Goal: Answer question/provide support: Share knowledge or assist other users

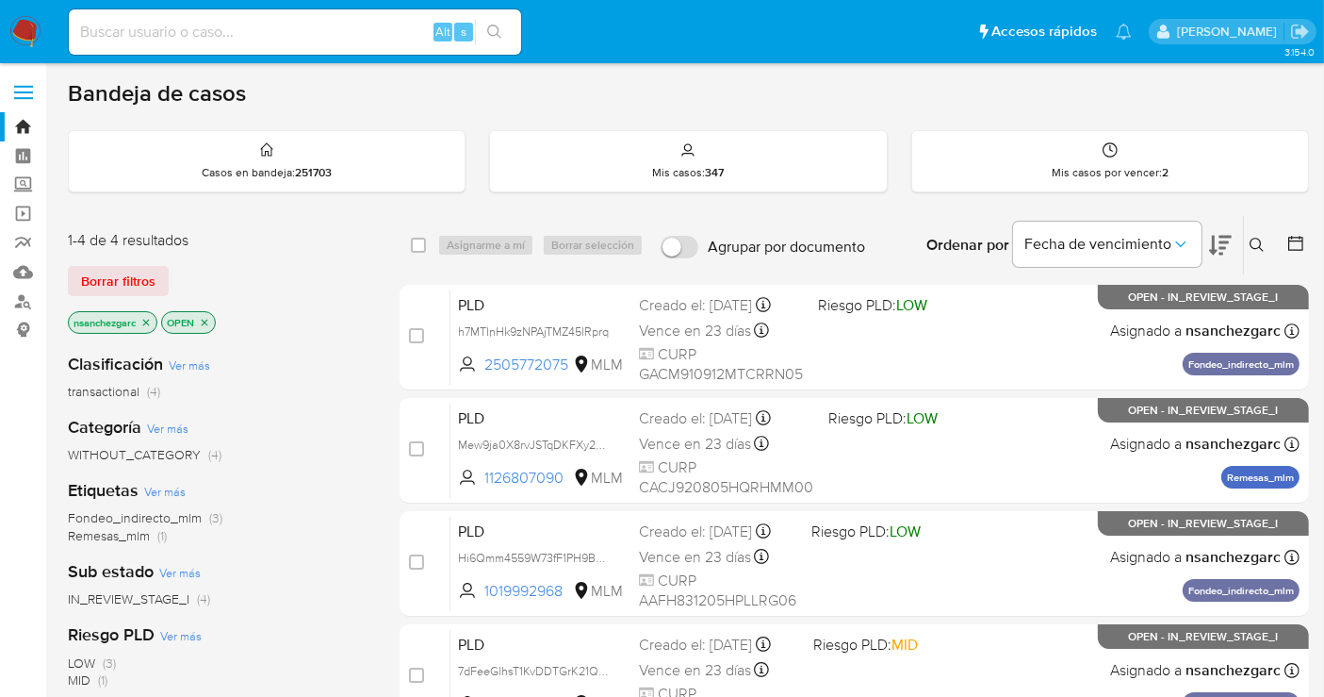
click at [1264, 247] on icon at bounding box center [1257, 245] width 15 height 15
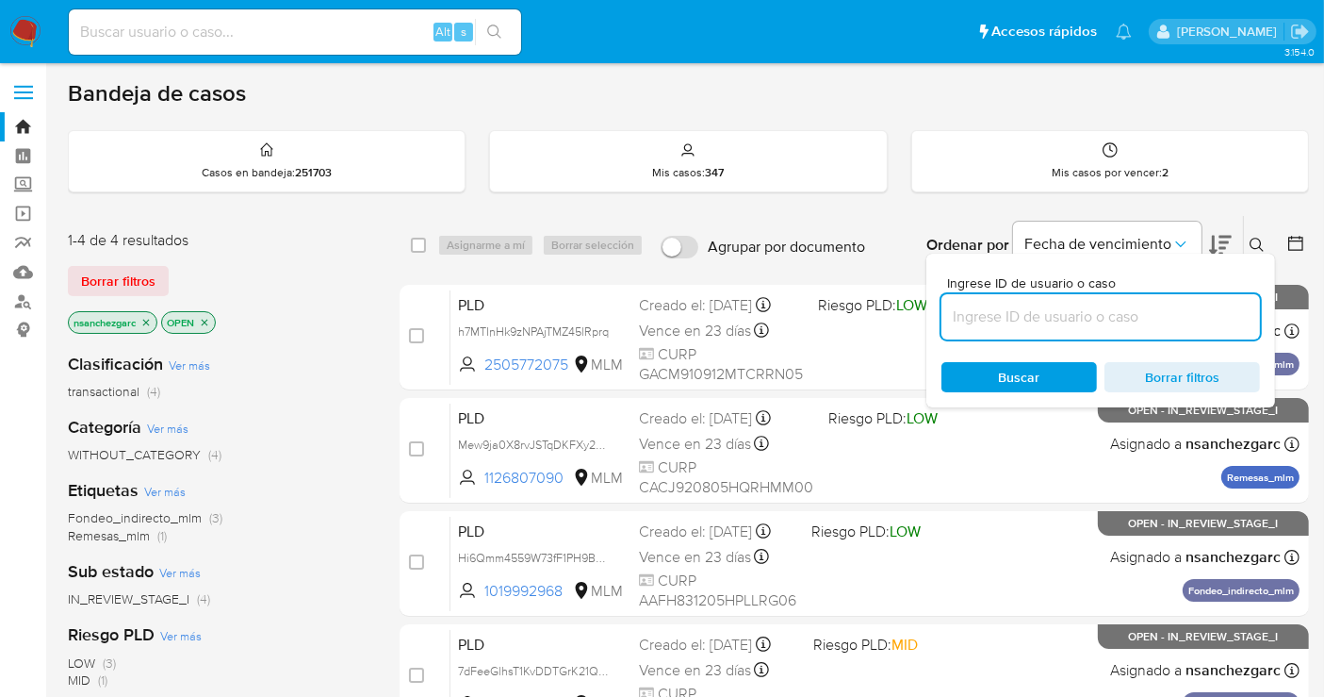
click at [995, 321] on input at bounding box center [1101, 316] width 319 height 25
type input "1427858172"
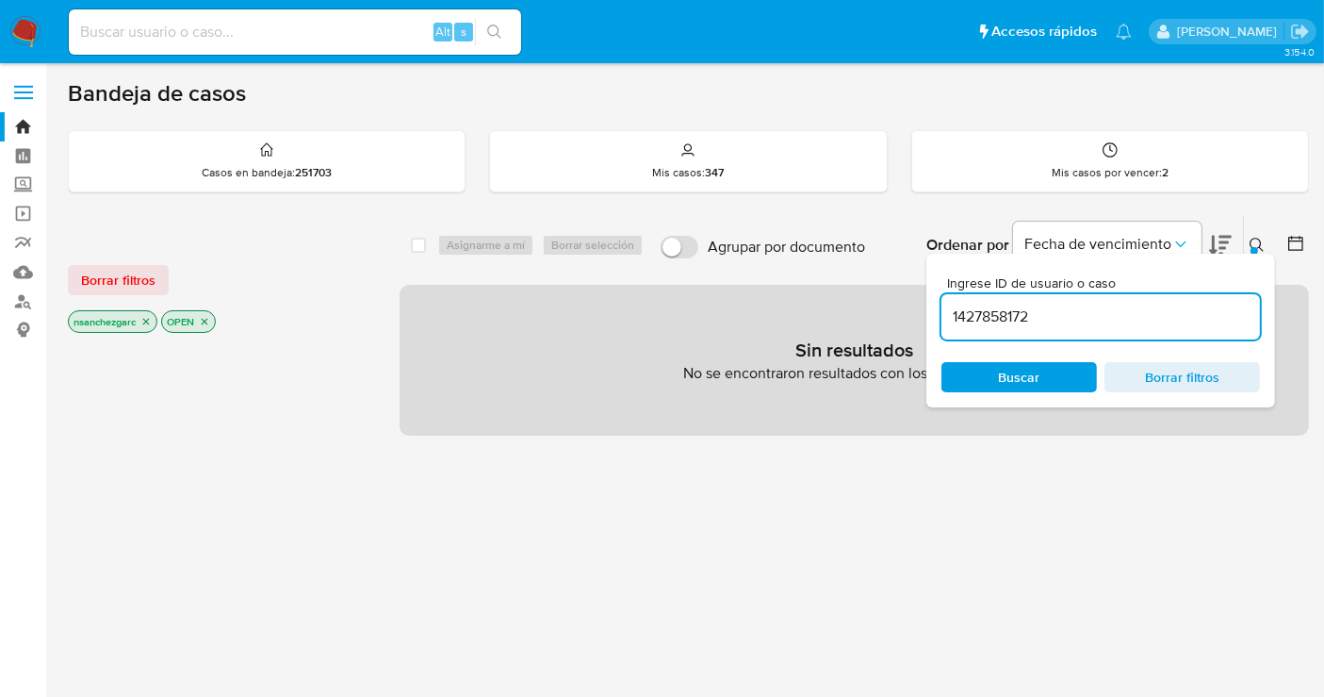
click at [983, 374] on div "Buscar Borrar filtros" at bounding box center [1101, 377] width 319 height 30
click at [146, 321] on icon "close-filter" at bounding box center [145, 321] width 11 height 11
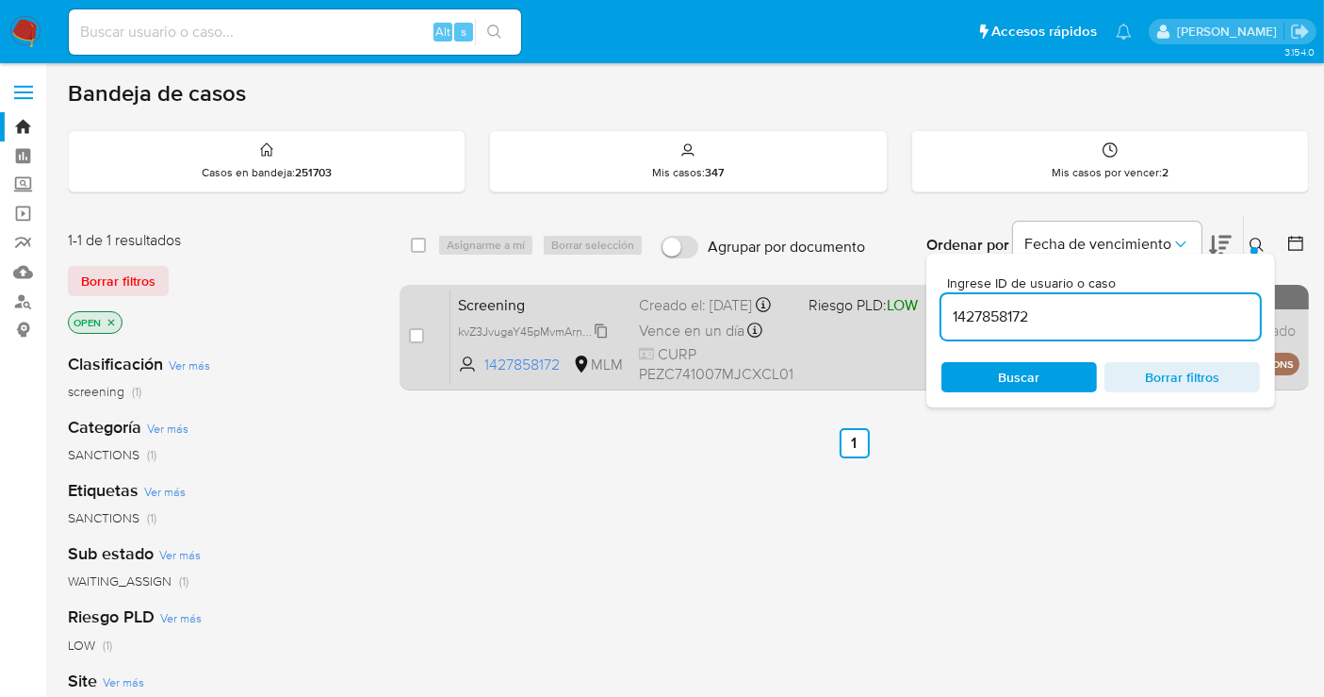
click at [600, 340] on span "kvZ3JvugaY45pMvmArn6Bqi7" at bounding box center [535, 330] width 154 height 21
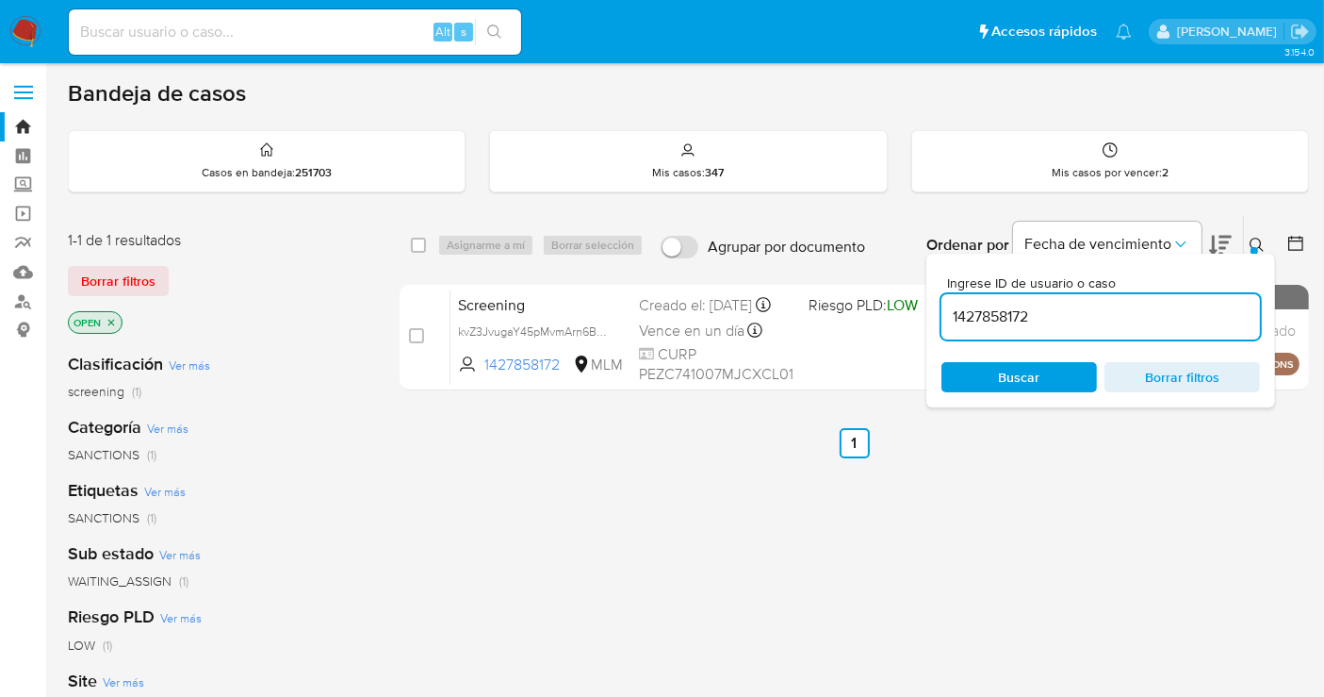
click at [1252, 238] on icon at bounding box center [1257, 245] width 15 height 15
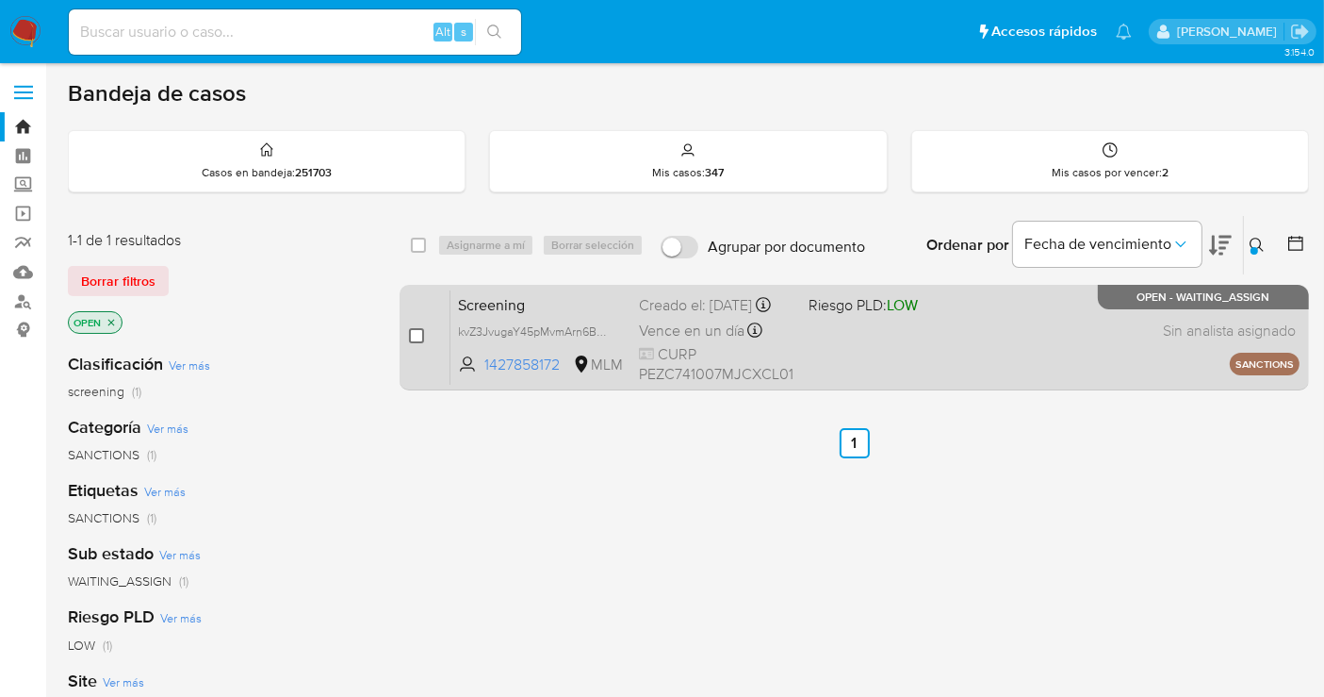
click at [417, 328] on input "checkbox" at bounding box center [416, 335] width 15 height 15
checkbox input "true"
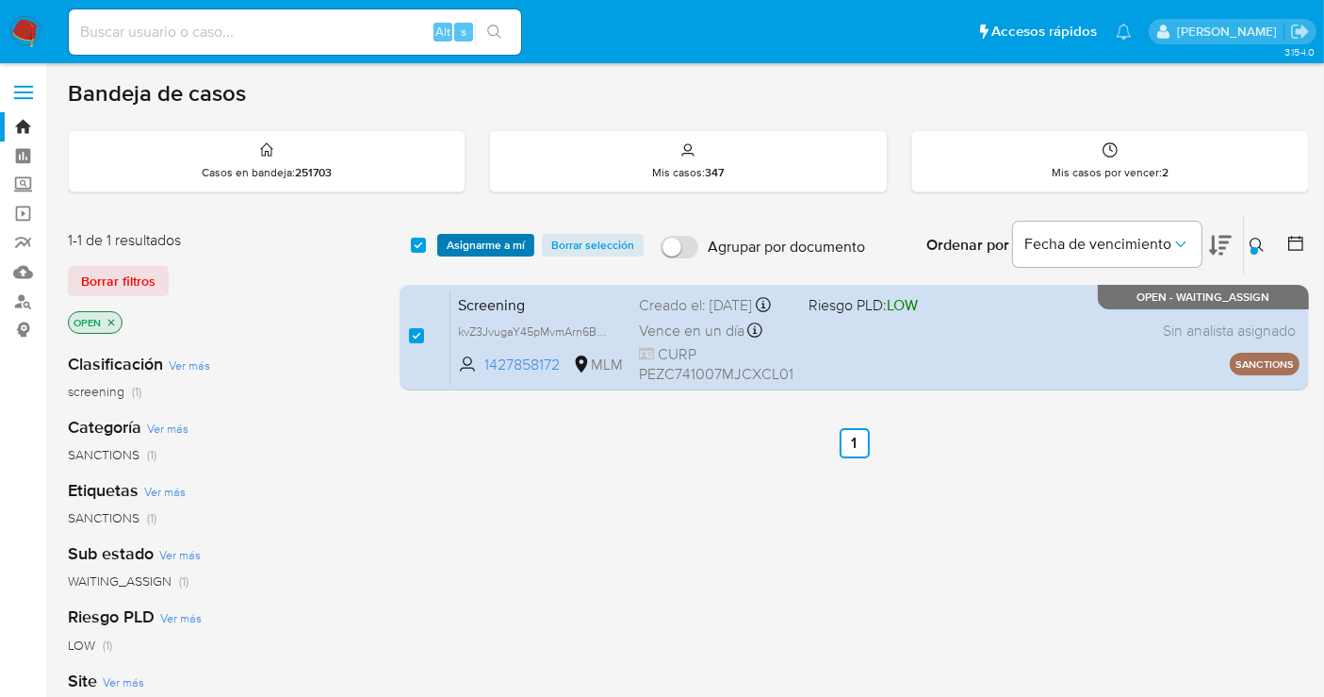
click at [471, 250] on span "Asignarme a mí" at bounding box center [486, 245] width 78 height 19
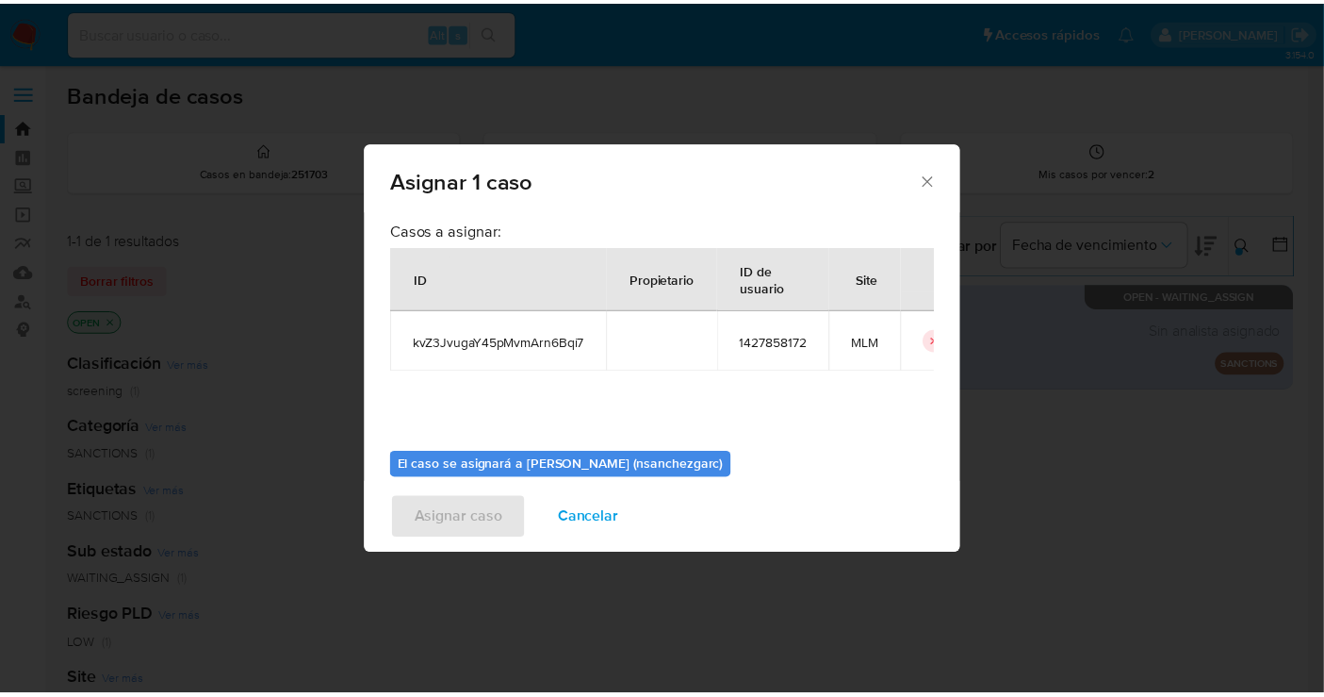
scroll to position [96, 0]
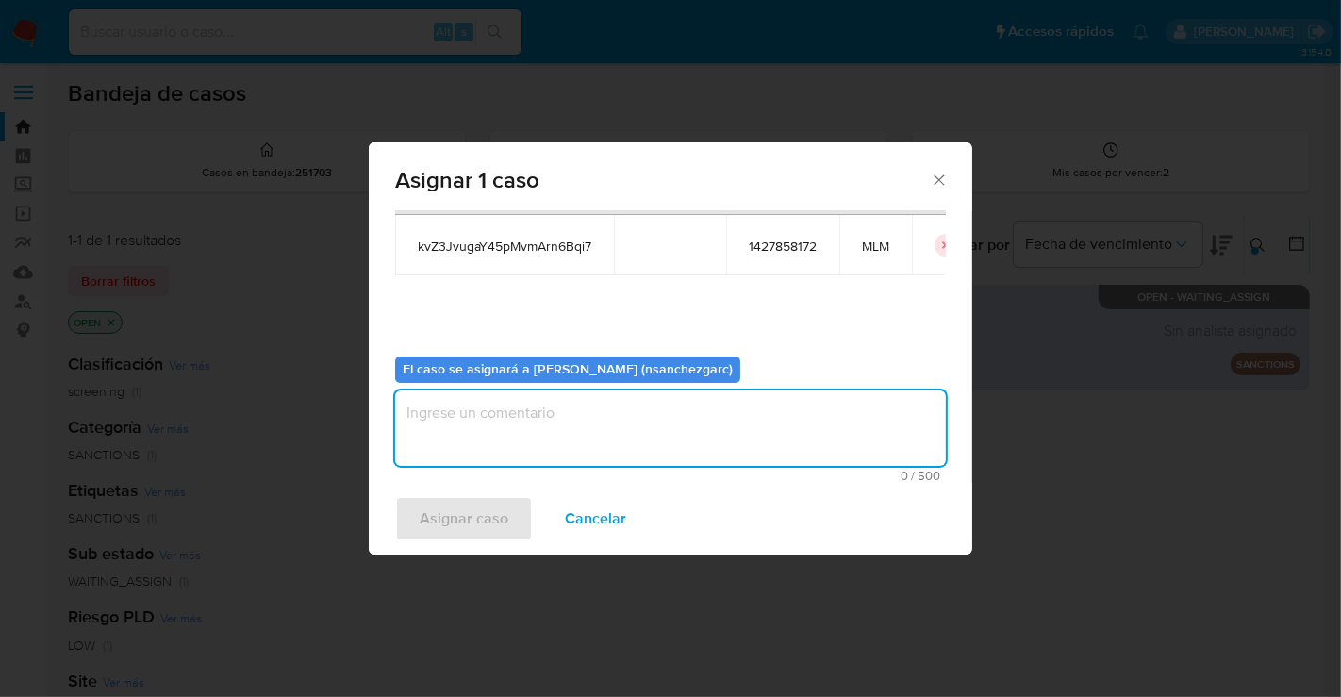
click at [433, 410] on textarea "assign-modal" at bounding box center [670, 427] width 551 height 75
type textarea "m"
type textarea "nesg"
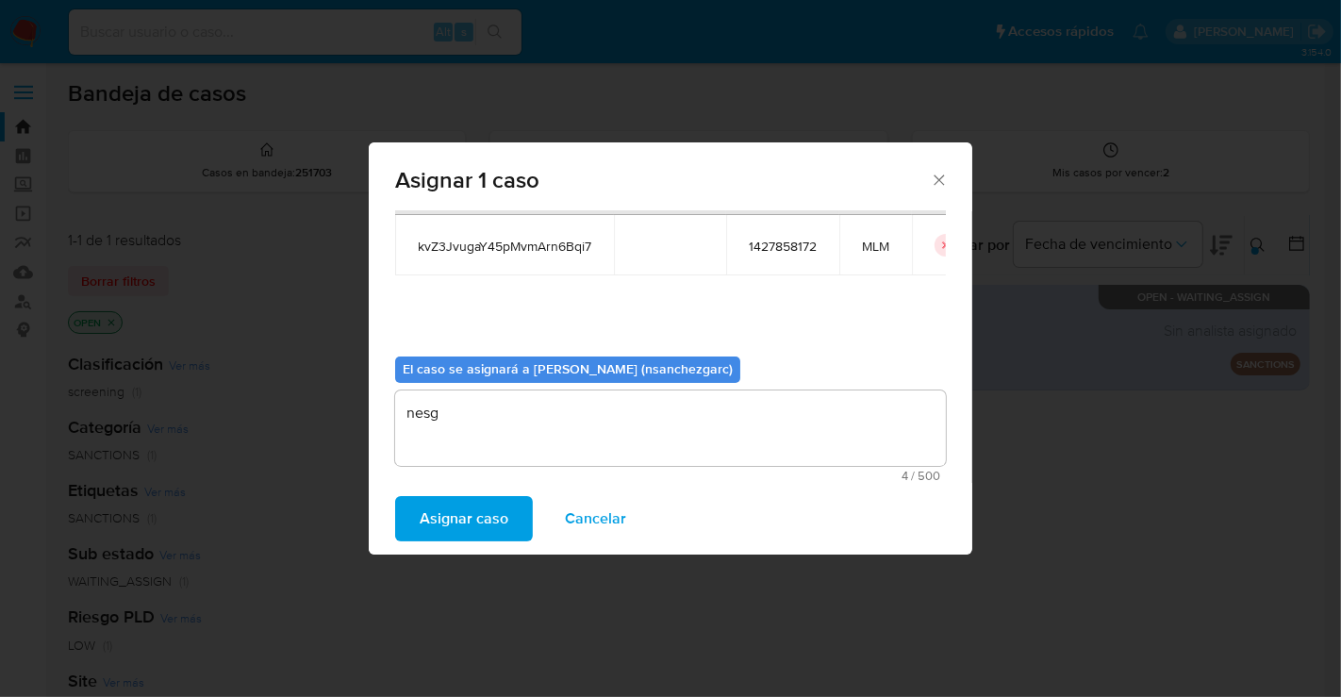
click at [470, 522] on span "Asignar caso" at bounding box center [463, 518] width 89 height 41
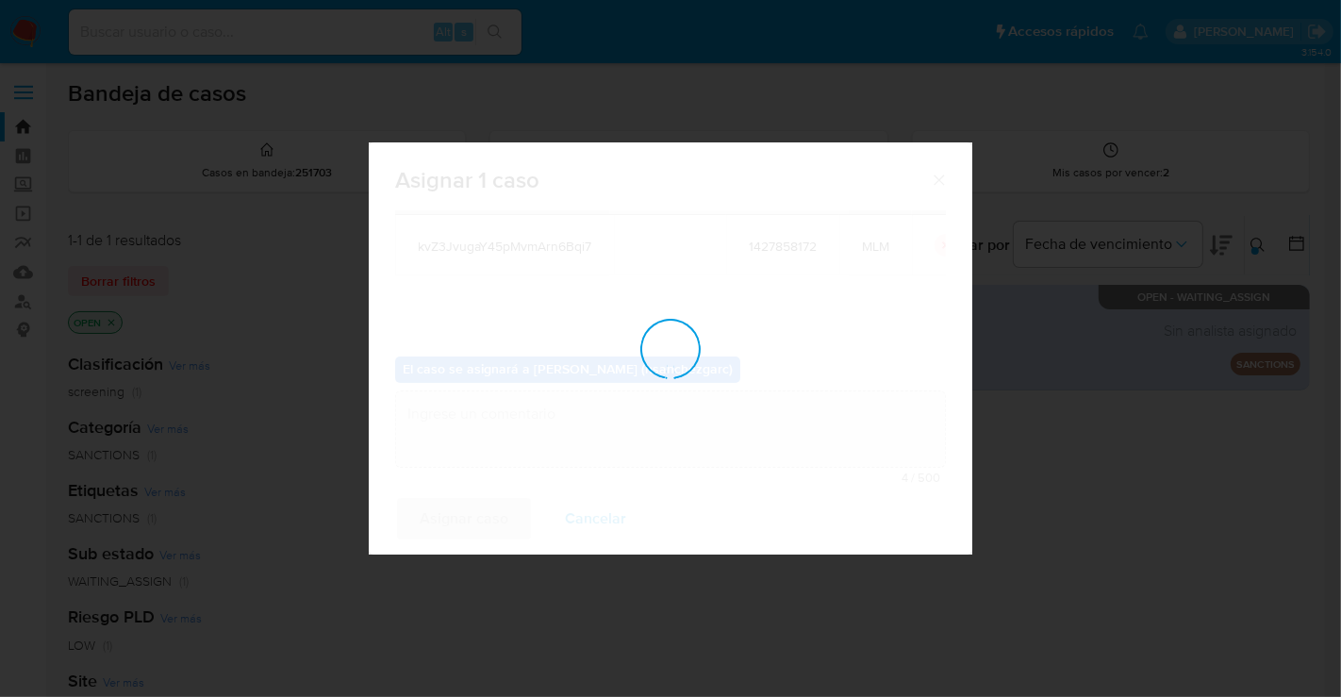
checkbox input "false"
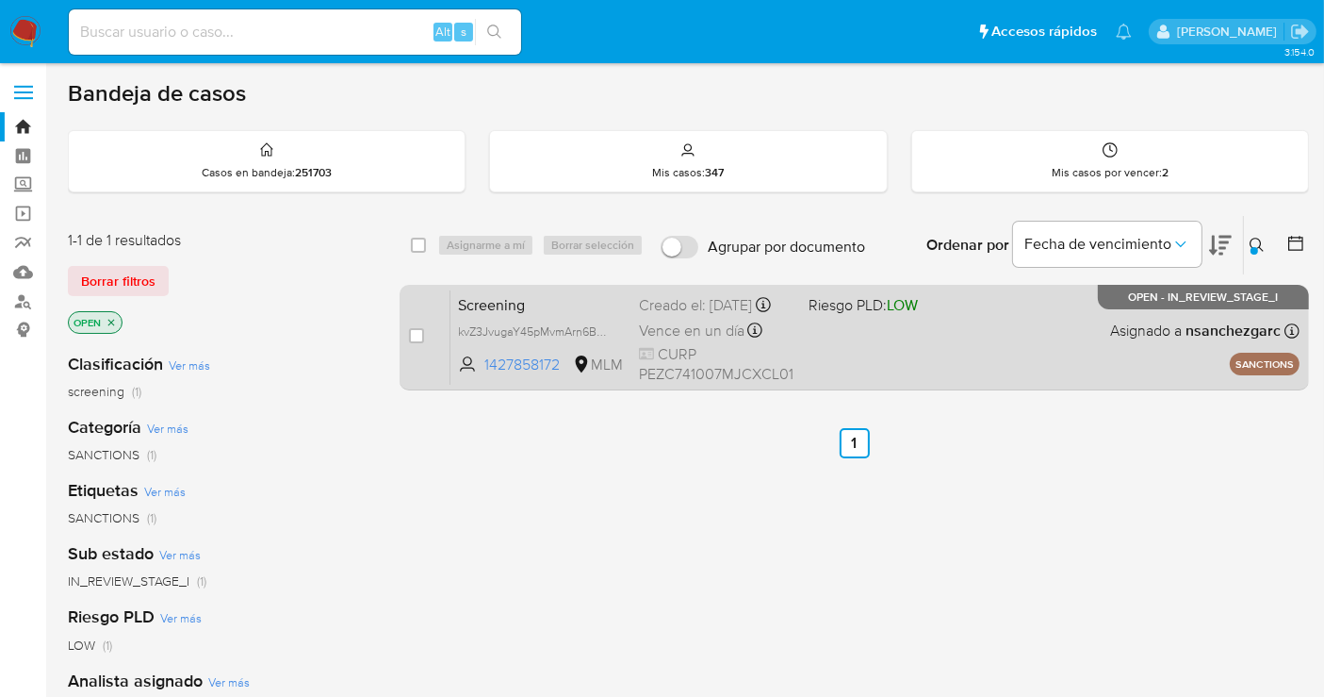
click at [667, 316] on div "Creado el: 16/08/2025 Creado el: 16/08/2025 09:59:17" at bounding box center [716, 305] width 155 height 21
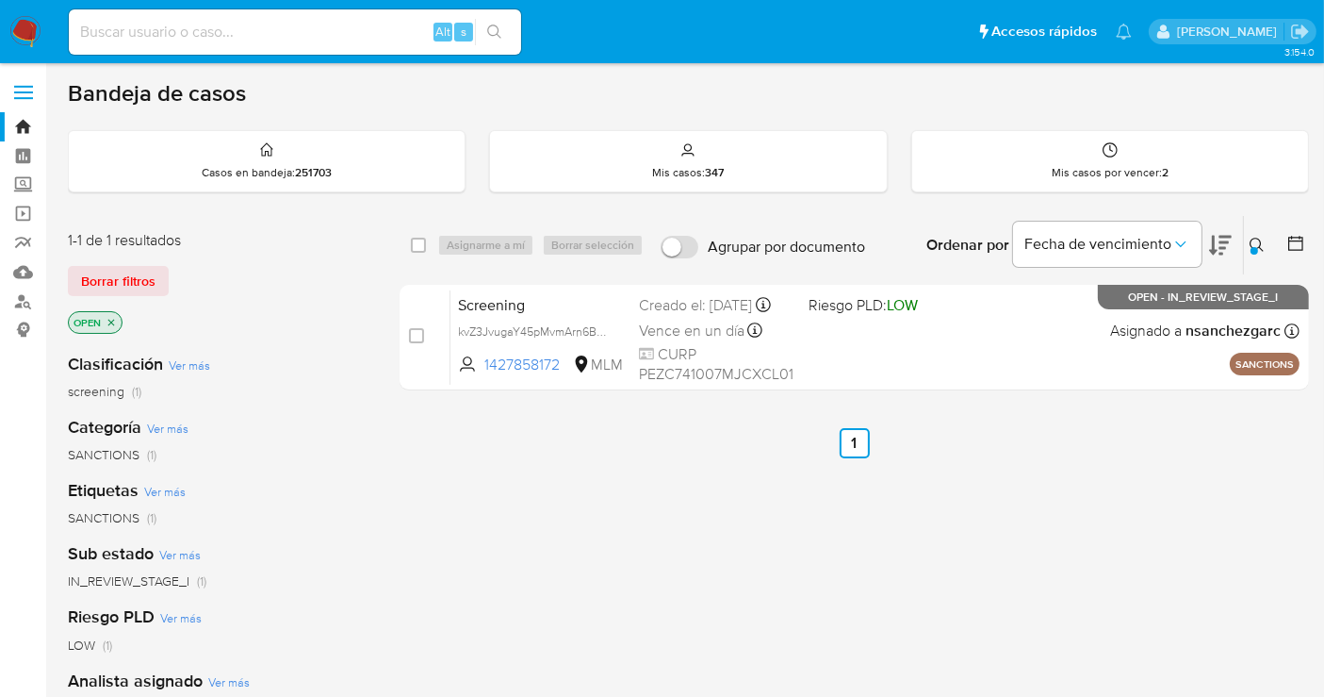
click at [25, 27] on img at bounding box center [25, 32] width 32 height 32
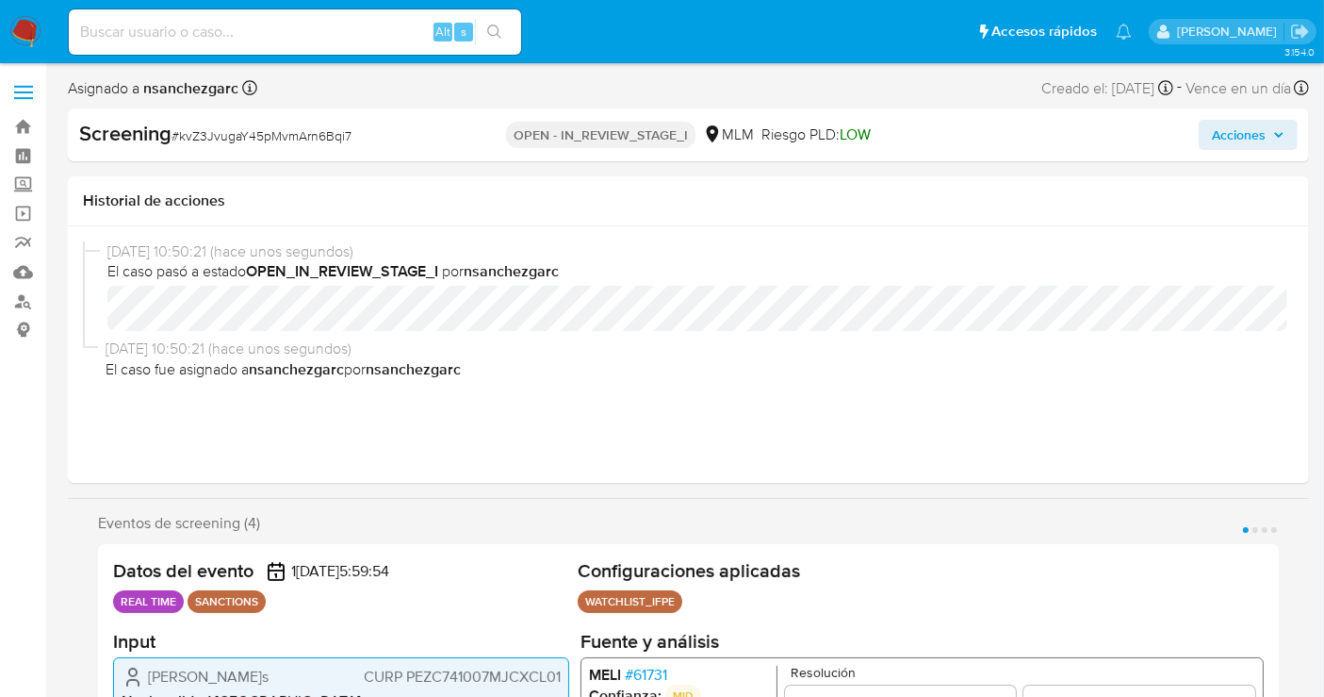
select select "10"
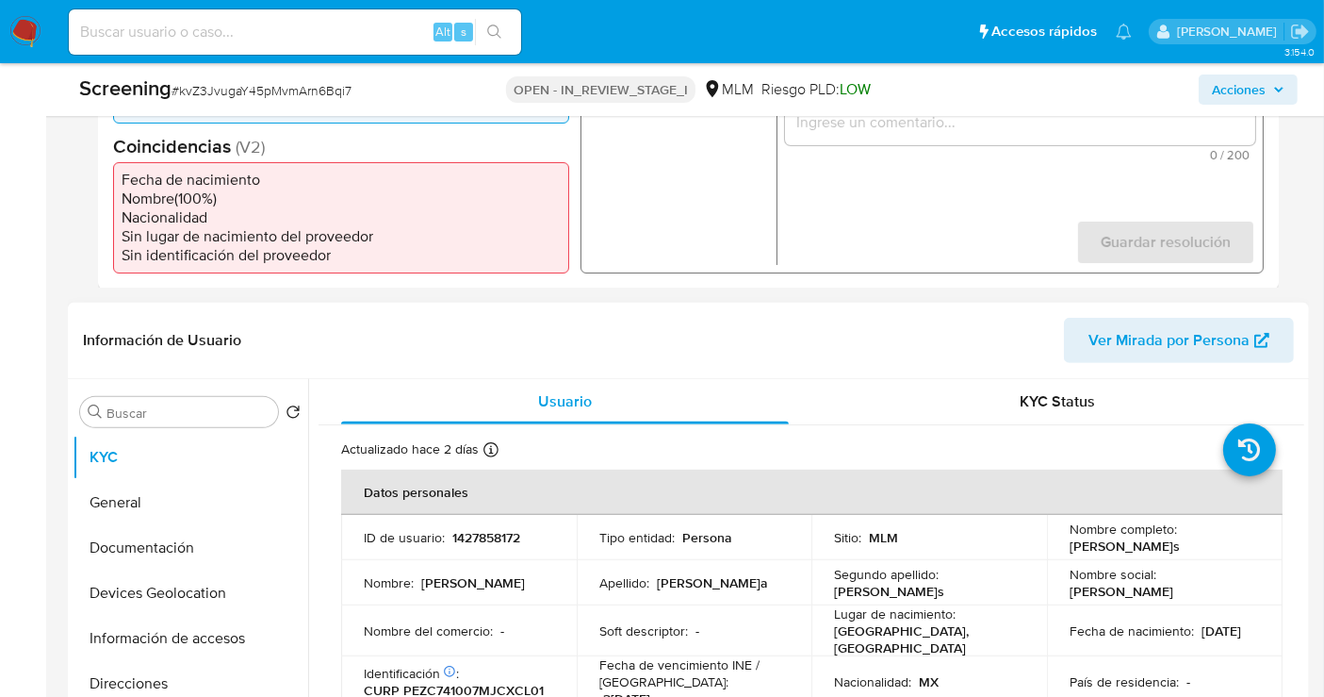
scroll to position [837, 0]
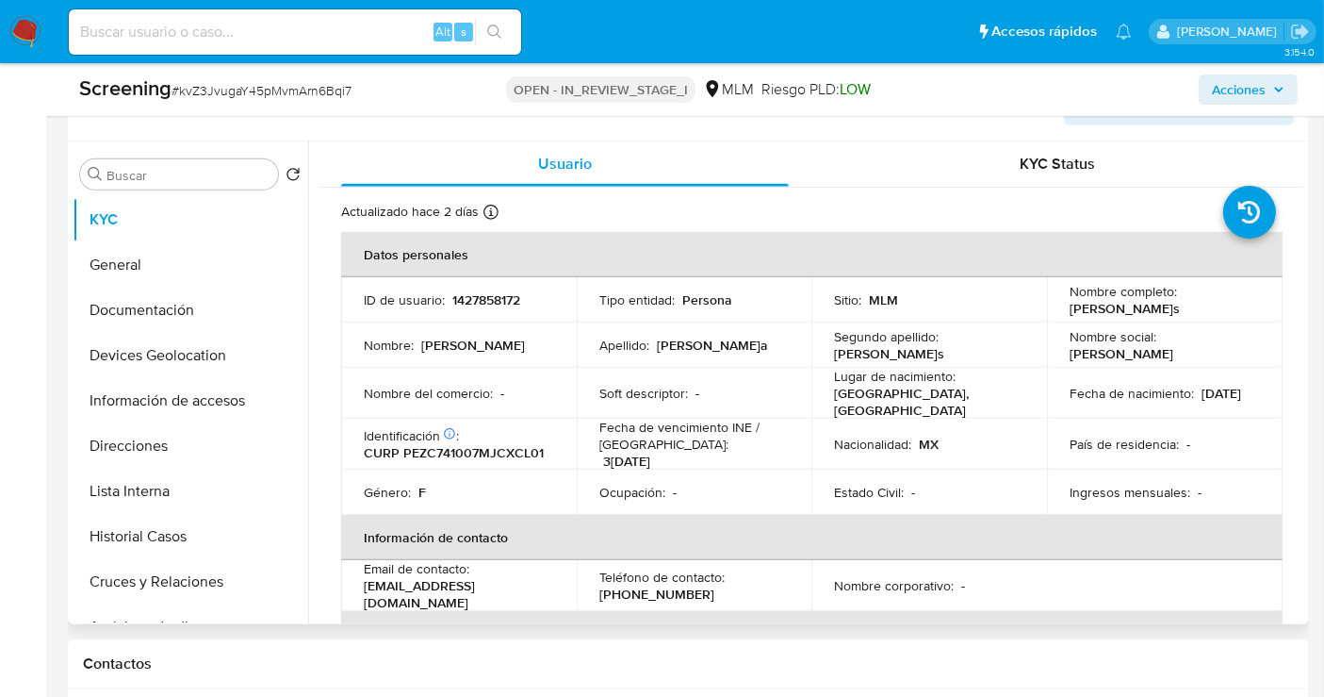
click at [492, 291] on p "1427858172" at bounding box center [486, 299] width 68 height 17
copy p "1427858172"
drag, startPoint x: 1214, startPoint y: 289, endPoint x: 1037, endPoint y: 396, distance: 206.8
click at [1061, 293] on td "Nombre completo : Celia Peñaloza Zacarias" at bounding box center [1165, 299] width 236 height 45
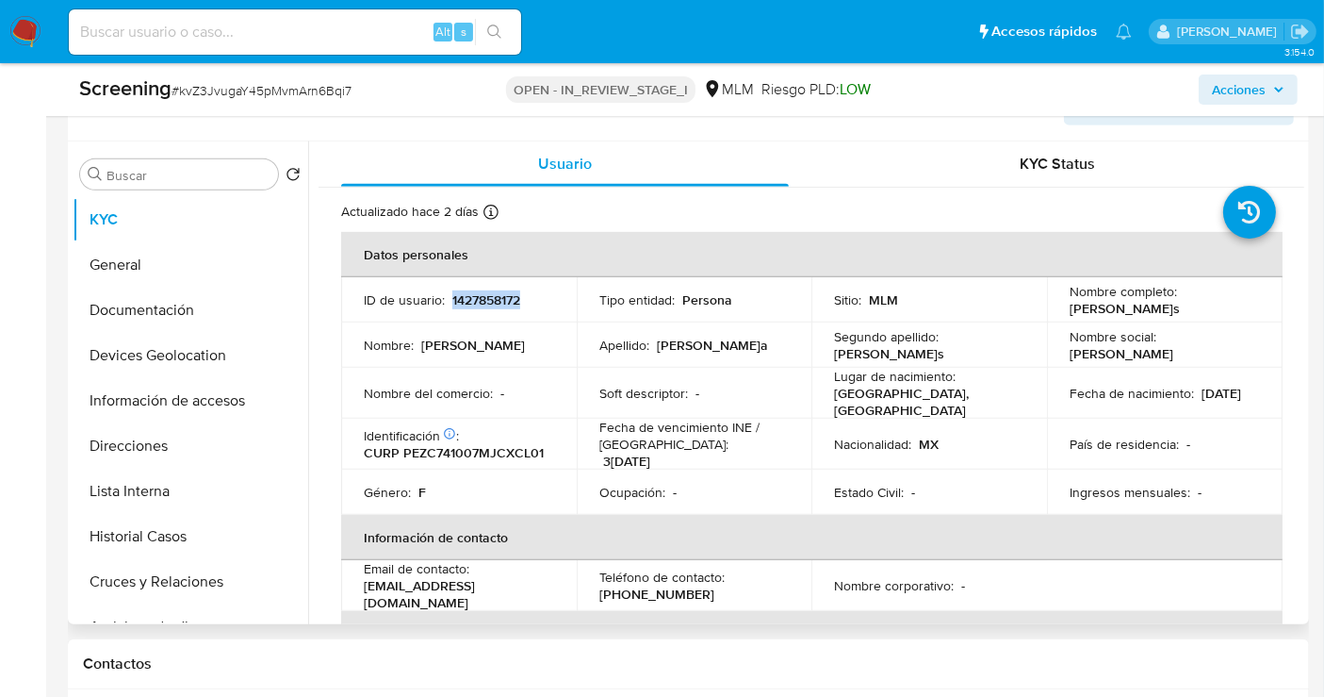
copy p "[PERSON_NAME]s"
click at [162, 242] on button "General" at bounding box center [183, 264] width 221 height 45
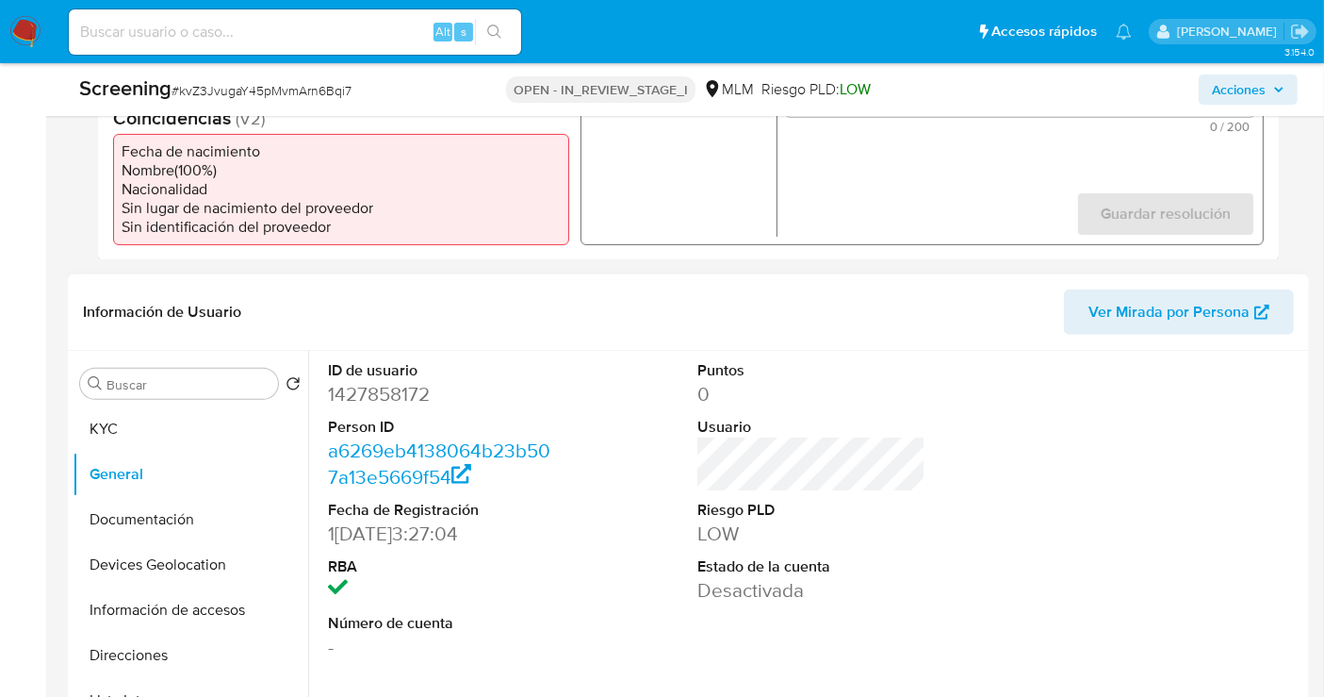
scroll to position [732, 0]
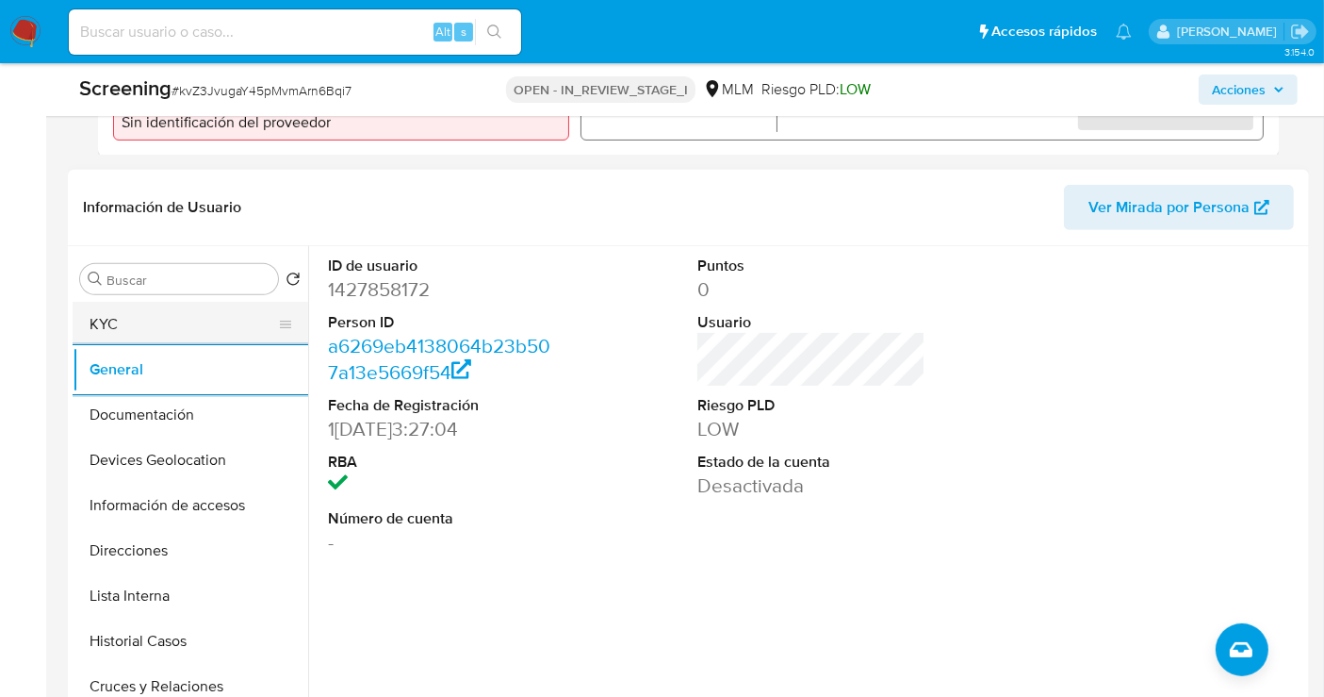
click at [124, 308] on button "KYC" at bounding box center [183, 324] width 221 height 45
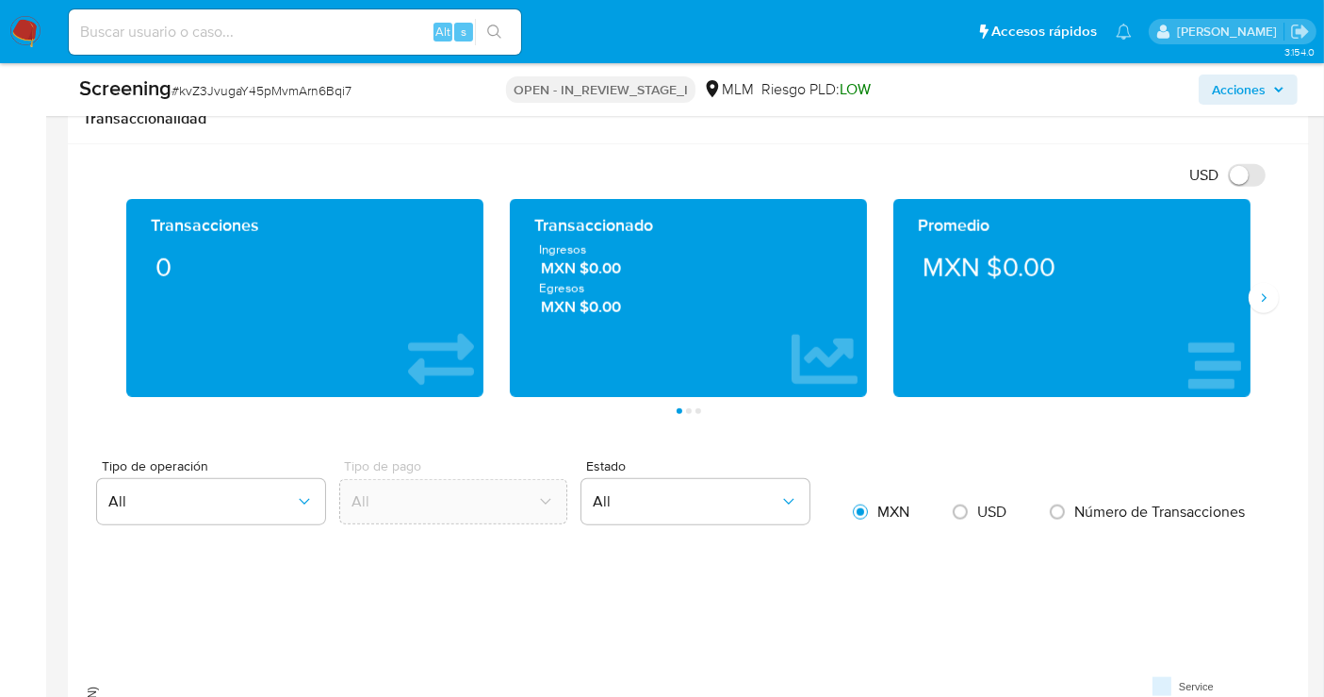
scroll to position [1828, 0]
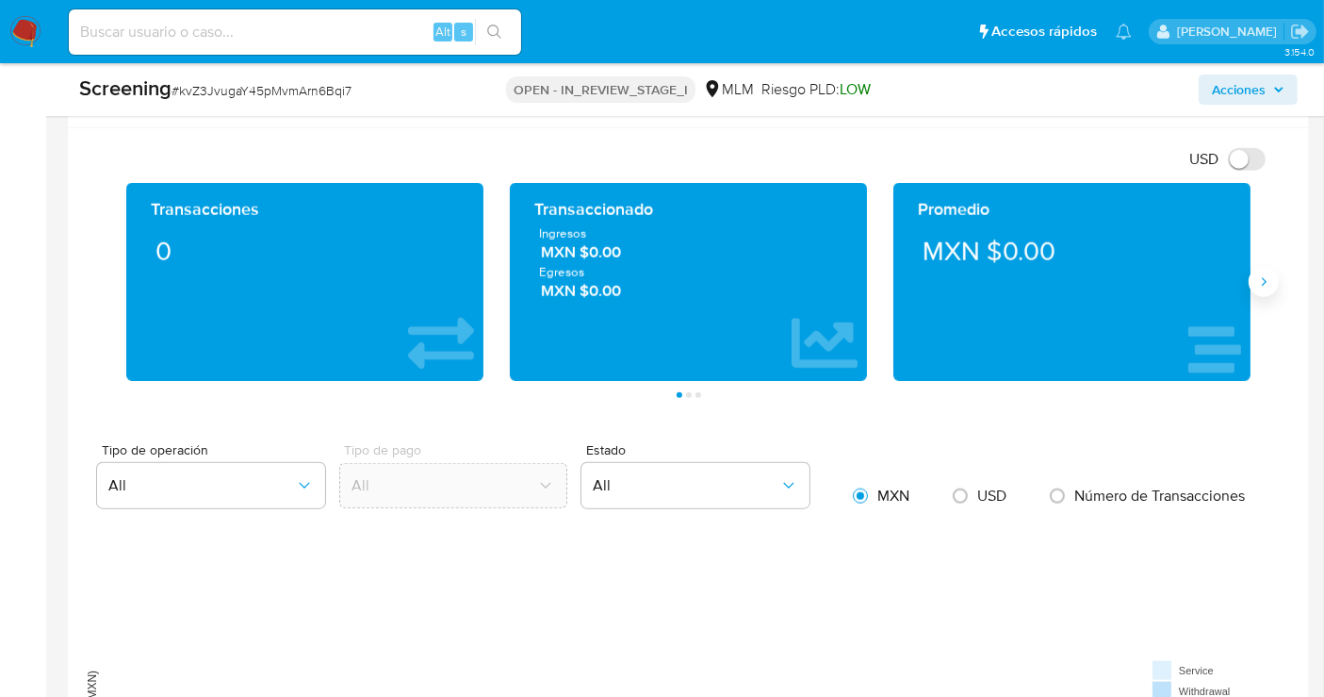
click at [1265, 274] on icon "Siguiente" at bounding box center [1264, 281] width 15 height 15
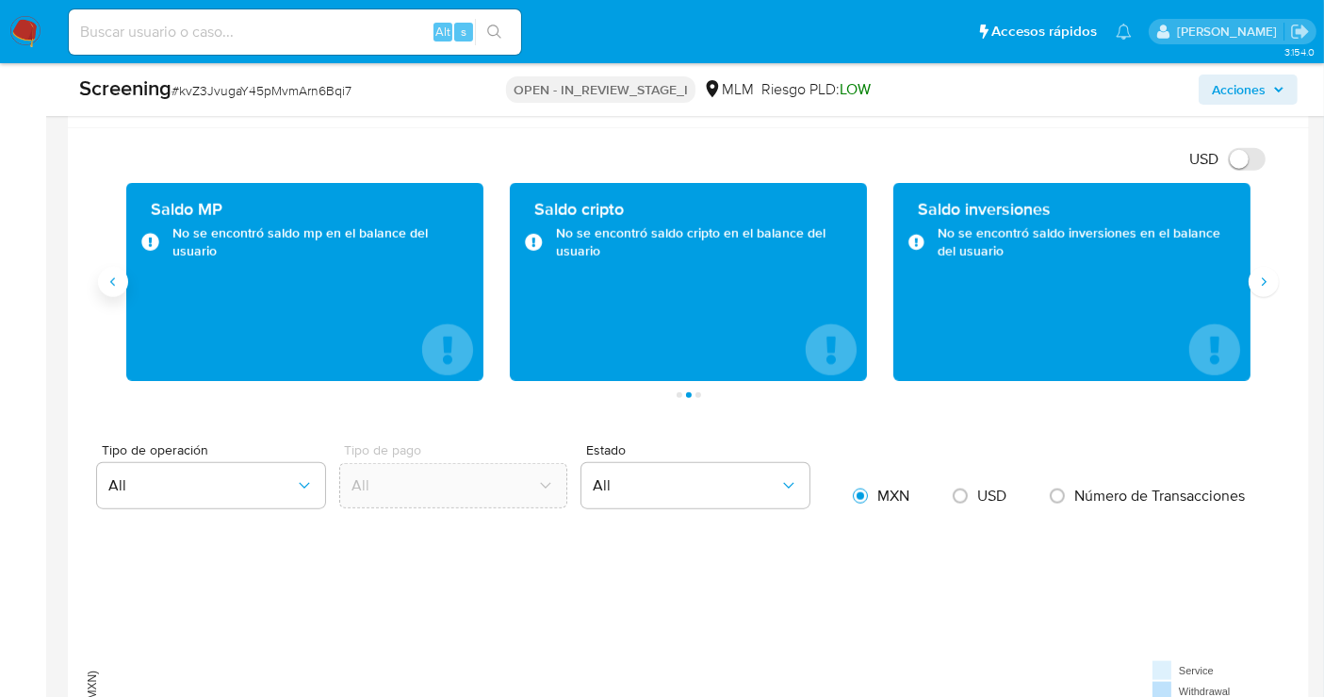
click at [106, 274] on icon "Anterior" at bounding box center [113, 281] width 15 height 15
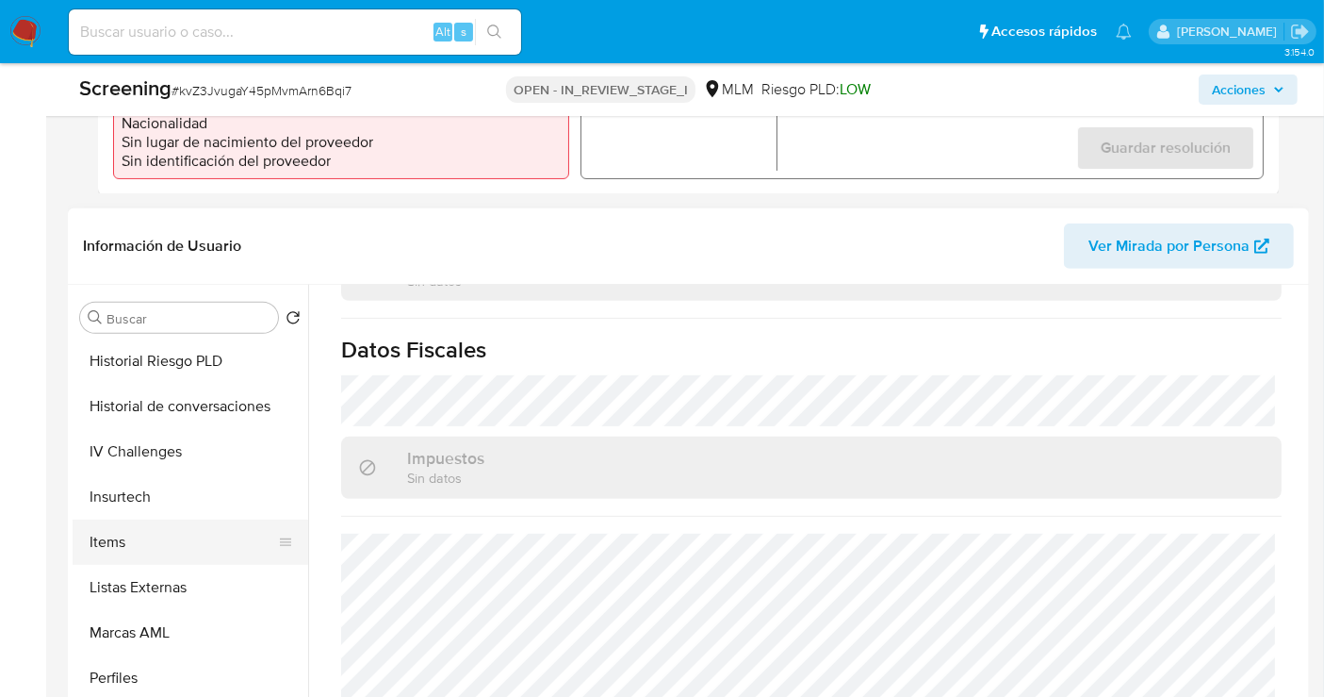
scroll to position [796, 0]
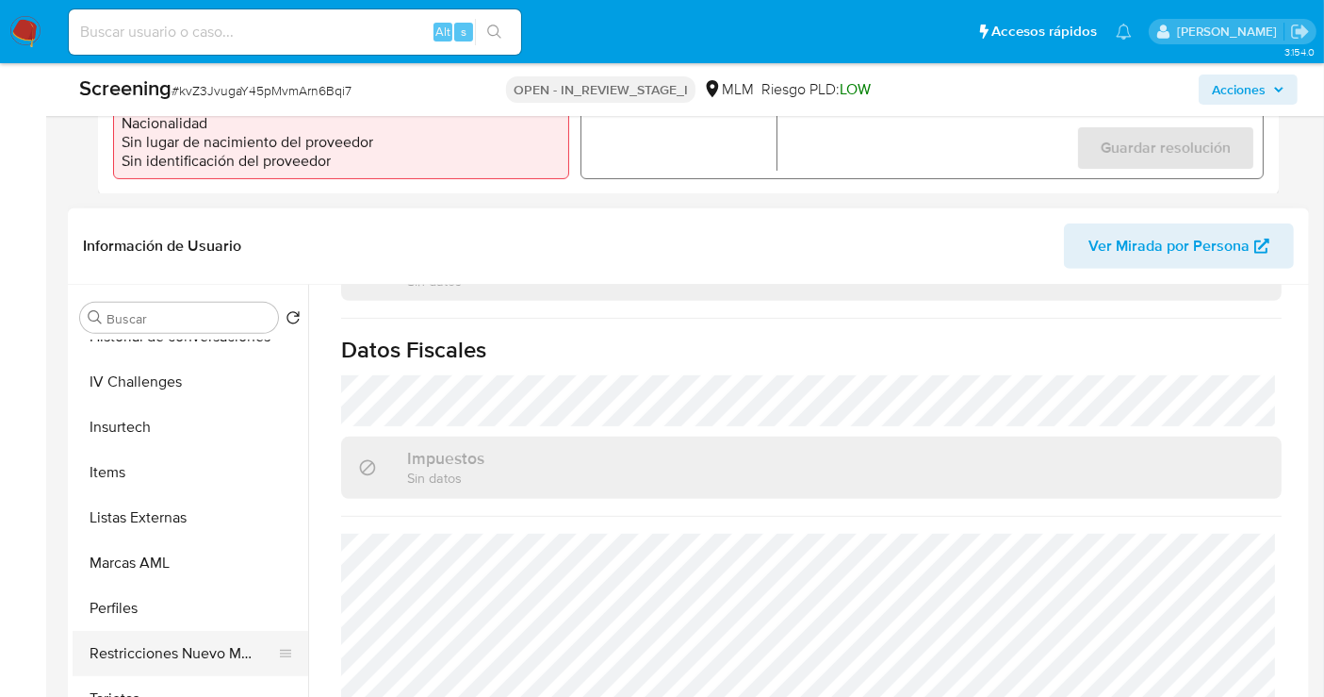
click at [118, 631] on button "Restricciones Nuevo Mundo" at bounding box center [183, 653] width 221 height 45
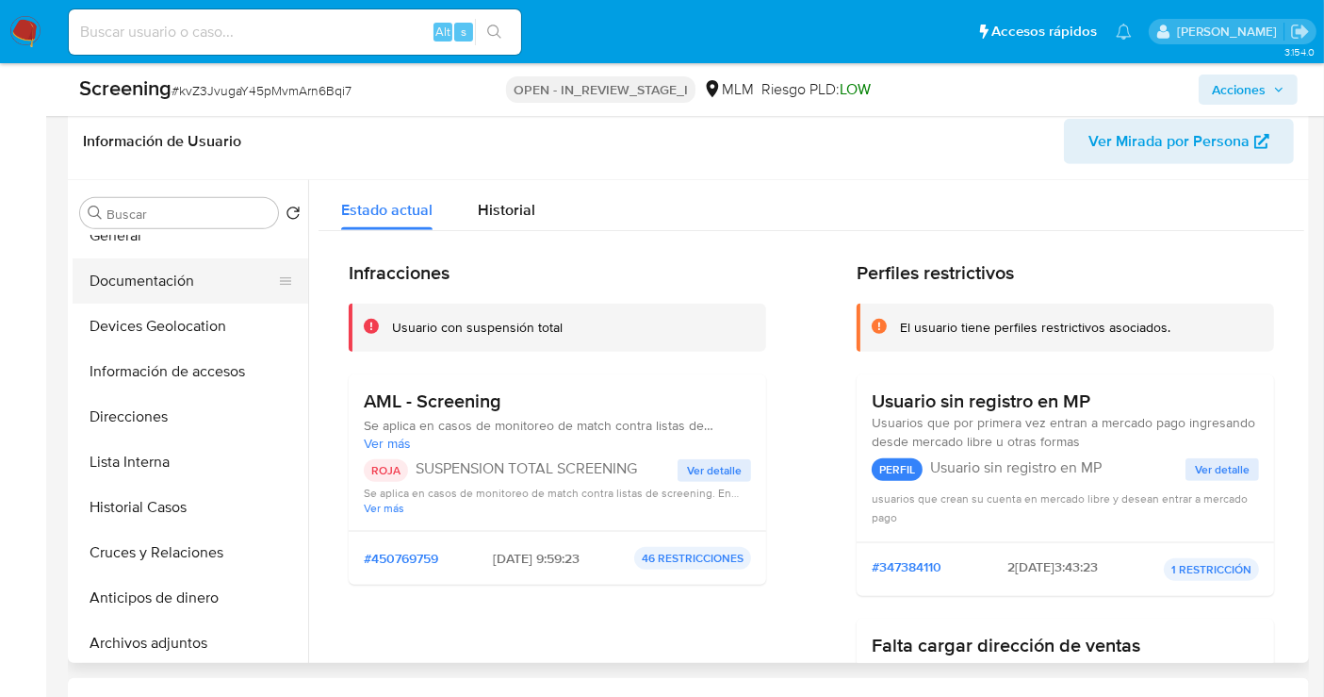
scroll to position [0, 0]
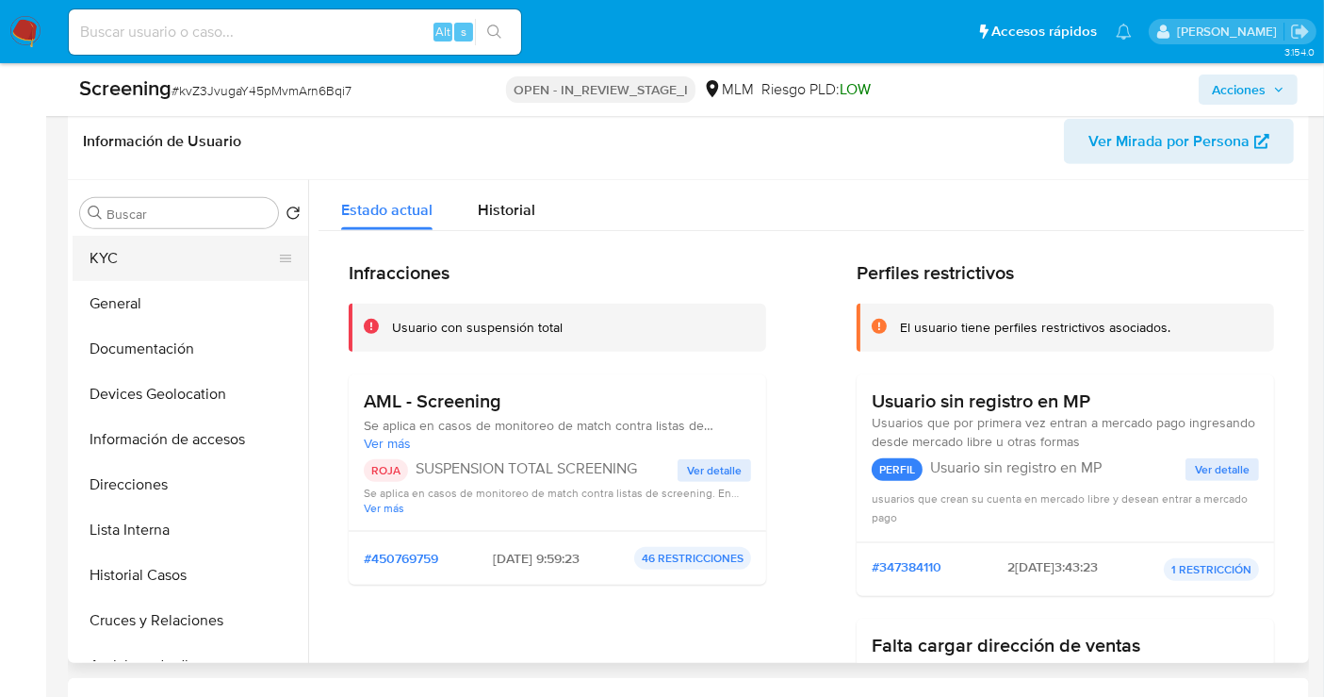
click at [120, 241] on button "KYC" at bounding box center [183, 258] width 221 height 45
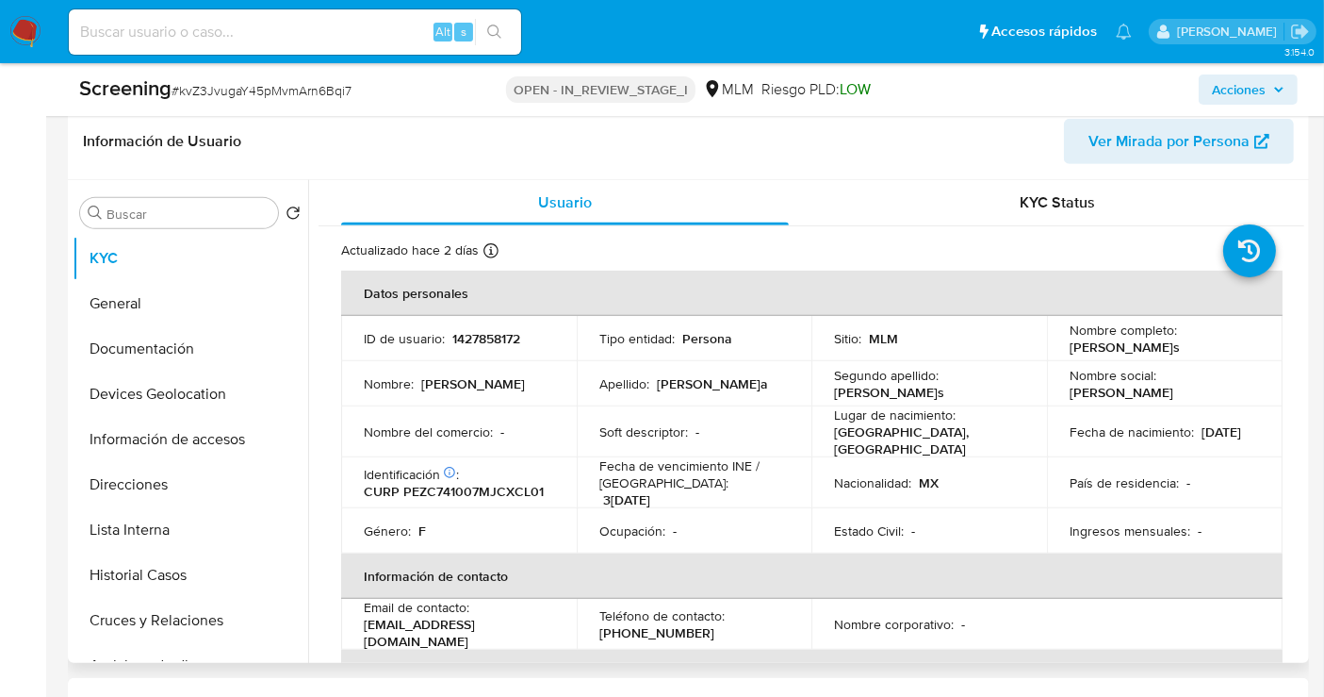
click at [418, 483] on p "CURP PEZC741007MJCXCL01" at bounding box center [454, 491] width 180 height 17
copy p "PEZC741007MJCXCL01"
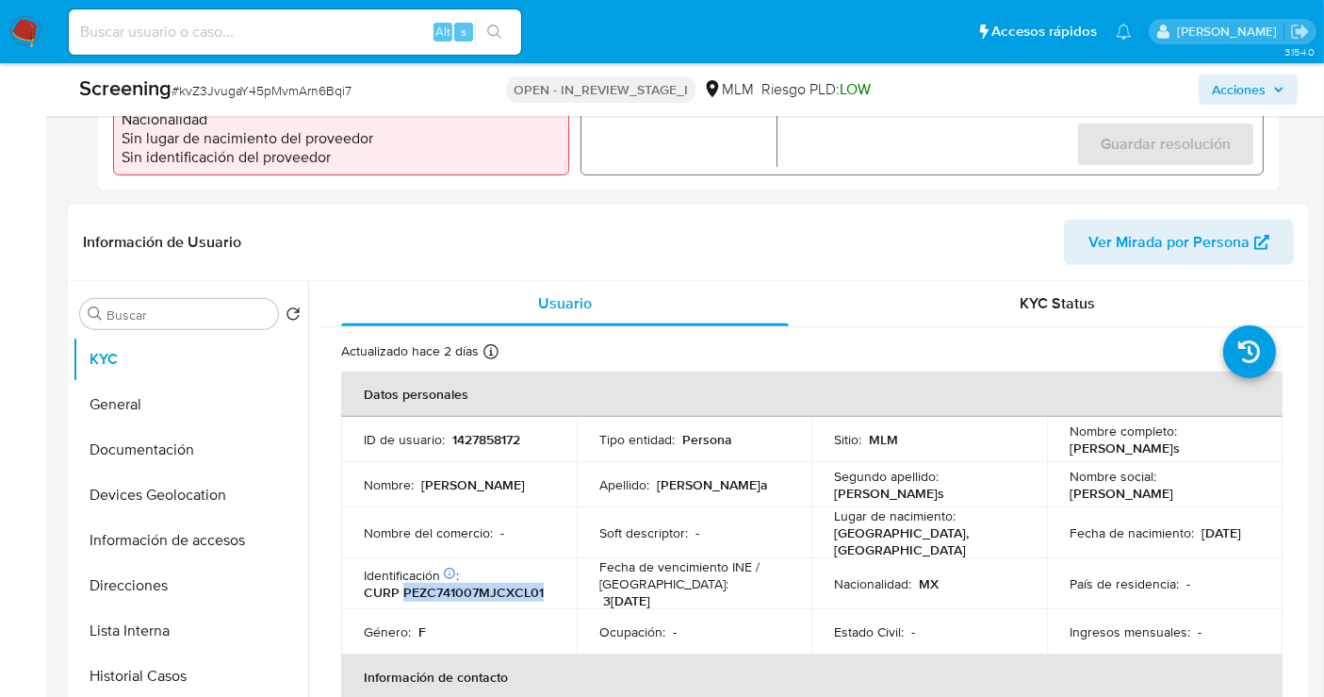
scroll to position [379, 0]
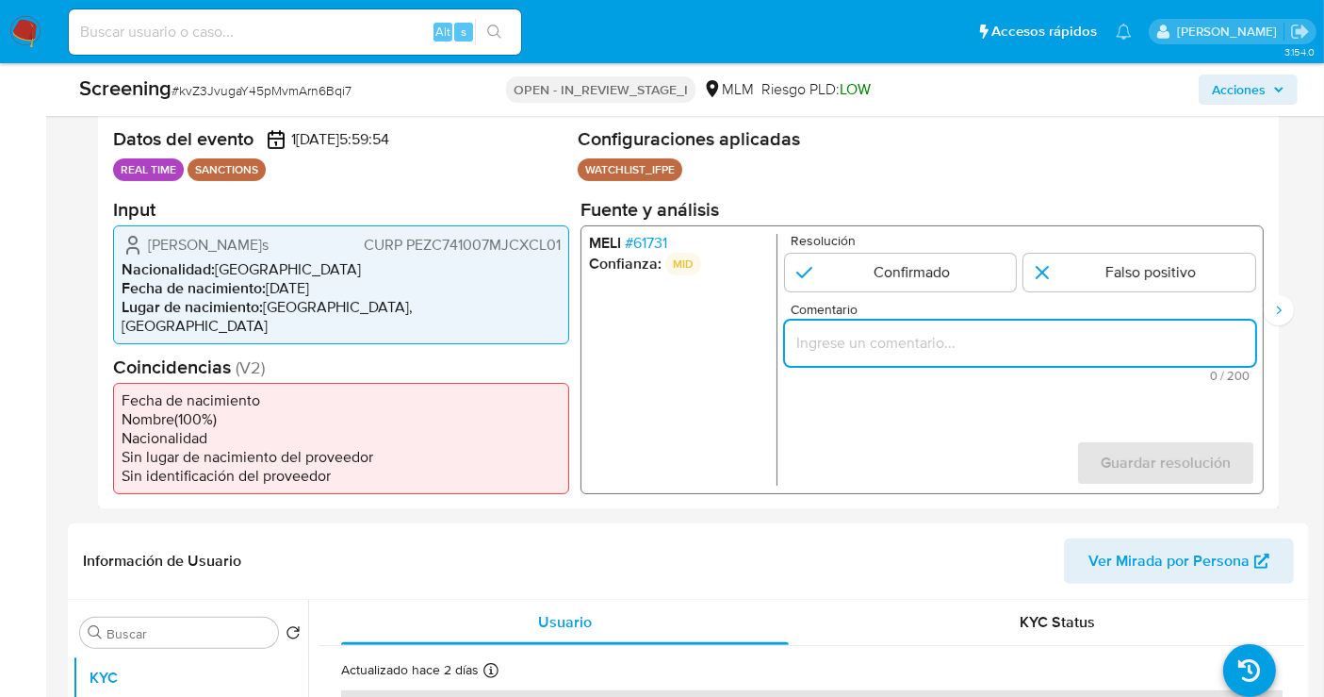
click at [837, 346] on input "Comentario" at bounding box center [1020, 342] width 470 height 25
paste input "SE CONFIRMA COINCIDENCIA EN LISTA DE SANCIONES DENOMINADA IFPE LPB POR NOMBRE C…"
type input "SE CONFIRMA COINCIDENCIA EN LISTA DE SANCIONES DENOMINADA IFPE LPB POR NOMBRE C…"
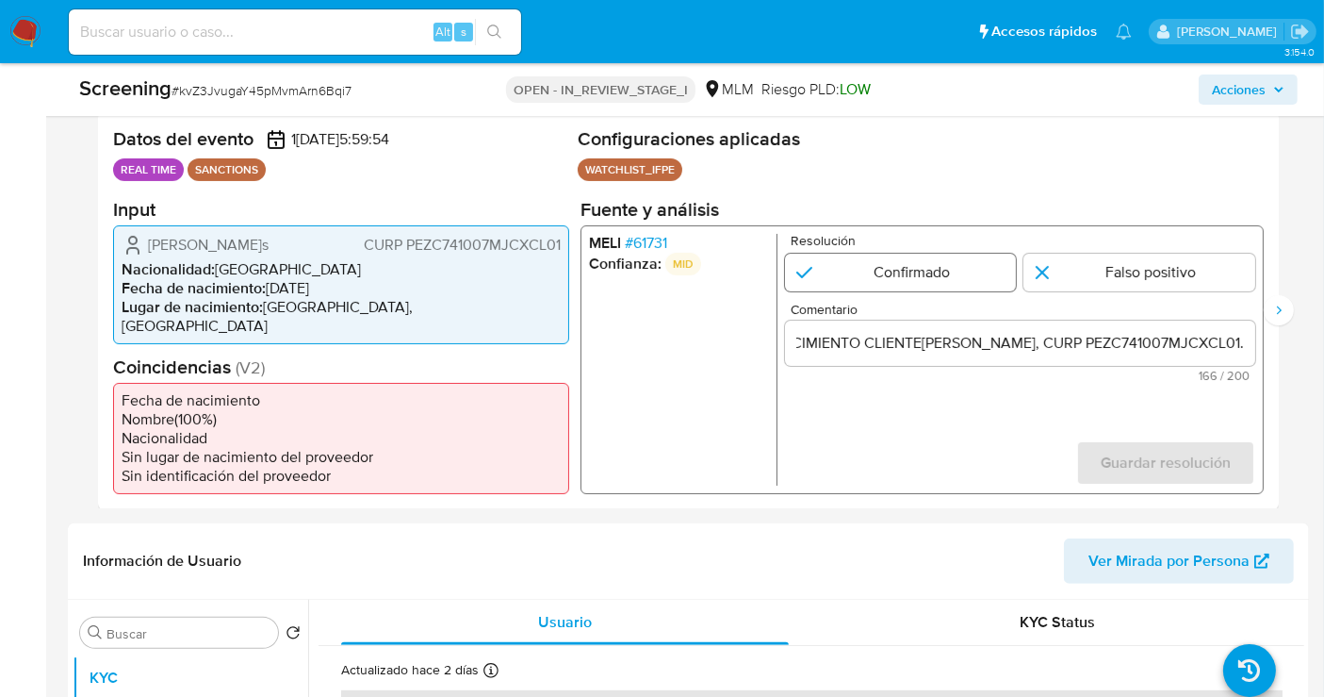
scroll to position [0, 0]
click at [849, 265] on input "1 de 4" at bounding box center [901, 272] width 232 height 38
radio input "true"
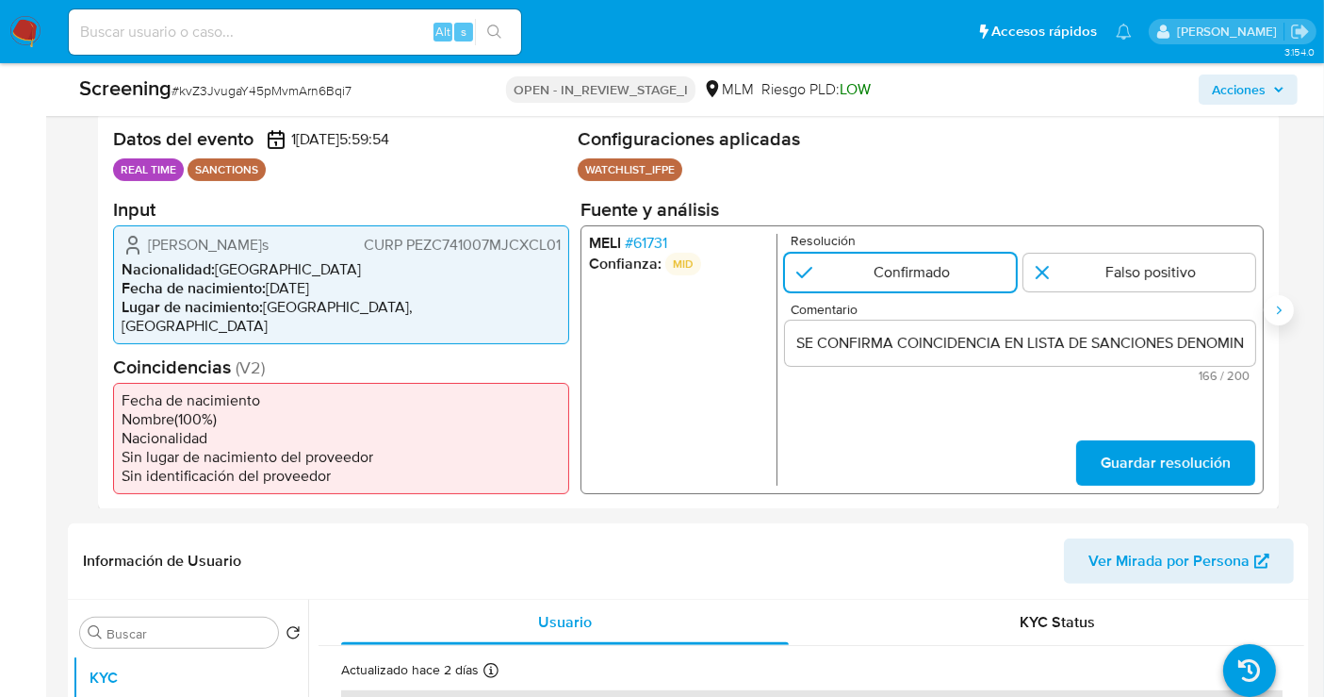
click at [1282, 295] on button "Siguiente" at bounding box center [1279, 310] width 30 height 30
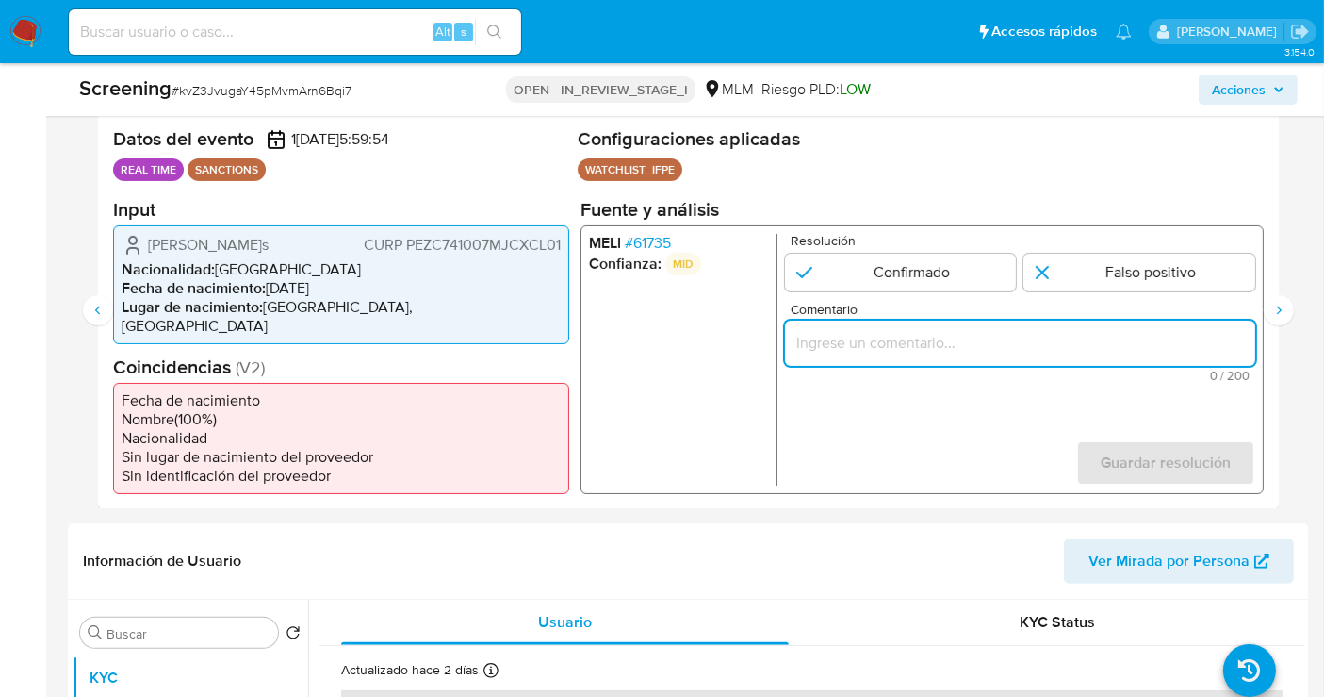
click at [827, 339] on input "Comentario" at bounding box center [1020, 342] width 470 height 25
type input "SE CONFIRMA COINCIDENCIA EN LISTA DE SANCIONES DENOMINADA IFPE LPB POR NOMBRE C…"
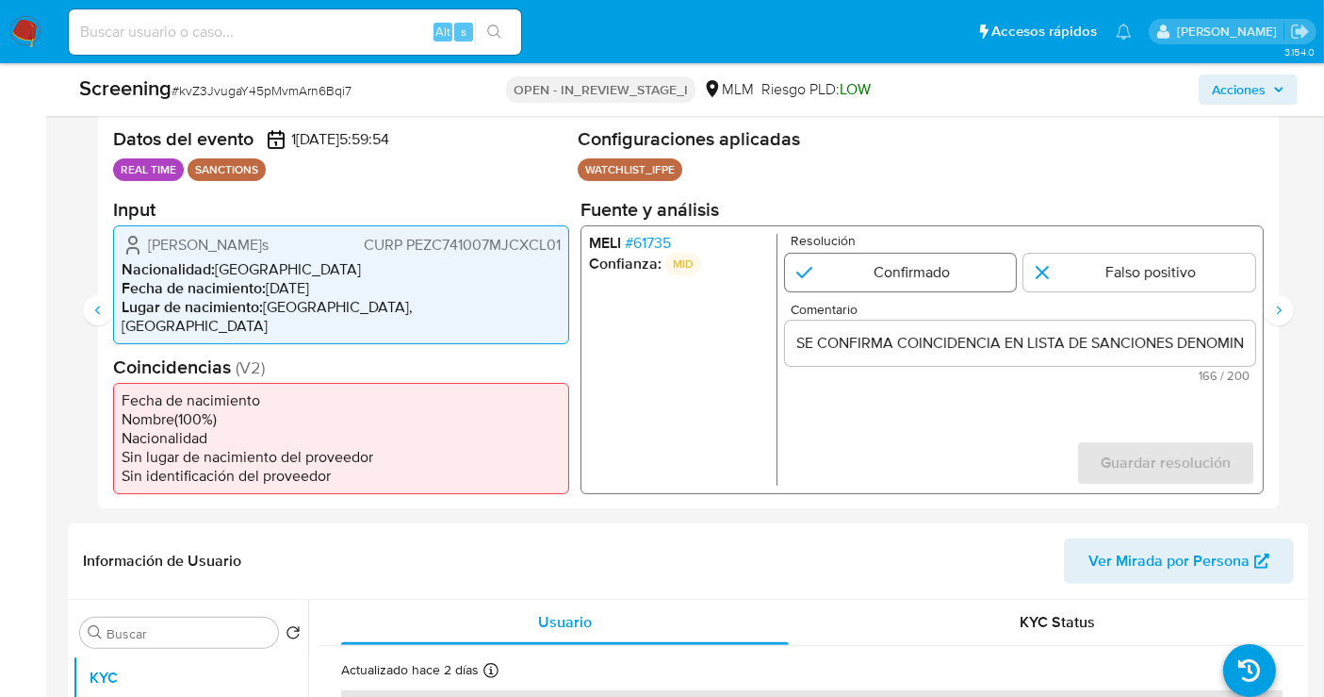
click at [849, 275] on input "2 de 4" at bounding box center [901, 272] width 232 height 38
radio input "true"
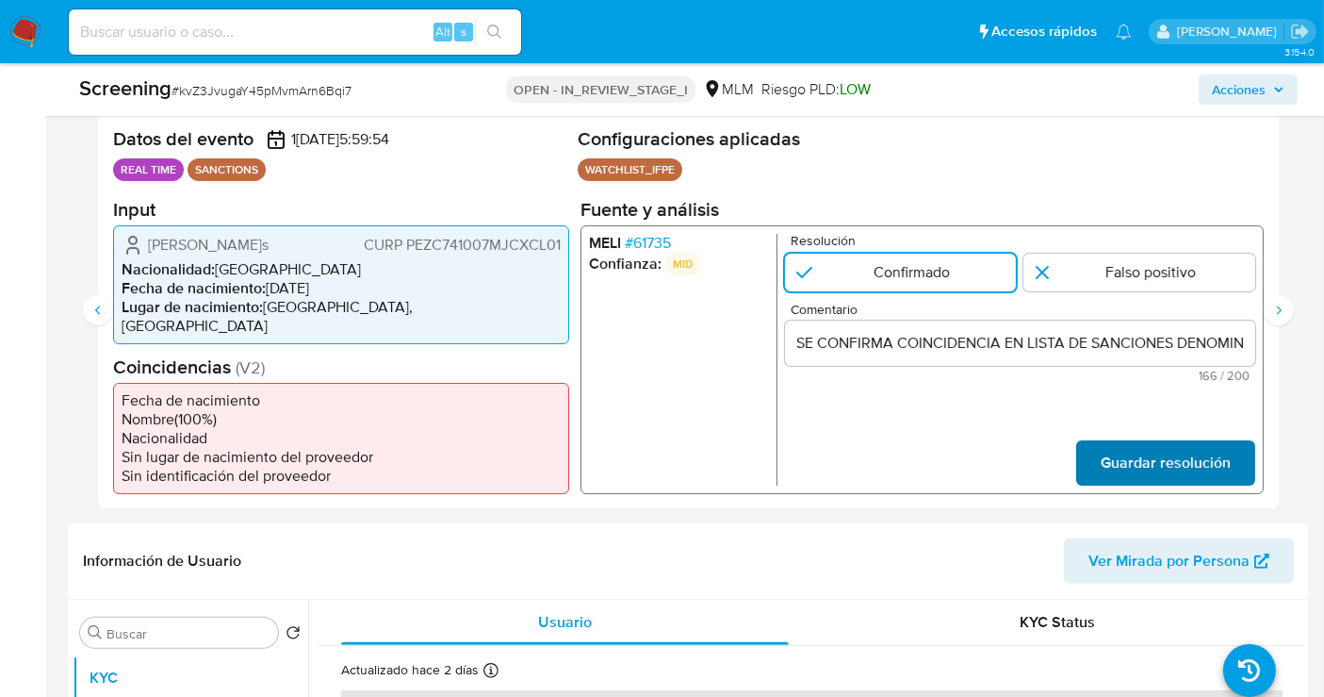
click at [1156, 441] on span "Guardar resolución" at bounding box center [1166, 461] width 130 height 41
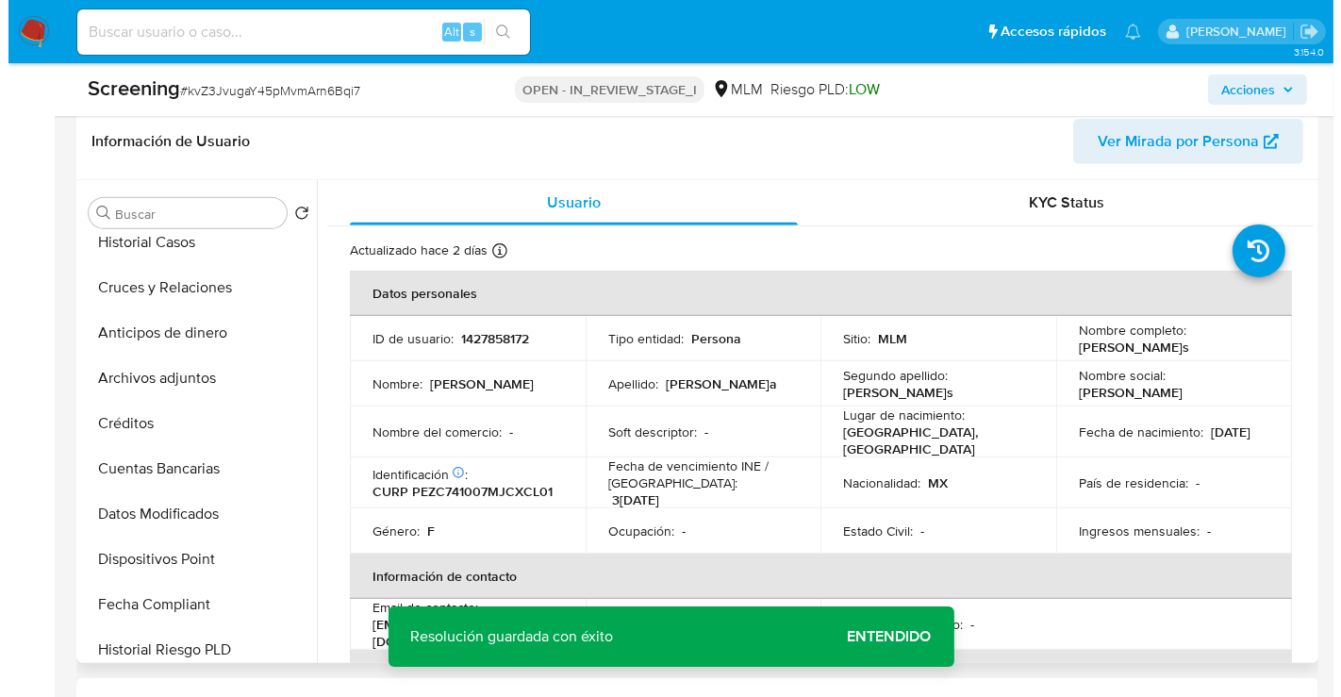
scroll to position [272, 0]
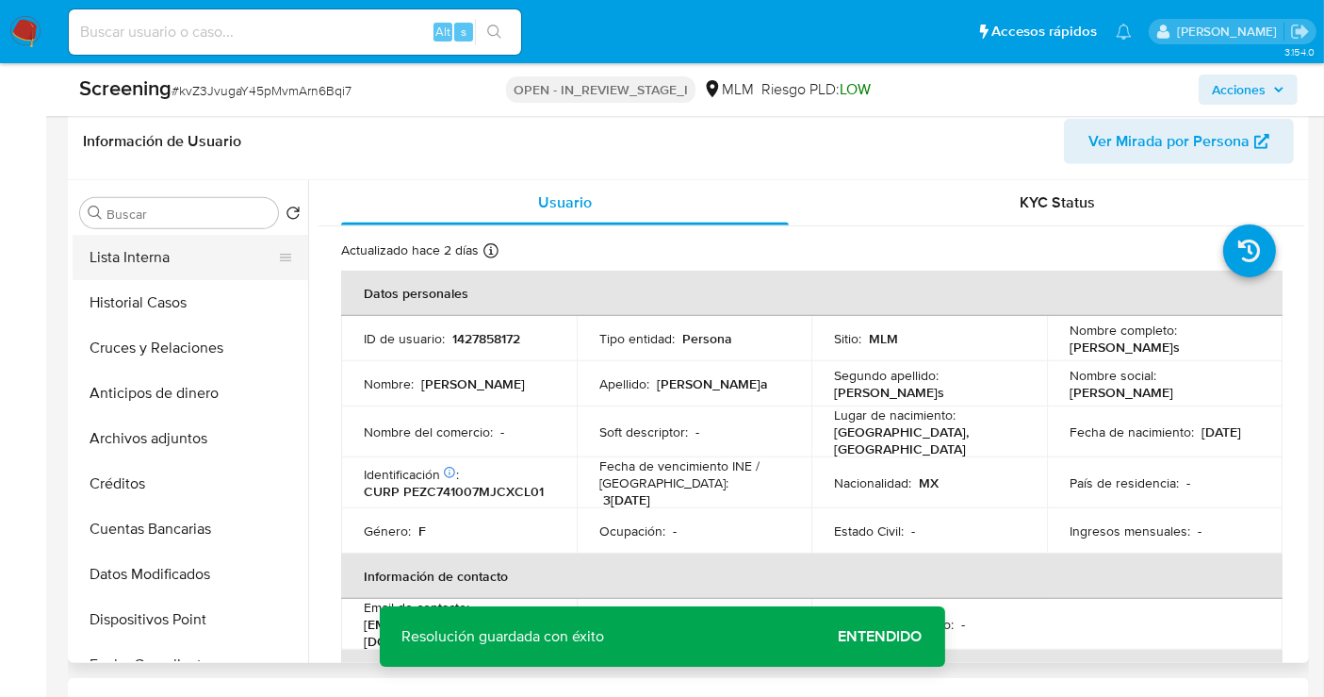
click at [164, 235] on button "Lista Interna" at bounding box center [183, 257] width 221 height 45
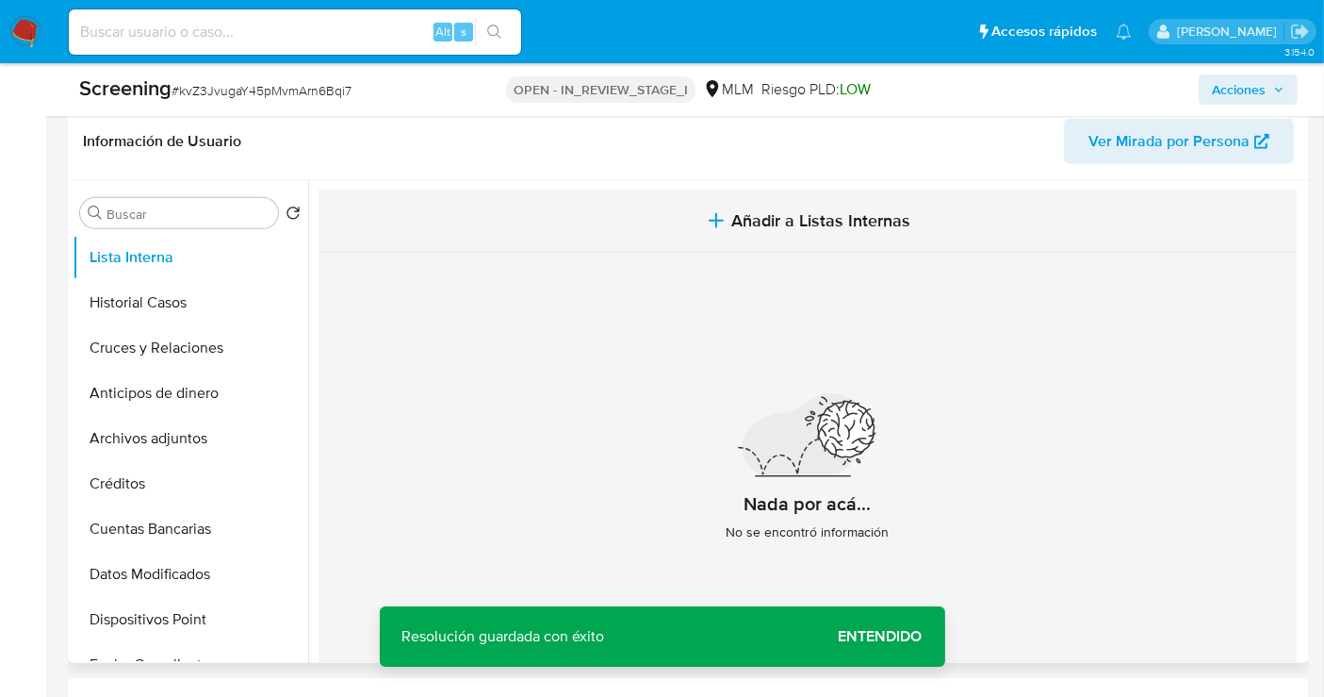
click at [821, 210] on span "Añadir a Listas Internas" at bounding box center [821, 220] width 179 height 21
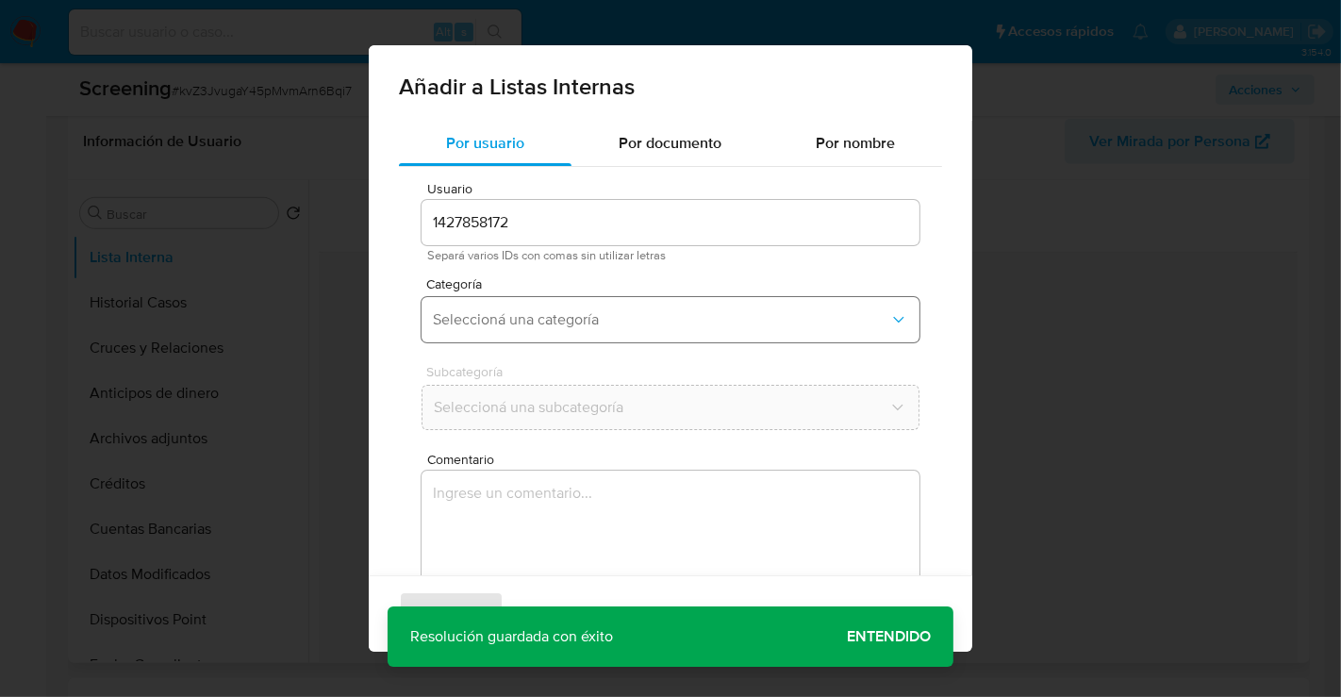
click at [489, 324] on span "Seleccioná una categoría" at bounding box center [661, 319] width 456 height 19
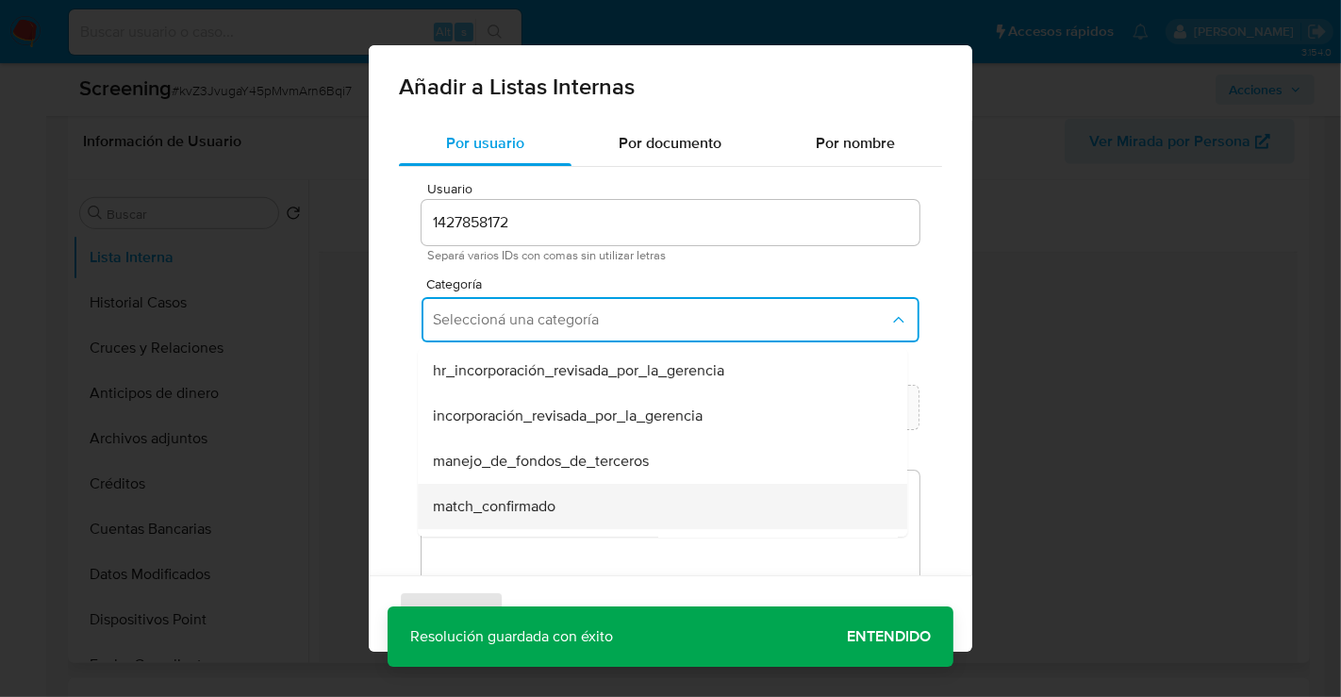
click at [501, 503] on span "match_confirmado" at bounding box center [494, 506] width 123 height 19
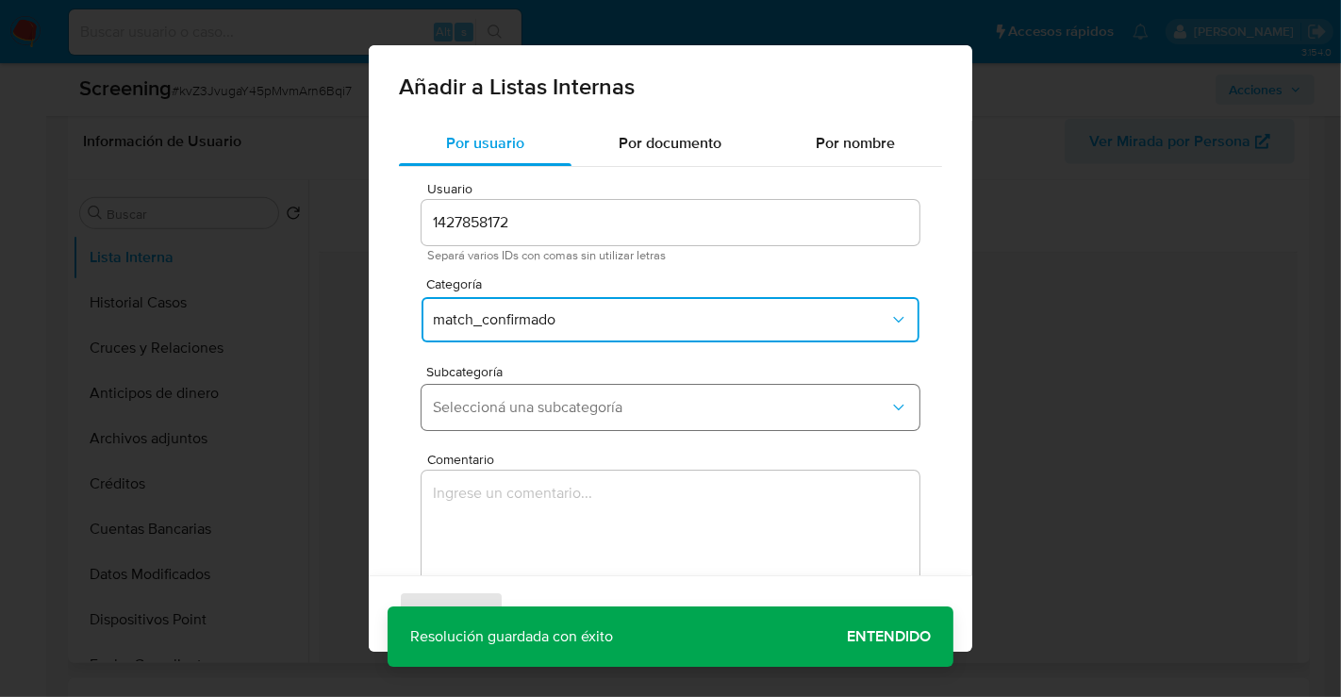
click at [479, 407] on span "Seleccioná una subcategoría" at bounding box center [661, 407] width 456 height 19
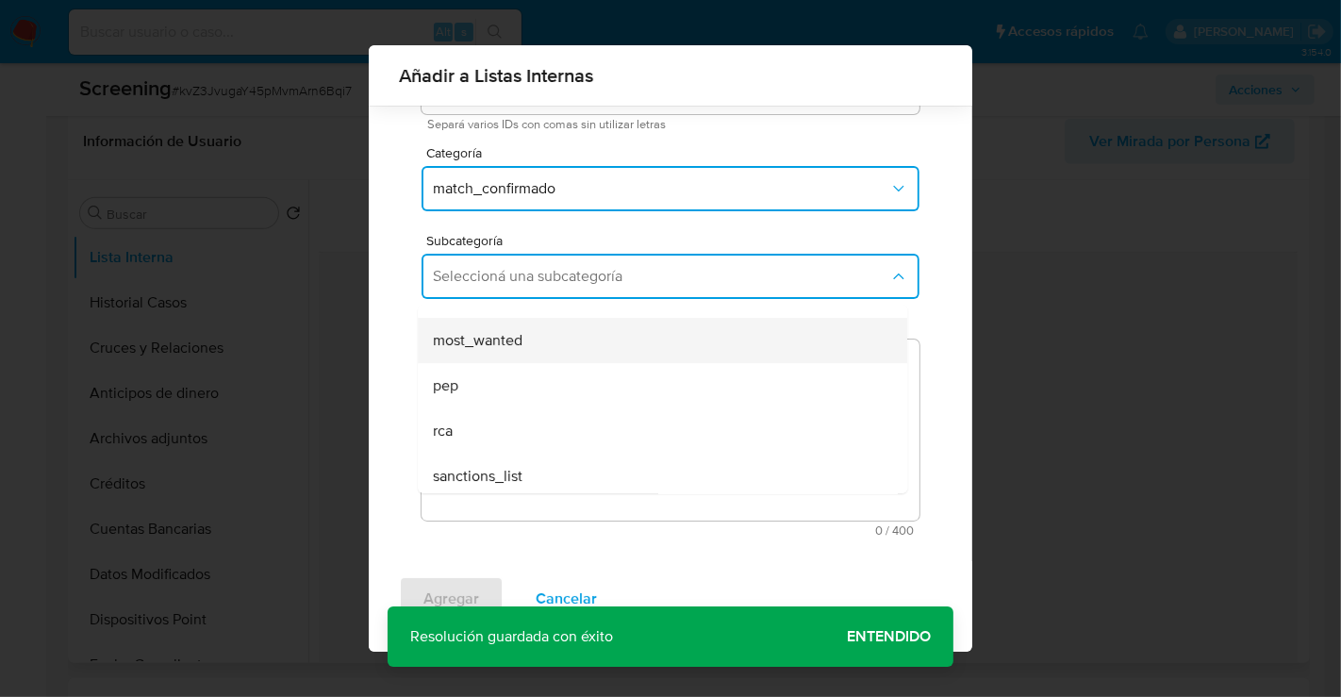
scroll to position [127, 0]
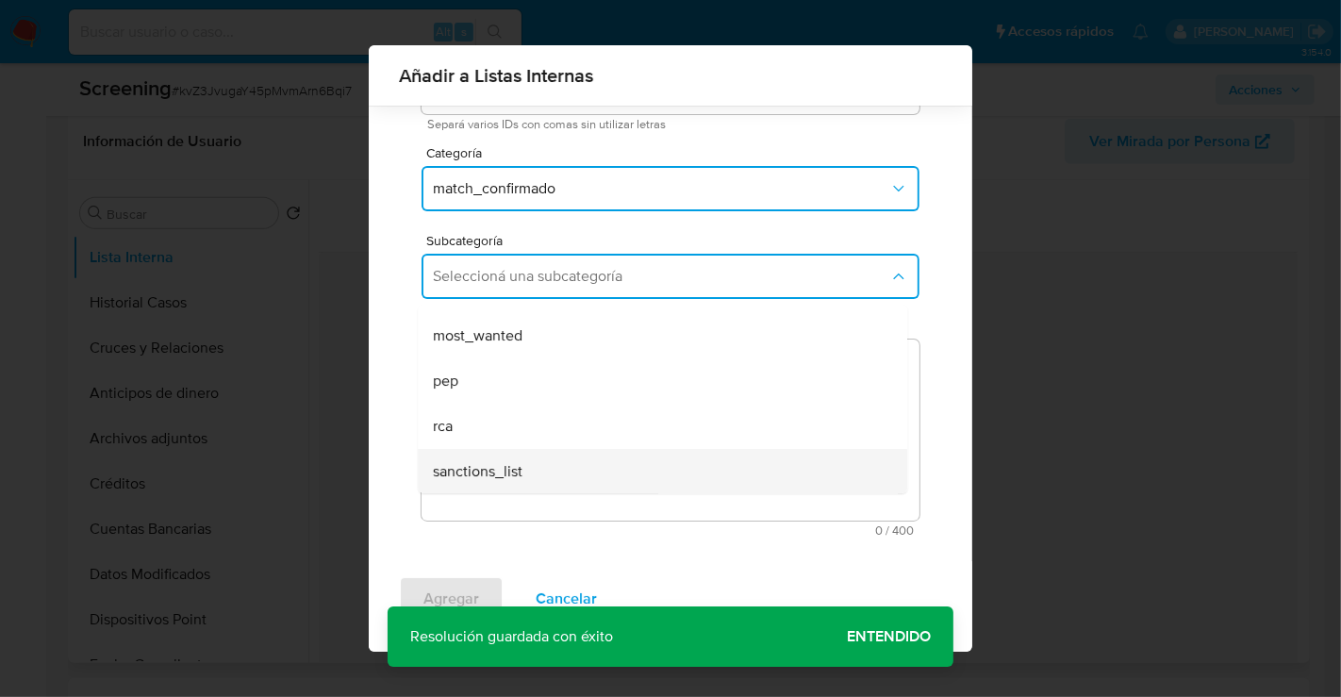
click at [495, 473] on span "sanctions_list" at bounding box center [478, 471] width 90 height 19
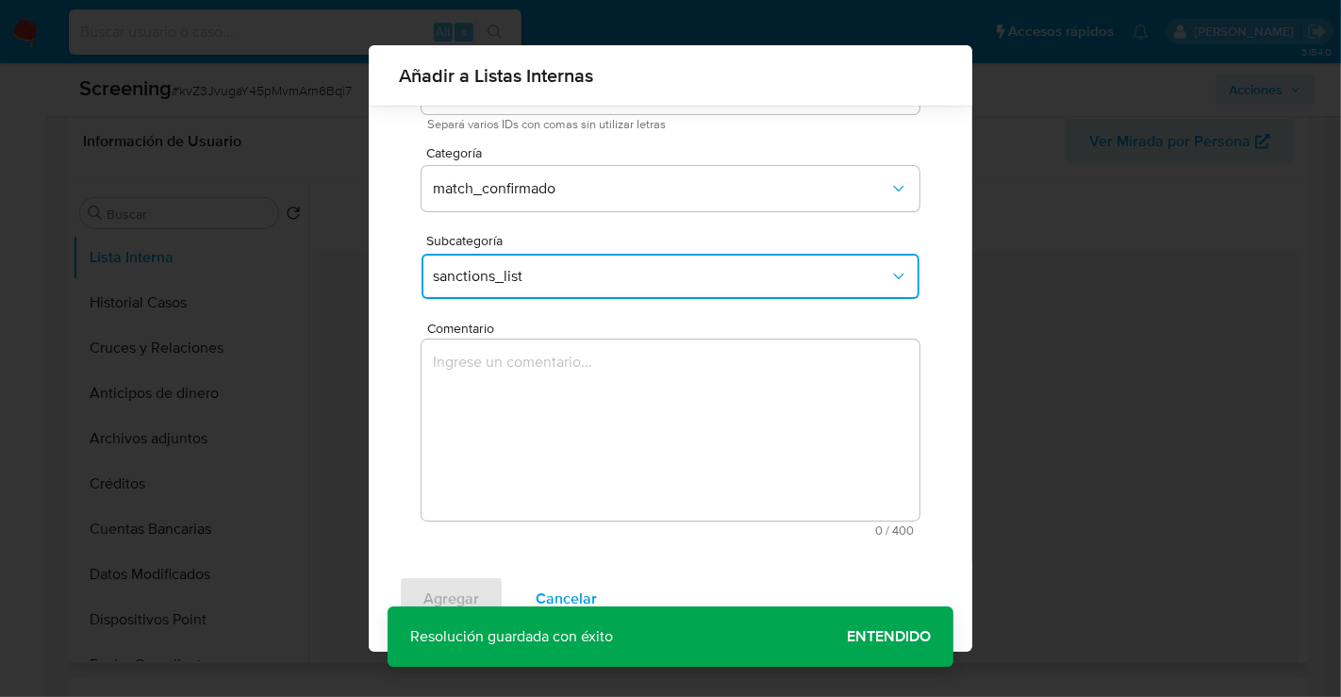
click at [510, 400] on textarea "Comentario" at bounding box center [670, 429] width 498 height 181
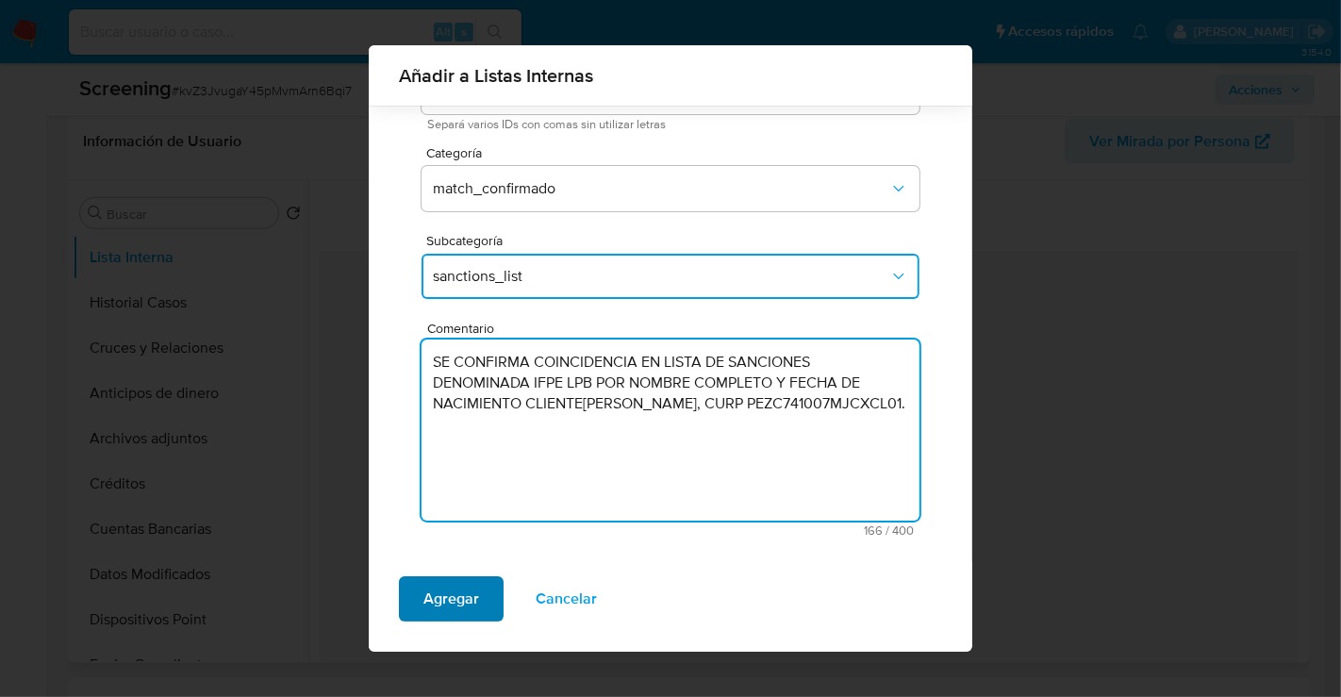
type textarea "SE CONFIRMA COINCIDENCIA EN LISTA DE SANCIONES DENOMINADA IFPE LPB POR NOMBRE C…"
click at [455, 596] on span "Agregar" at bounding box center [451, 598] width 56 height 41
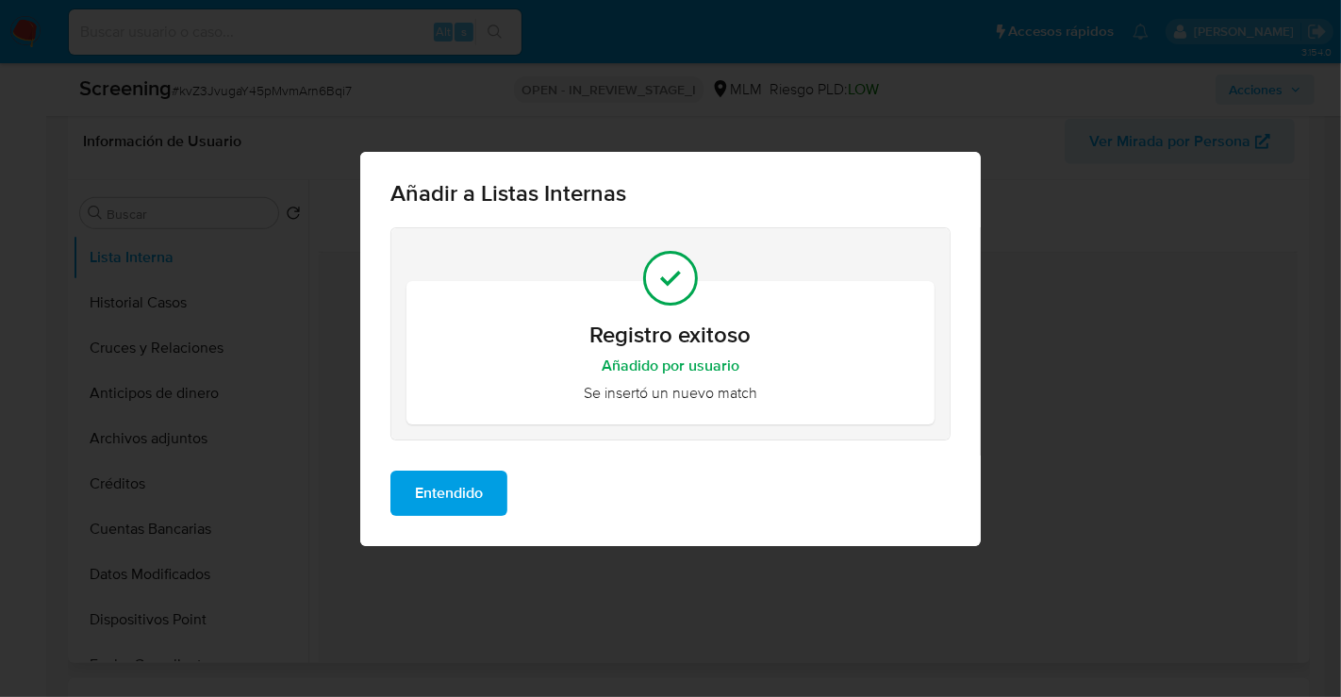
scroll to position [0, 0]
click at [454, 509] on span "Entendido" at bounding box center [449, 492] width 68 height 41
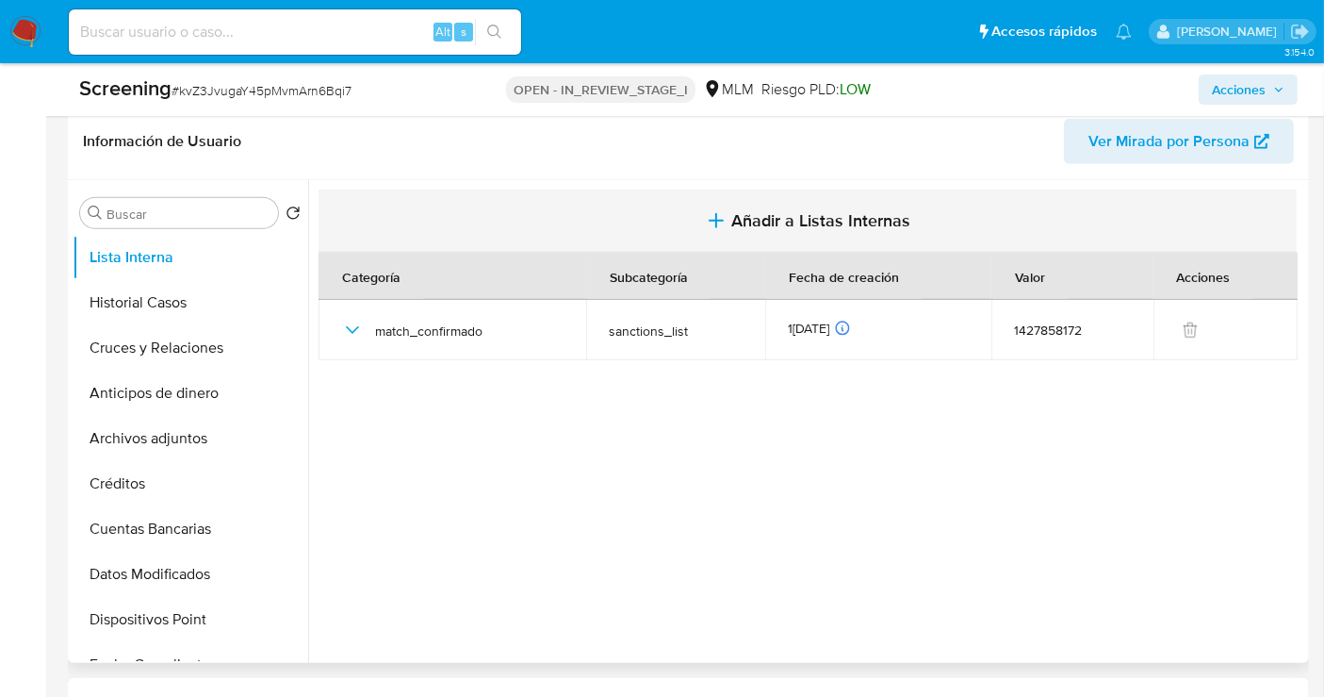
click at [830, 210] on span "Añadir a Listas Internas" at bounding box center [821, 220] width 179 height 21
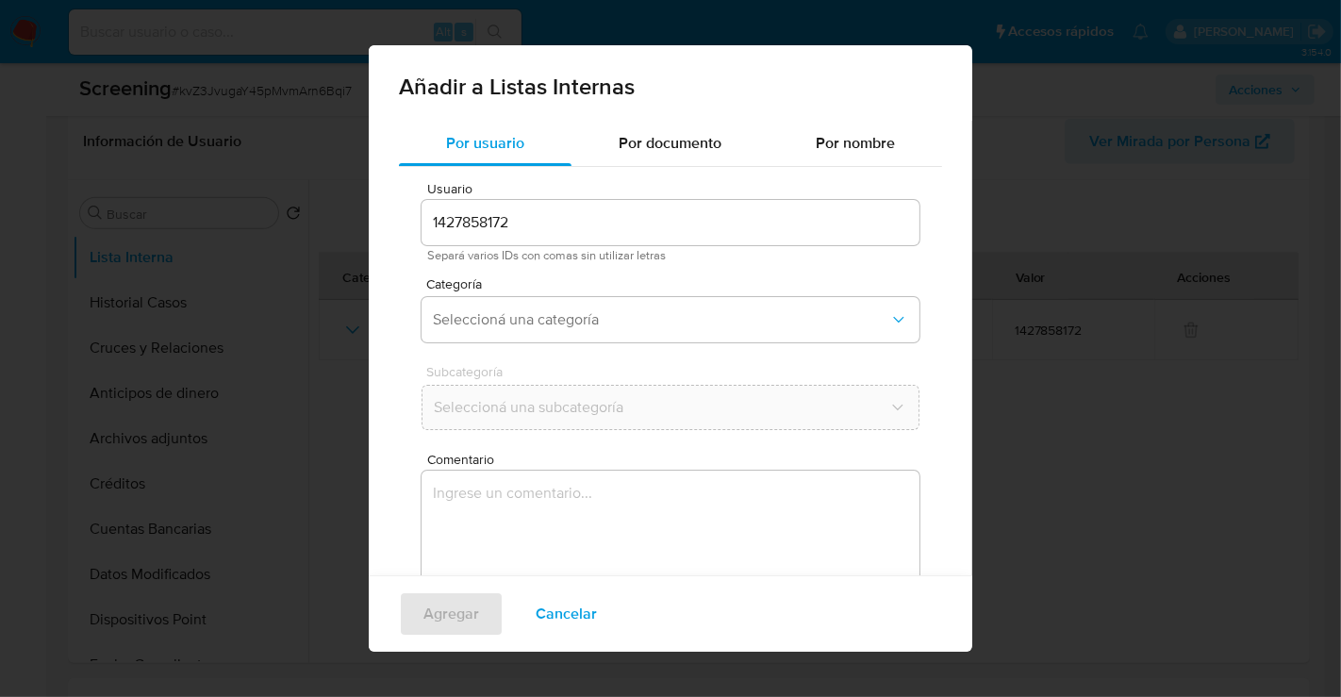
click at [467, 345] on div "Categoría Seleccioná una categoría" at bounding box center [670, 313] width 498 height 73
click at [476, 331] on button "Seleccioná una categoría" at bounding box center [670, 319] width 498 height 45
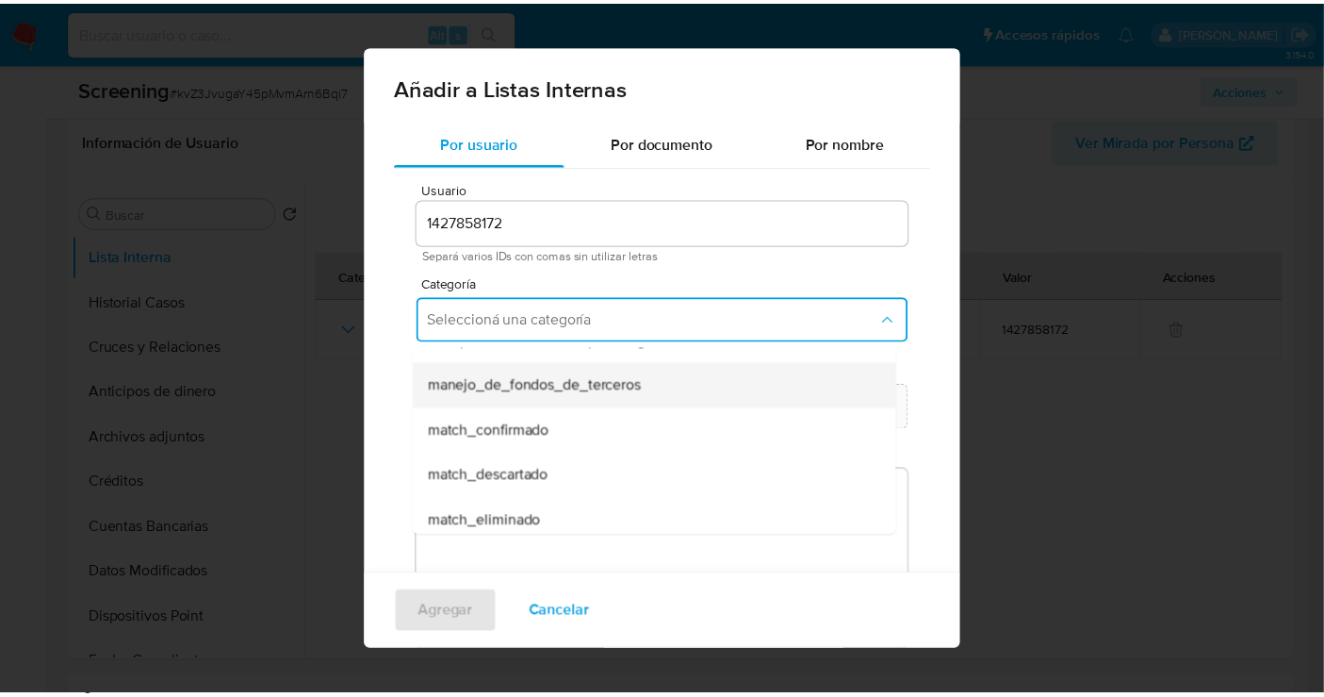
scroll to position [105, 0]
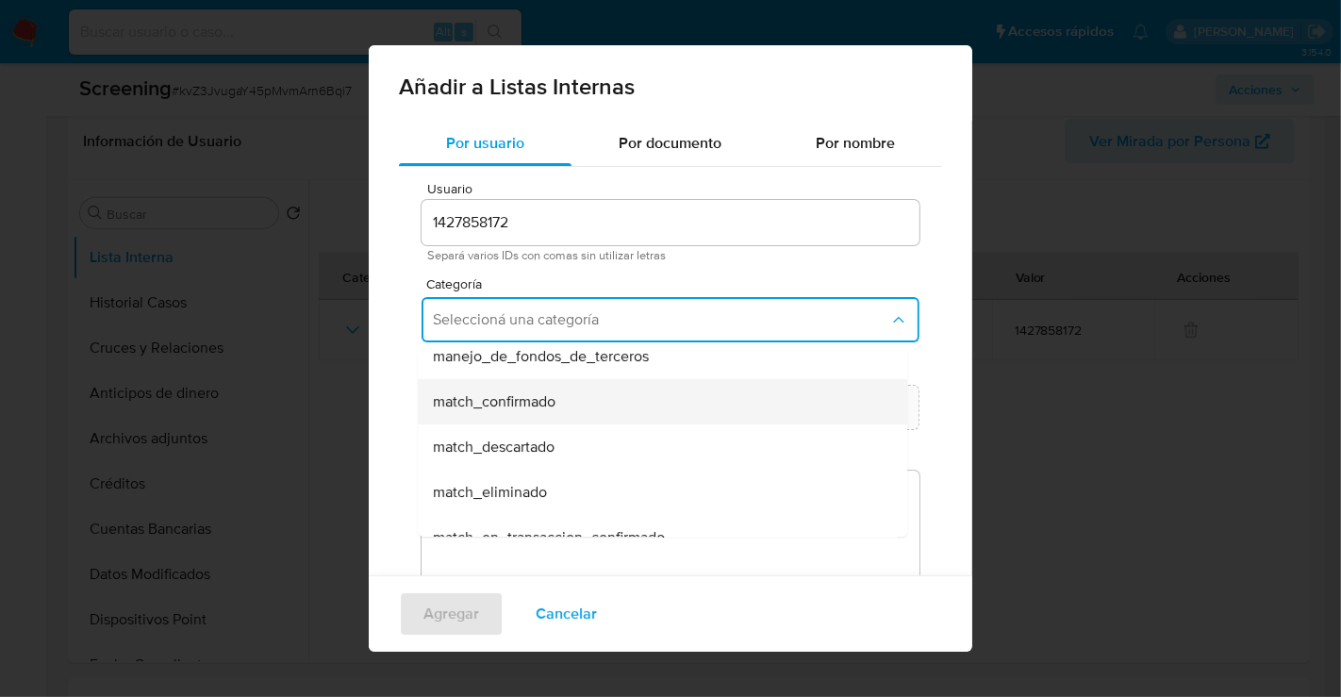
click at [504, 401] on span "match_confirmado" at bounding box center [494, 401] width 123 height 19
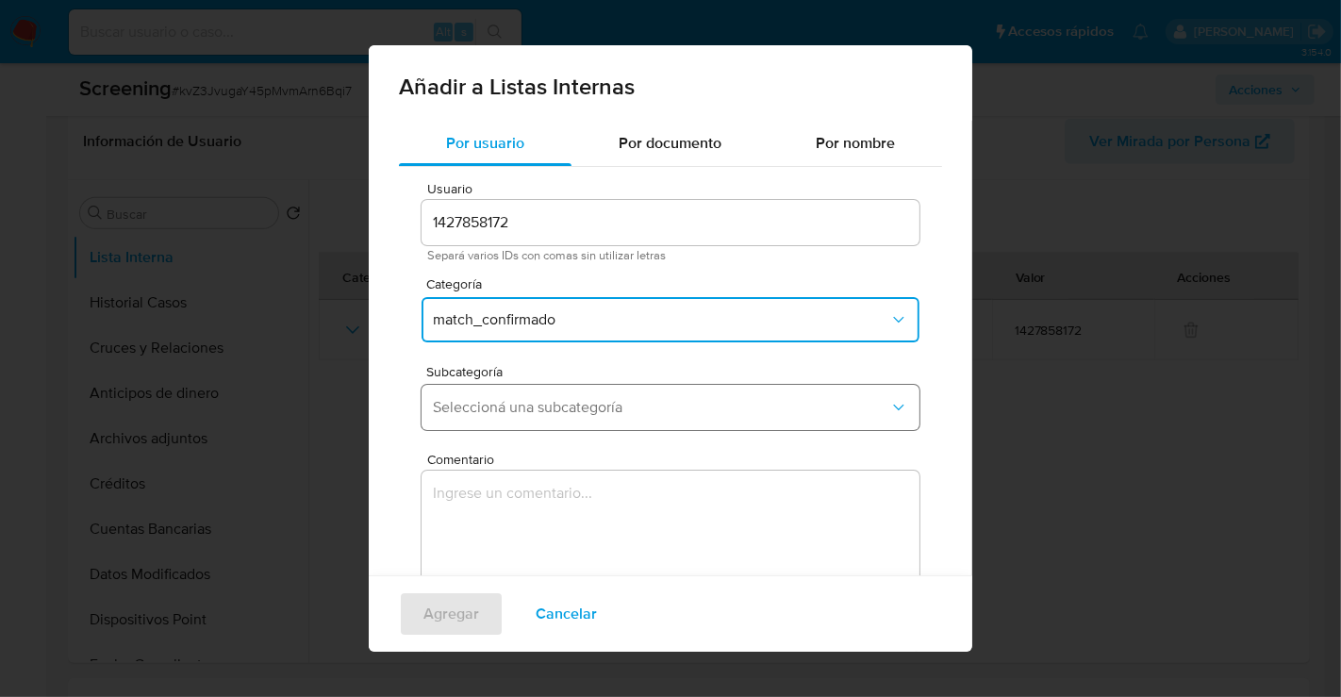
click at [489, 405] on span "Seleccioná una subcategoría" at bounding box center [661, 407] width 456 height 19
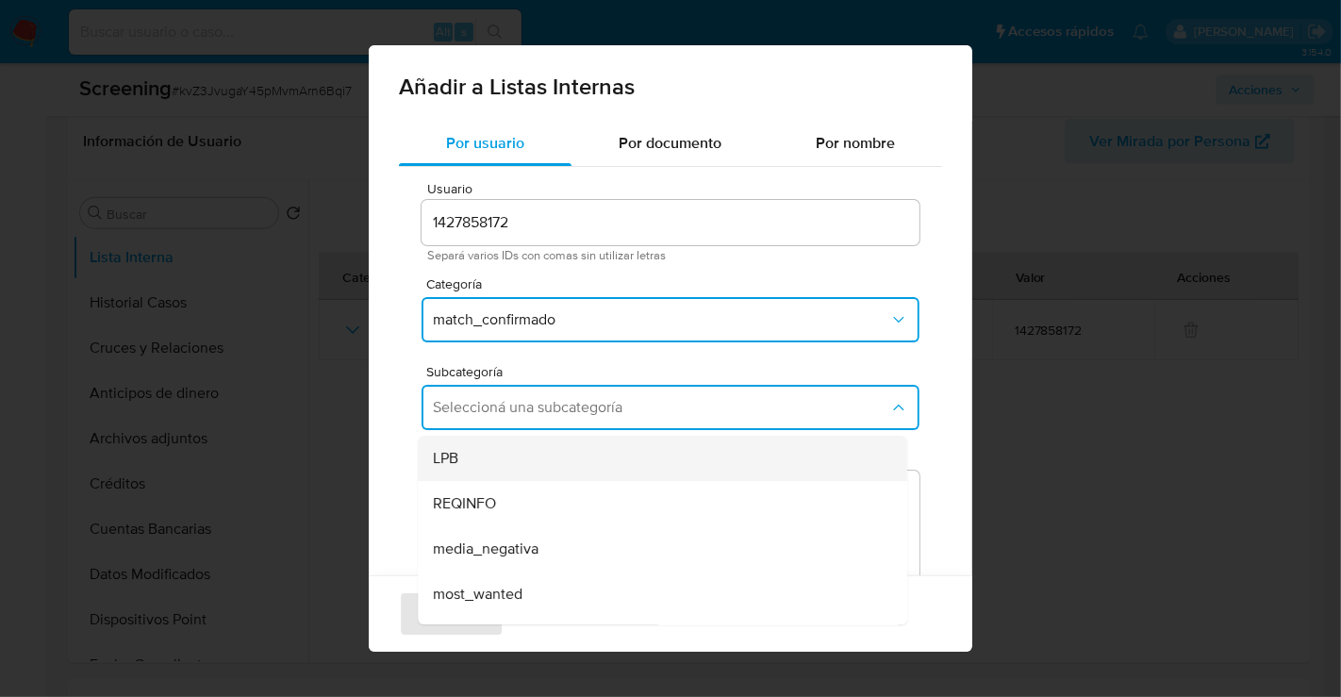
click at [471, 453] on div "LPB" at bounding box center [657, 458] width 448 height 45
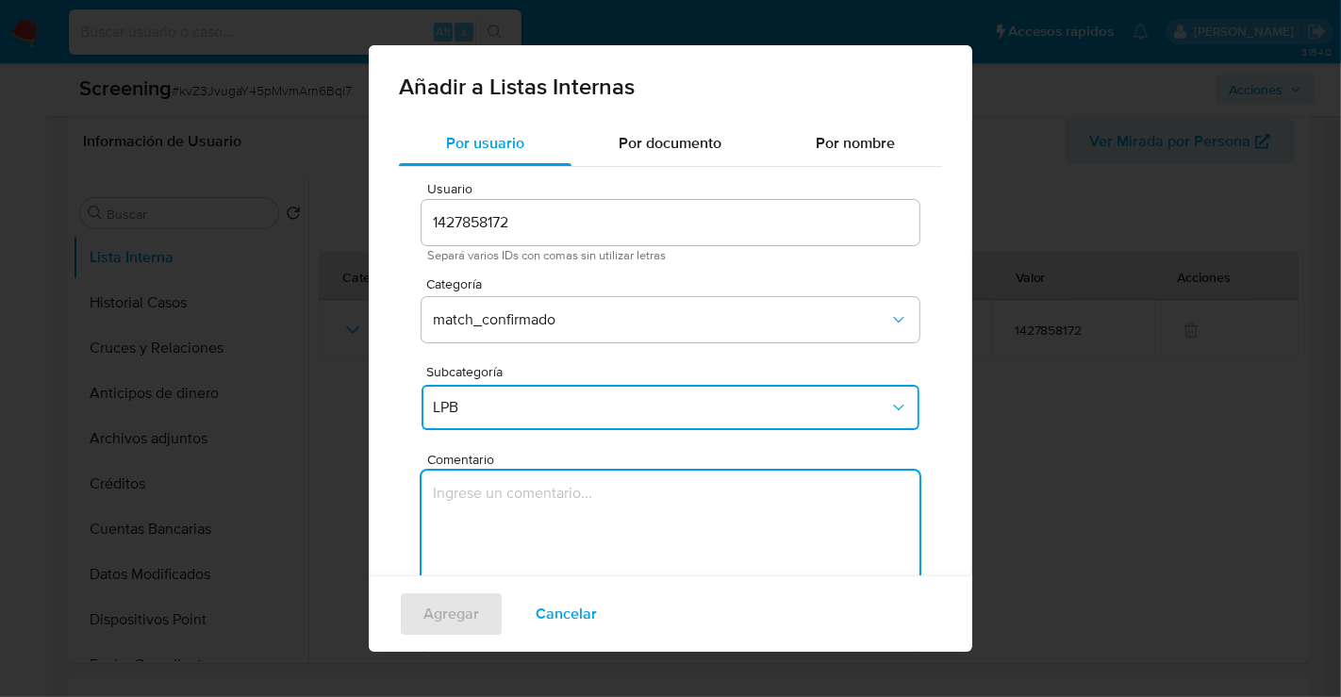
click at [501, 516] on textarea "Comentario" at bounding box center [670, 560] width 498 height 181
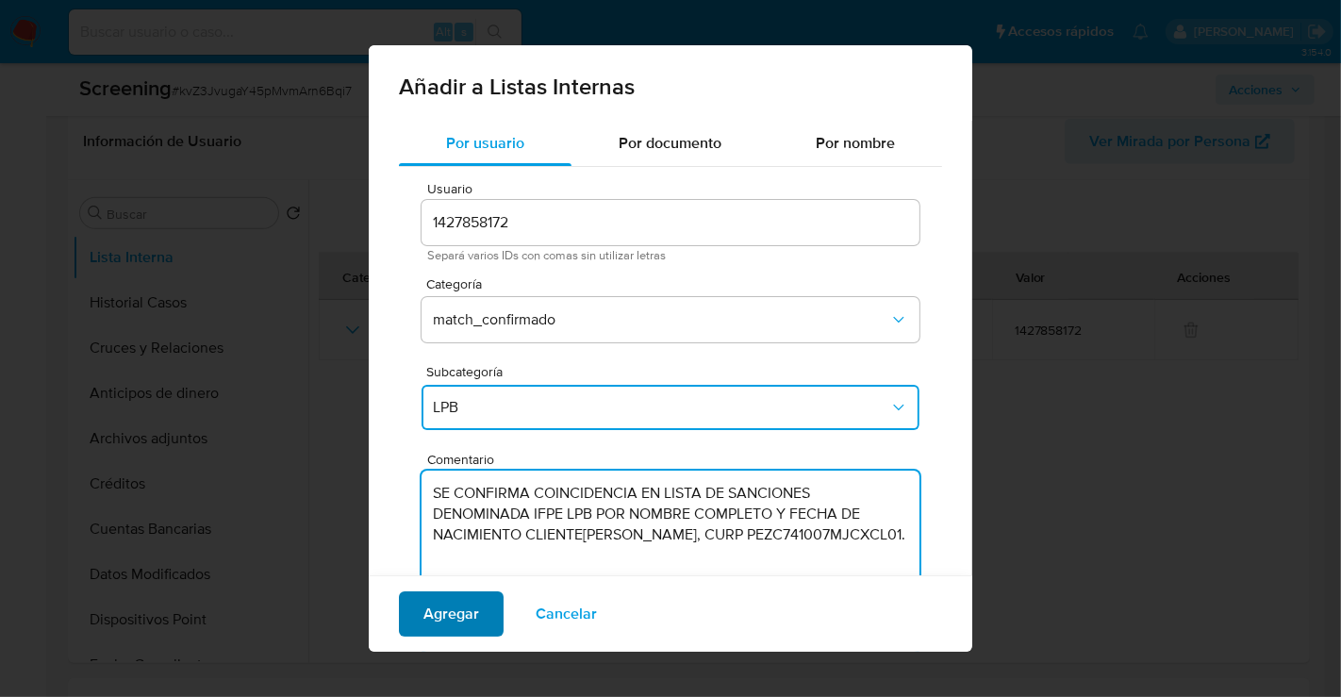
type textarea "SE CONFIRMA COINCIDENCIA EN LISTA DE SANCIONES DENOMINADA IFPE LPB POR NOMBRE C…"
click at [473, 613] on span "Agregar" at bounding box center [451, 613] width 56 height 41
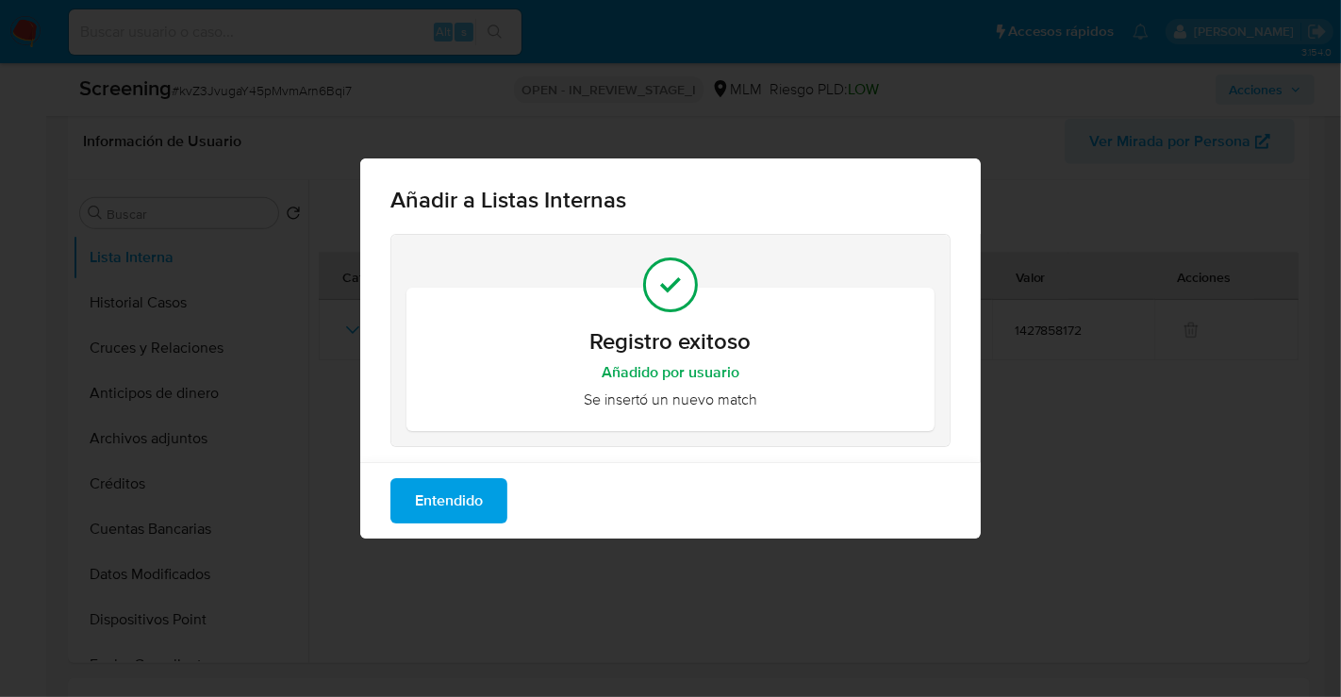
click at [445, 501] on span "Entendido" at bounding box center [449, 500] width 68 height 41
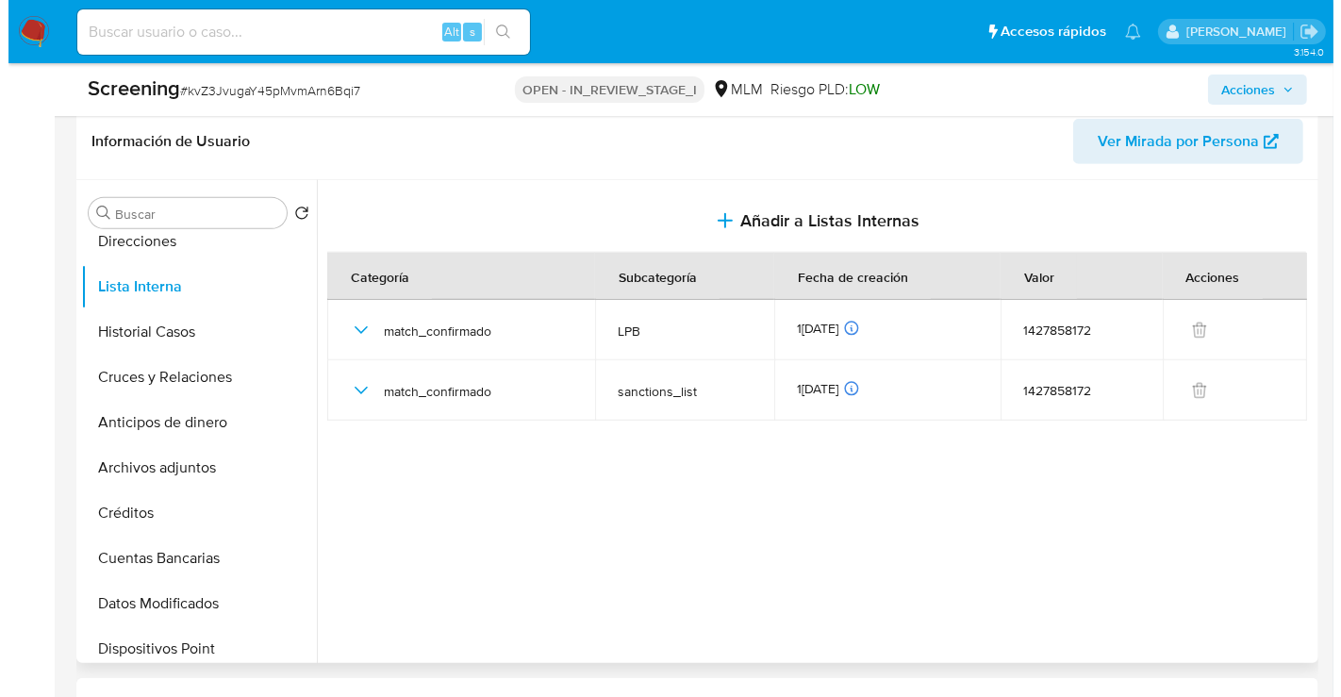
scroll to position [167, 0]
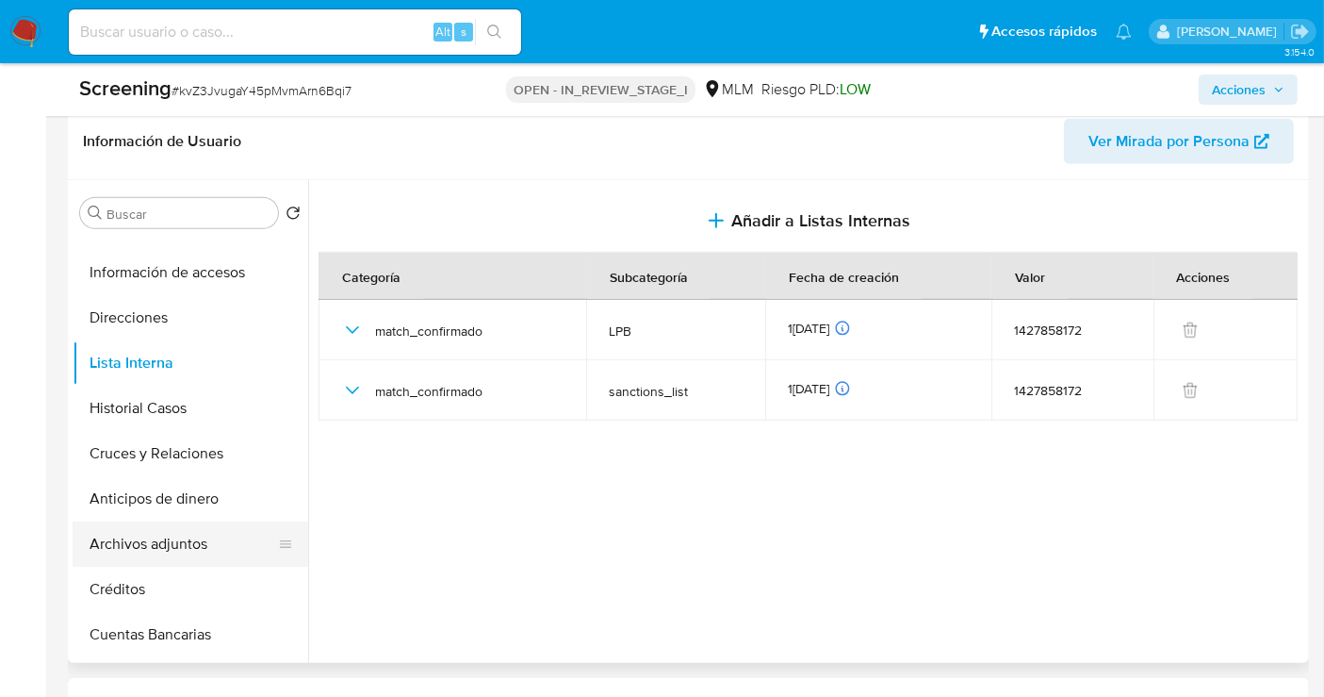
click at [164, 521] on button "Archivos adjuntos" at bounding box center [183, 543] width 221 height 45
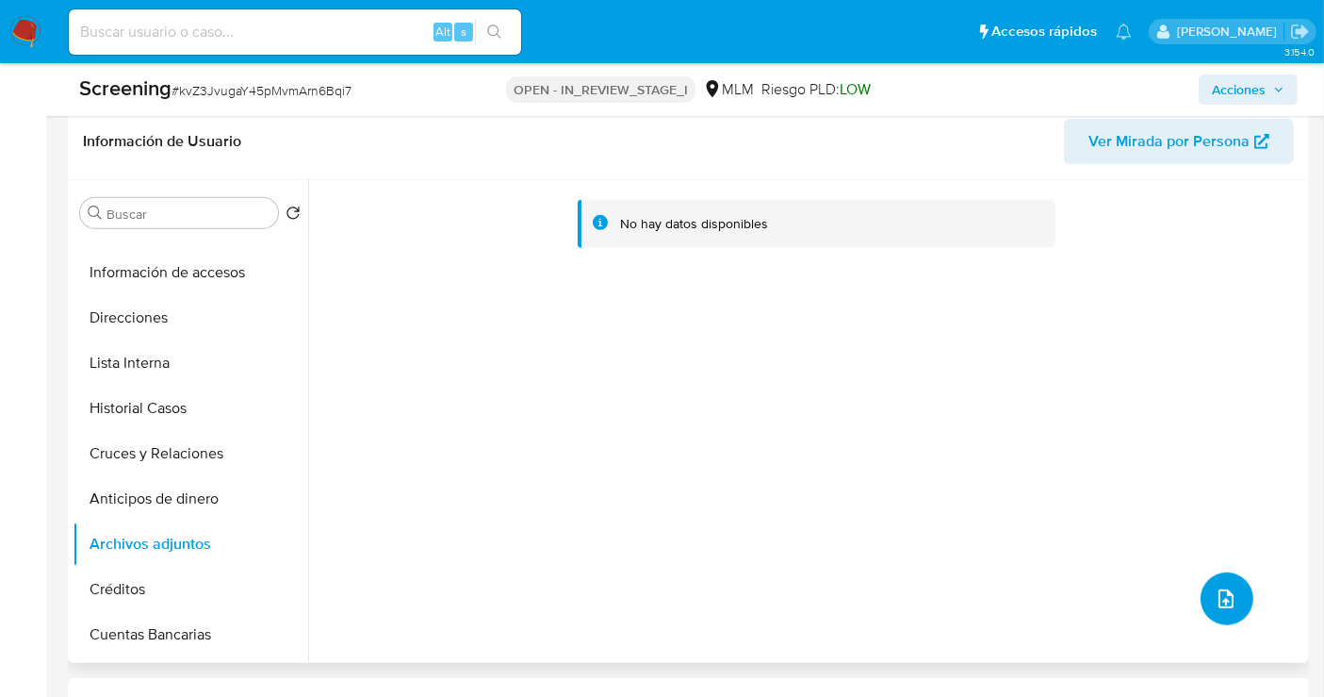
click at [1218, 587] on icon "upload-file" at bounding box center [1226, 598] width 23 height 23
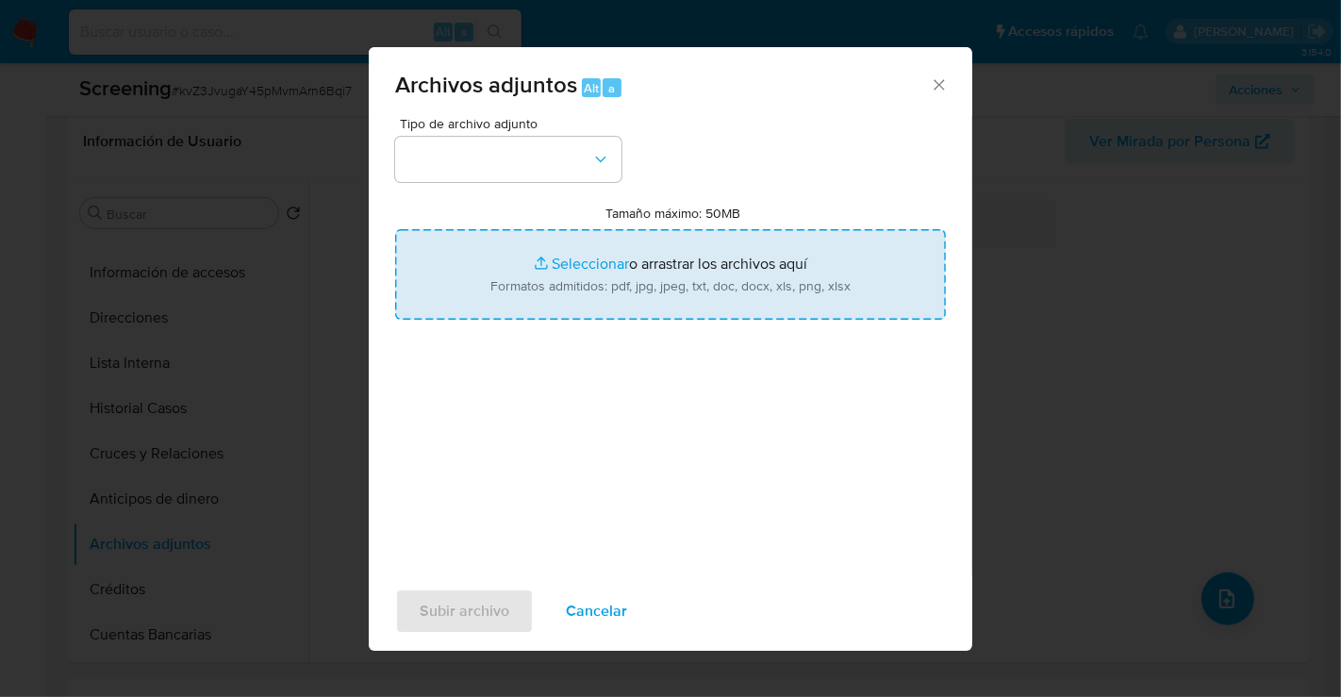
type input "C:\fakepath\1427858172_CELIA PEÑALOZA ZACARIAS_JUL25.pdf"
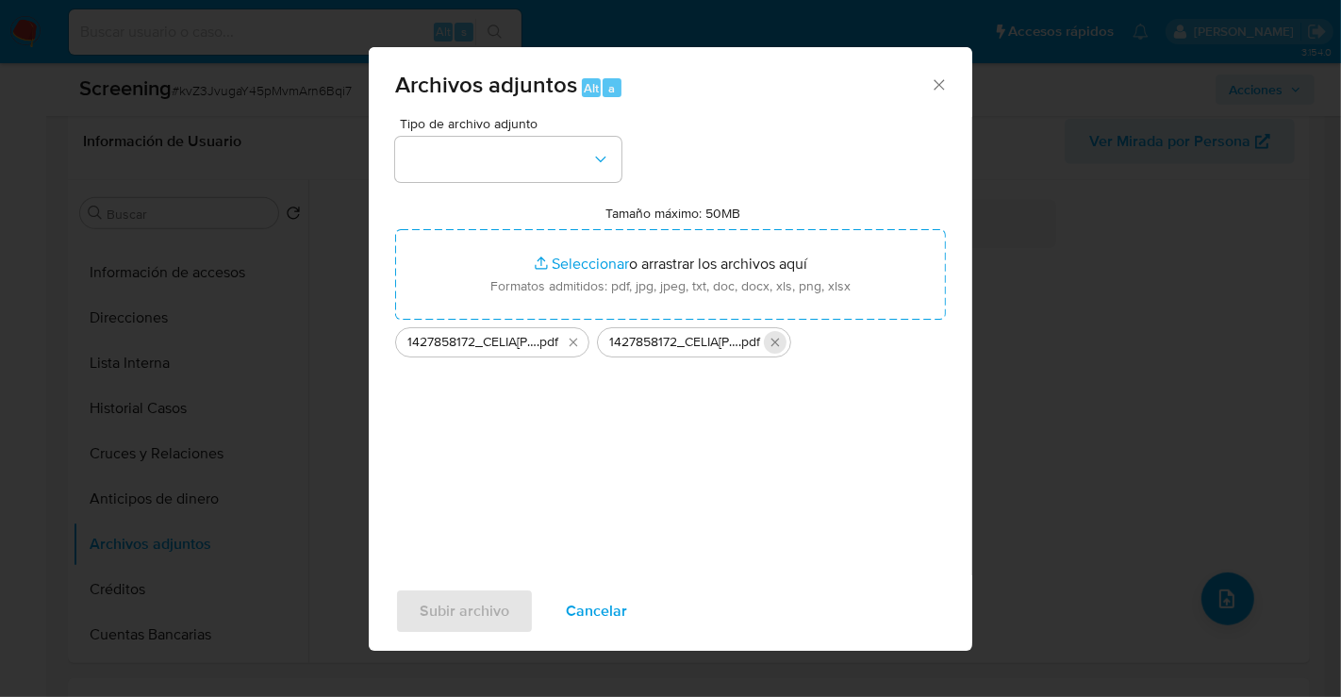
click at [778, 341] on icon "Eliminar 1427858172_CELIA PEÑALOZA ZACARIAS_JUL25.pdf" at bounding box center [774, 342] width 15 height 15
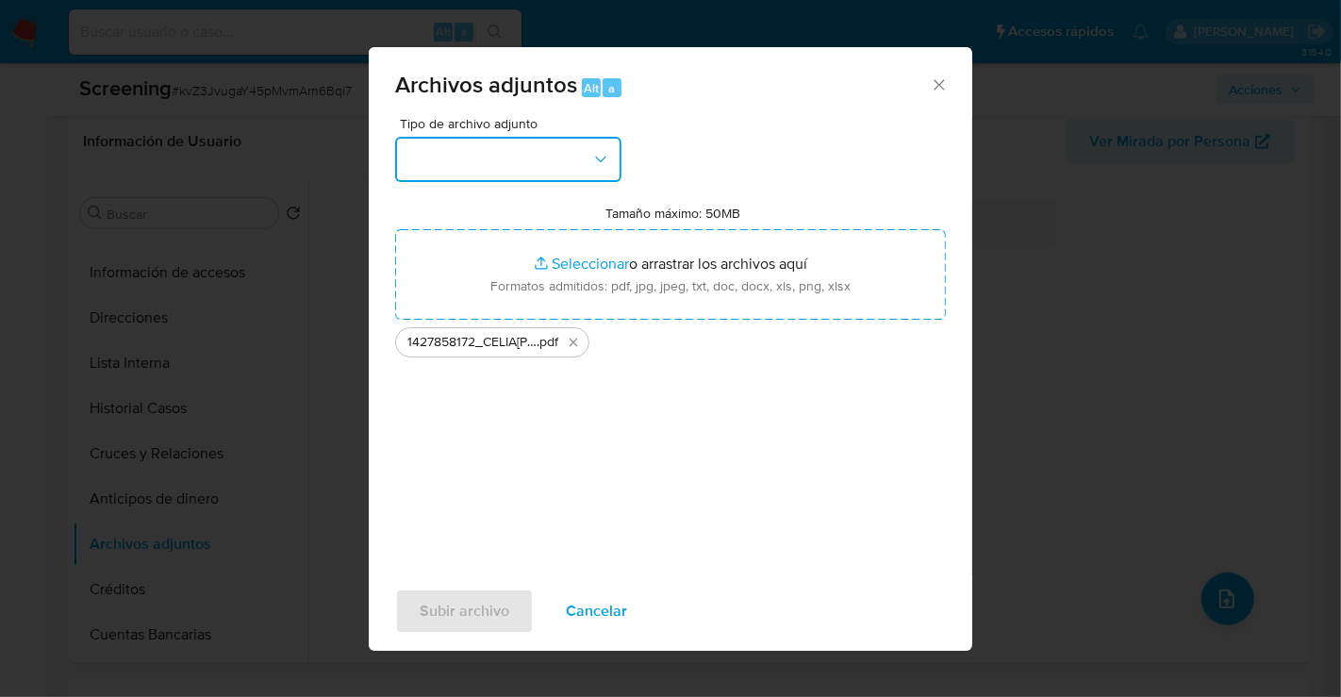
click at [547, 160] on button "button" at bounding box center [508, 159] width 226 height 45
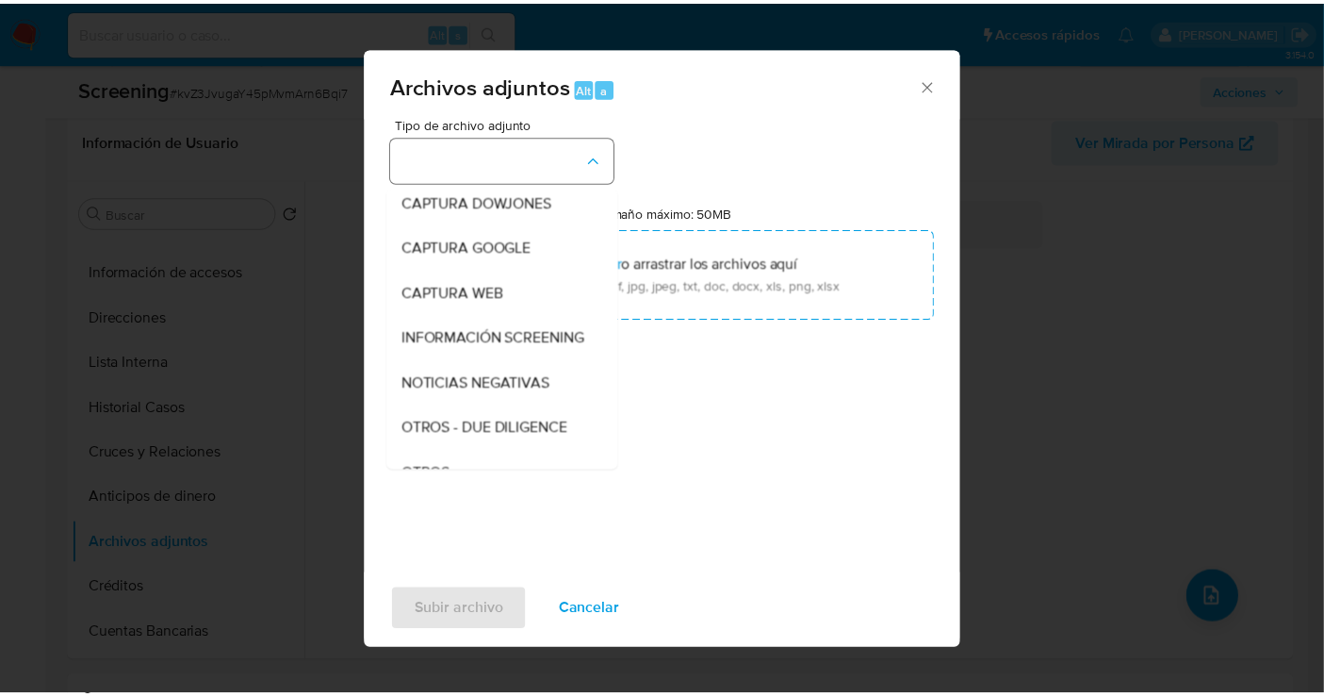
scroll to position [97, 0]
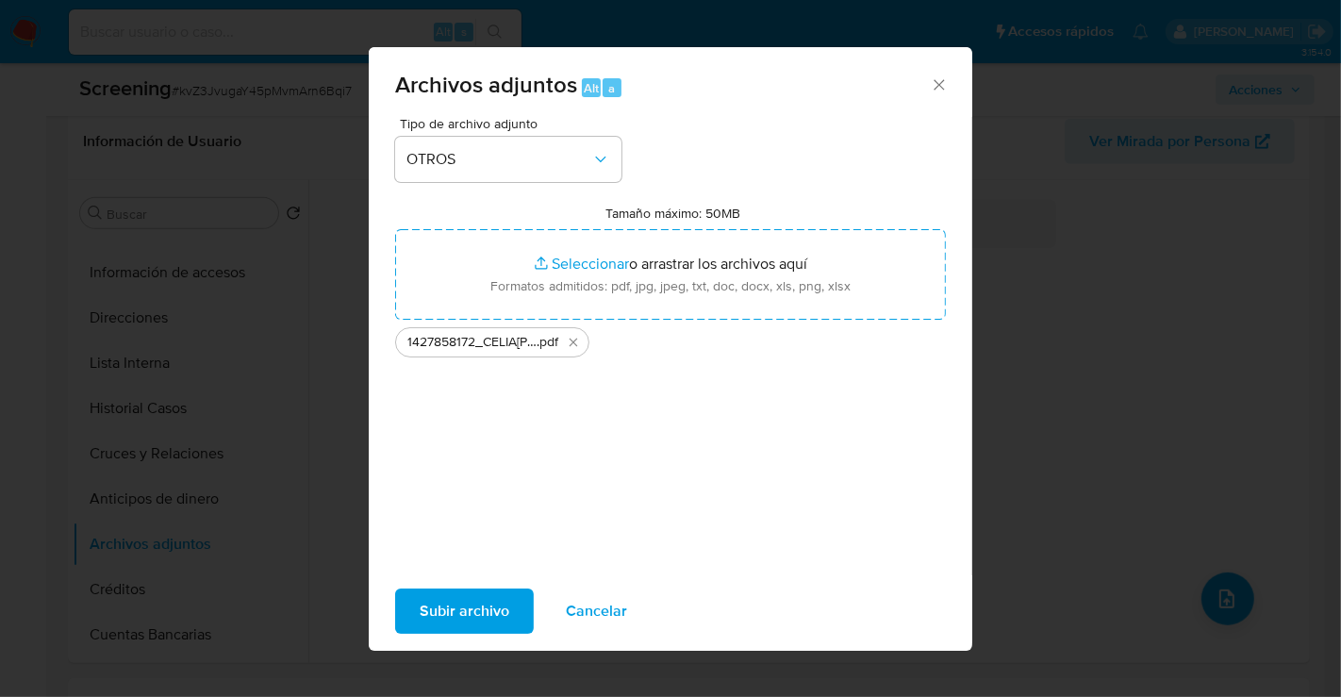
click at [476, 612] on span "Subir archivo" at bounding box center [464, 610] width 90 height 41
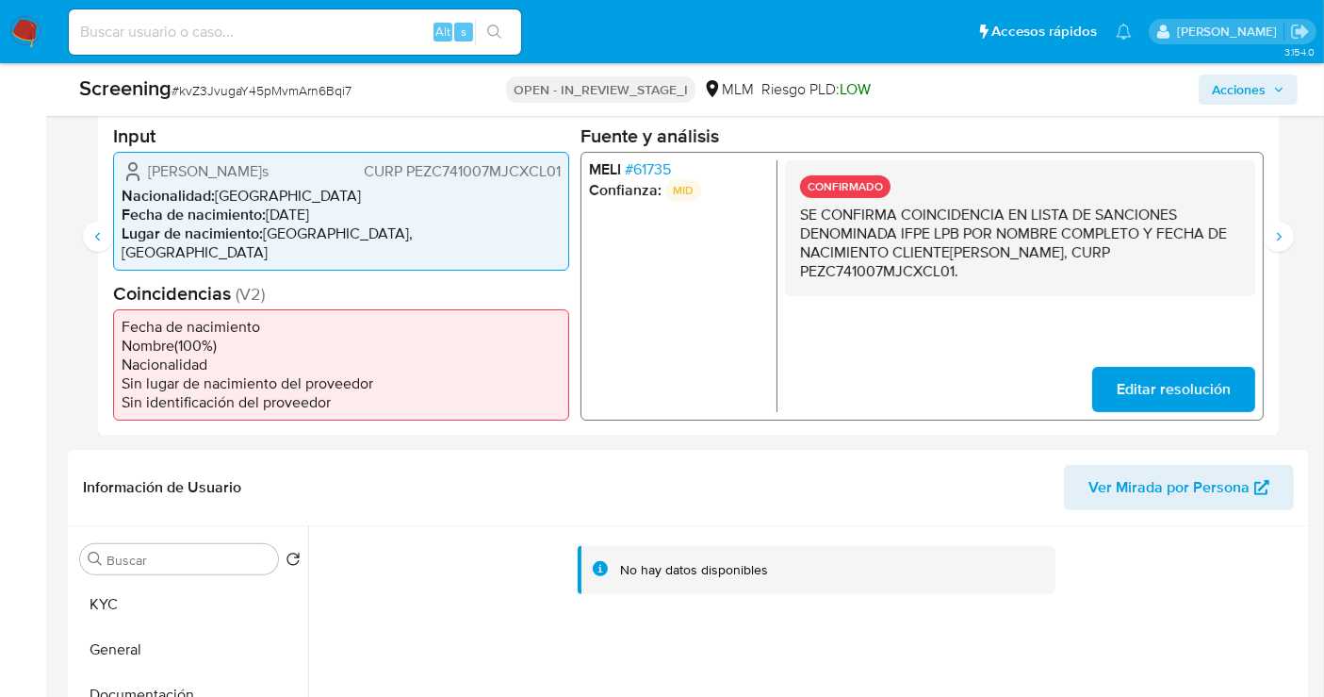
scroll to position [485, 0]
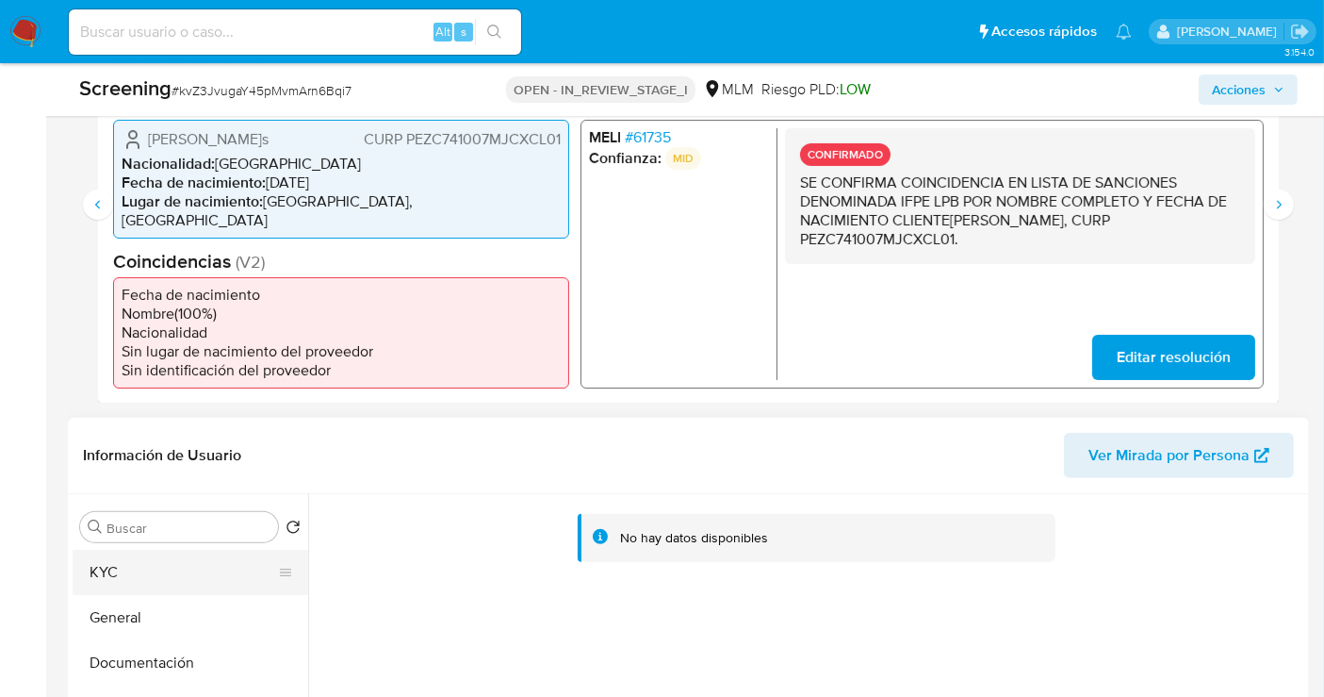
click at [171, 555] on button "KYC" at bounding box center [183, 572] width 221 height 45
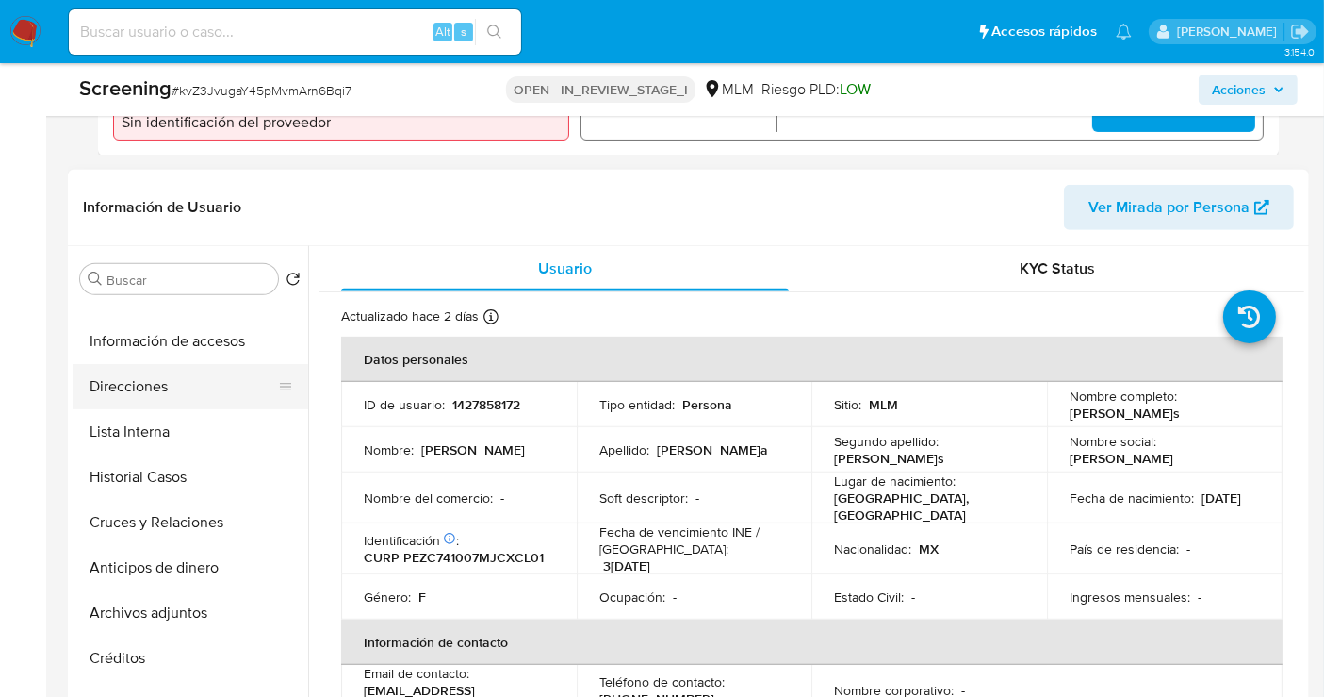
scroll to position [209, 0]
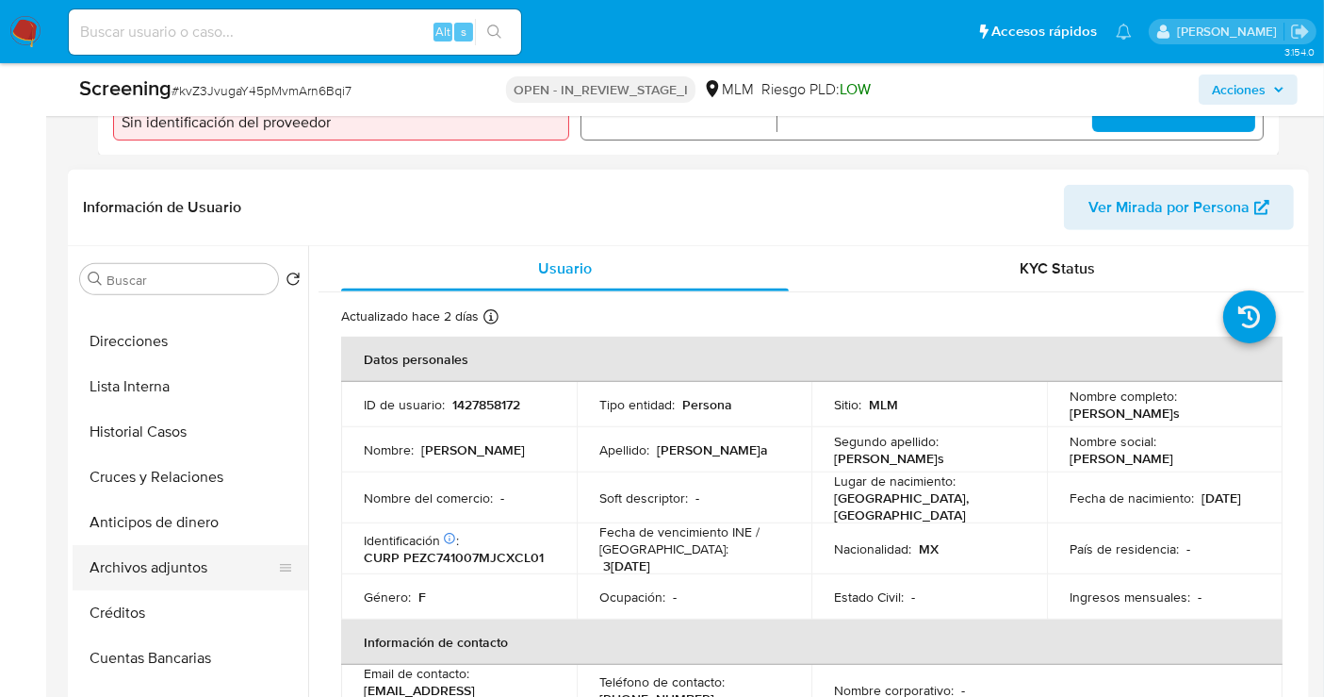
click at [135, 552] on button "Archivos adjuntos" at bounding box center [183, 567] width 221 height 45
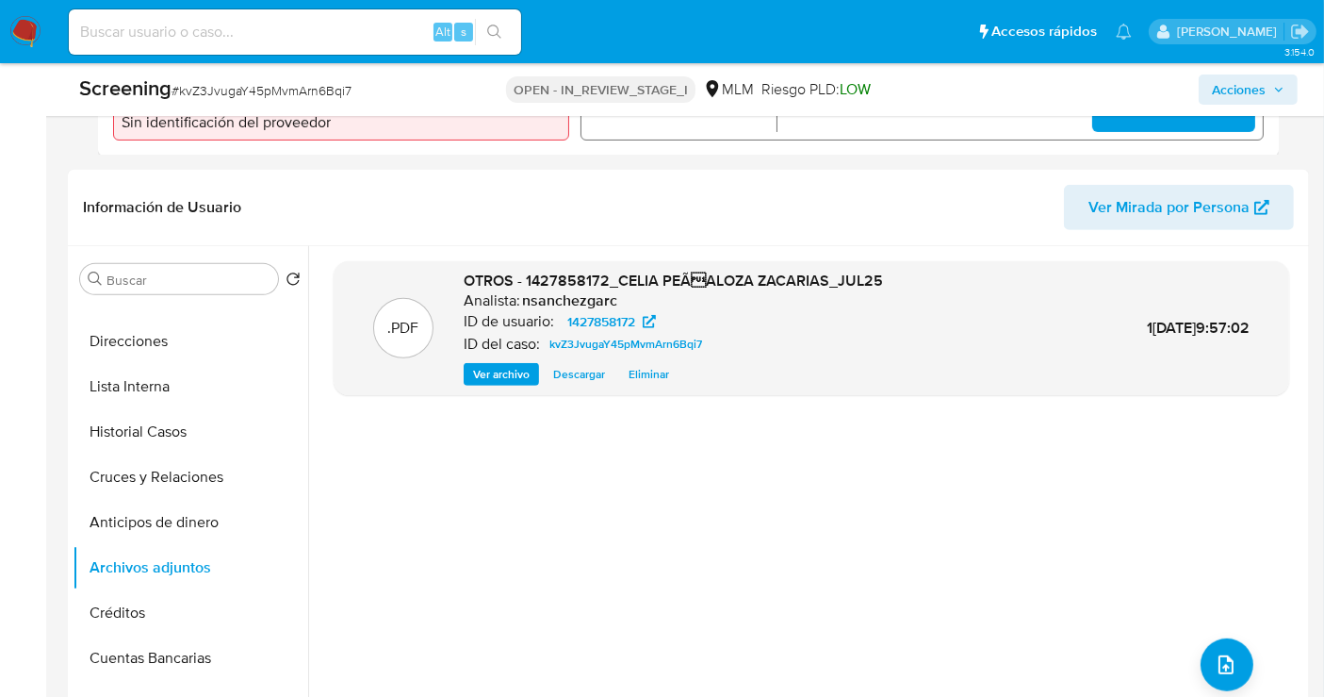
click at [1258, 87] on span "Acciones" at bounding box center [1239, 89] width 54 height 30
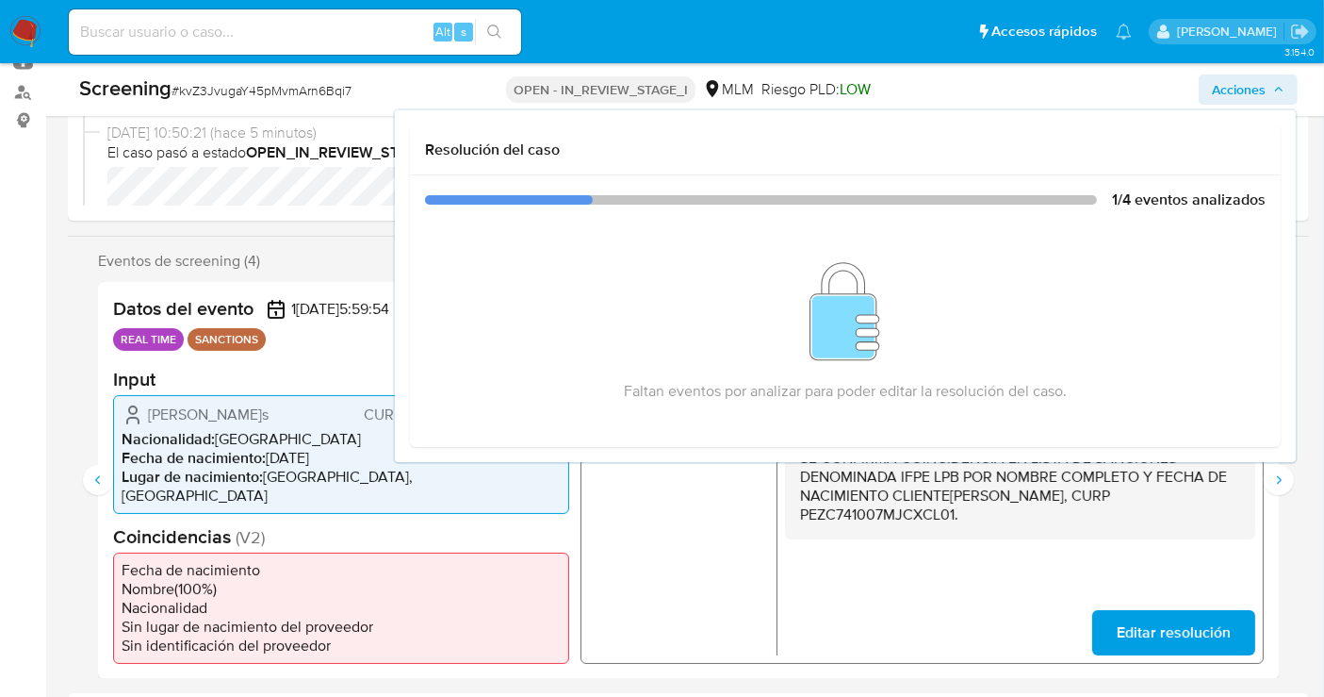
drag, startPoint x: 867, startPoint y: 582, endPoint x: 1268, endPoint y: 532, distance: 403.7
click at [872, 578] on div "CONFIRMADO SE CONFIRMA COINCIDENCIA EN LISTA DE SANCIONES DENOMINADA IFPE LPB P…" at bounding box center [1020, 529] width 470 height 252
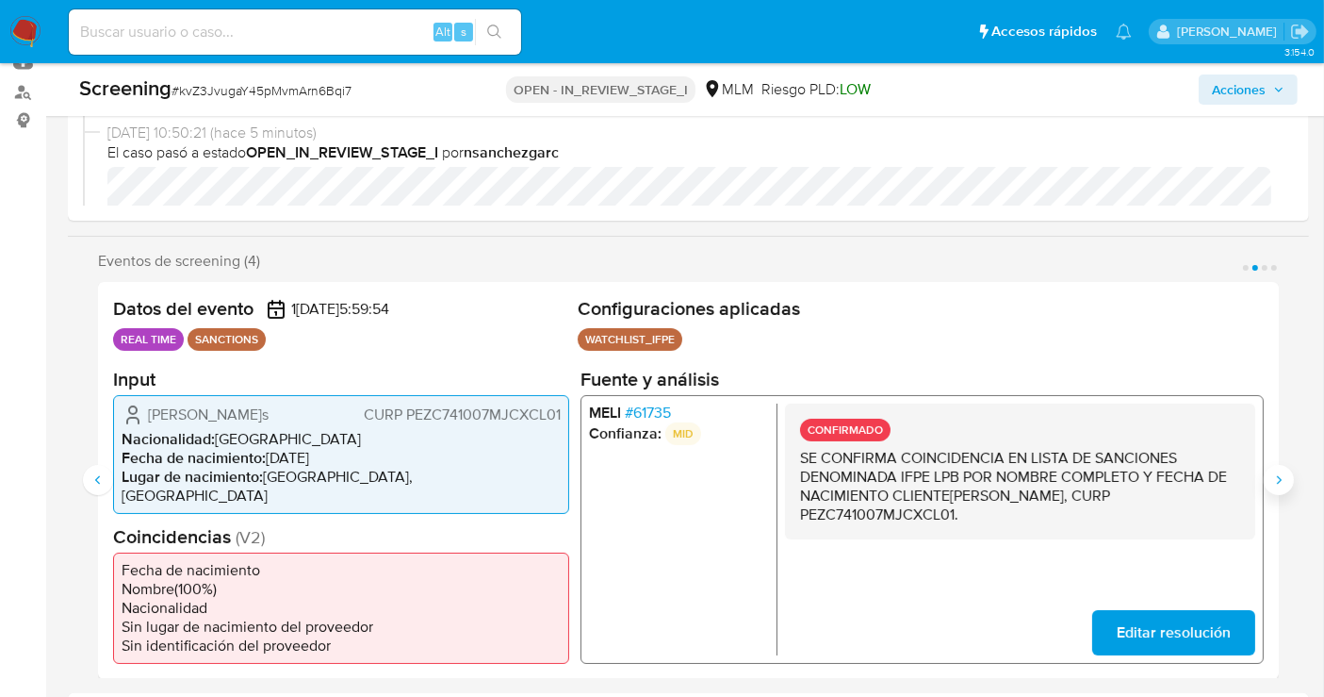
click at [1265, 472] on button "Siguiente" at bounding box center [1279, 480] width 30 height 30
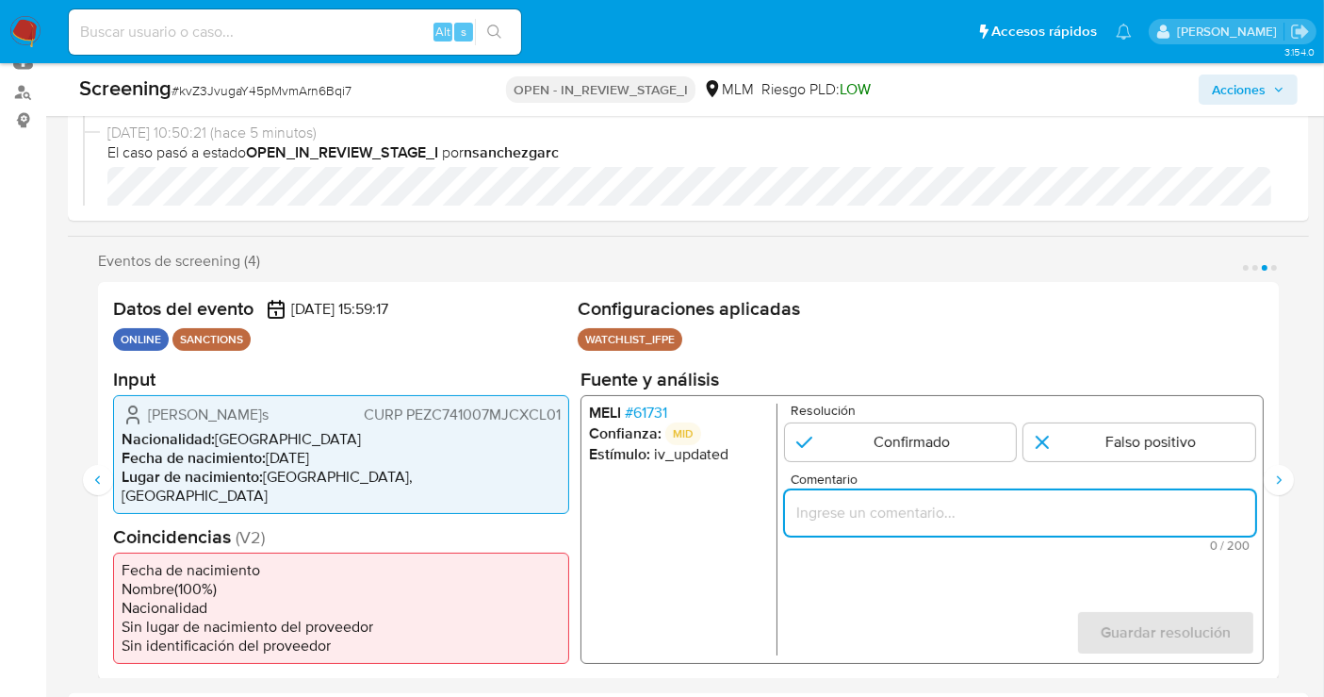
click at [875, 506] on input "Comentario" at bounding box center [1020, 512] width 470 height 25
type input "SE CONFIRMA COINCIDENCIA EN LISTA DE SANCIONES DENOMINADA IFPE LPB POR NOMBRE C…"
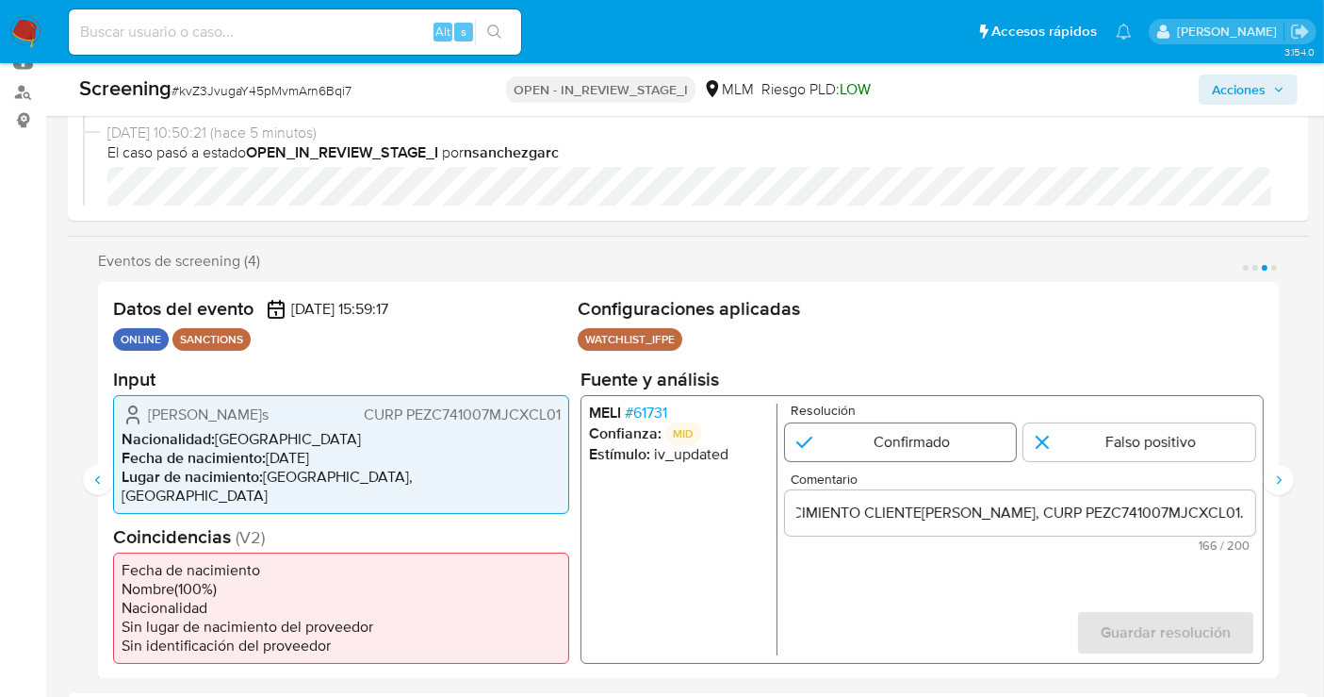
scroll to position [0, 0]
click at [864, 444] on input "3 de 4" at bounding box center [901, 441] width 232 height 38
radio input "true"
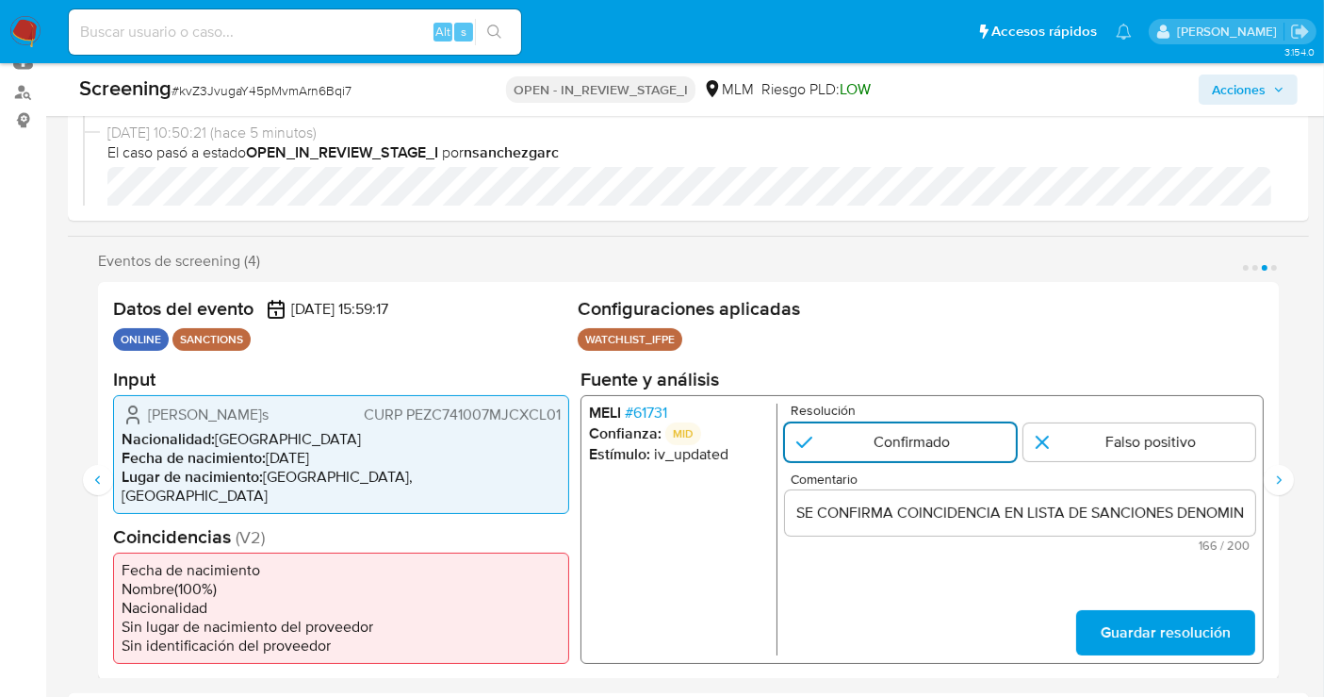
click at [966, 451] on input "3 de 4" at bounding box center [901, 441] width 232 height 38
click at [1147, 620] on span "Guardar resolución" at bounding box center [1166, 631] width 130 height 41
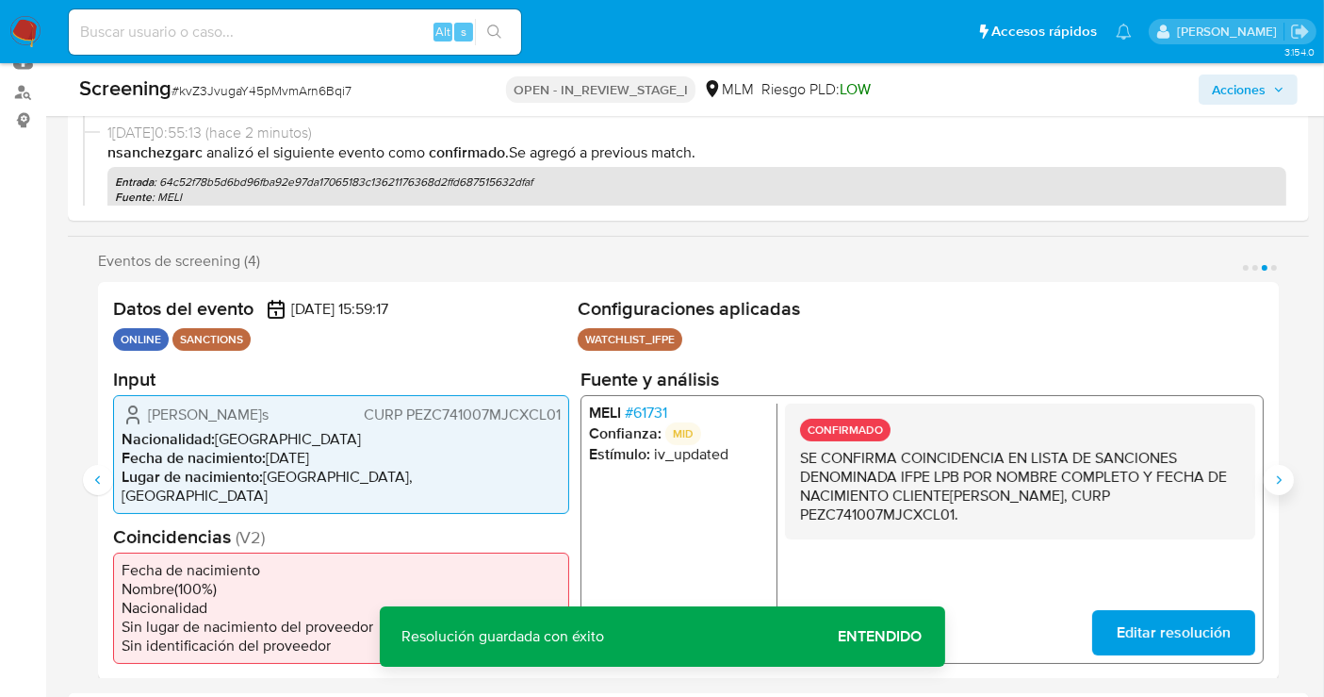
click at [1288, 472] on button "Siguiente" at bounding box center [1279, 480] width 30 height 30
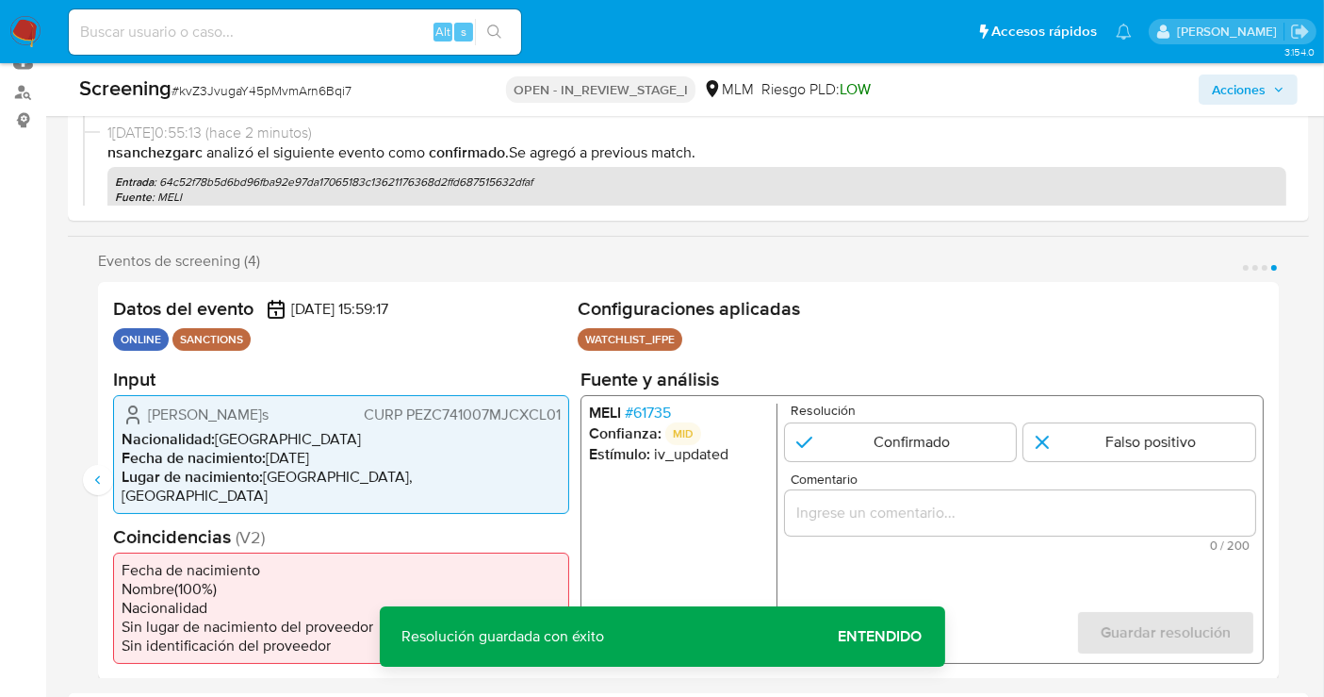
click at [912, 505] on input "Comentario" at bounding box center [1020, 512] width 470 height 25
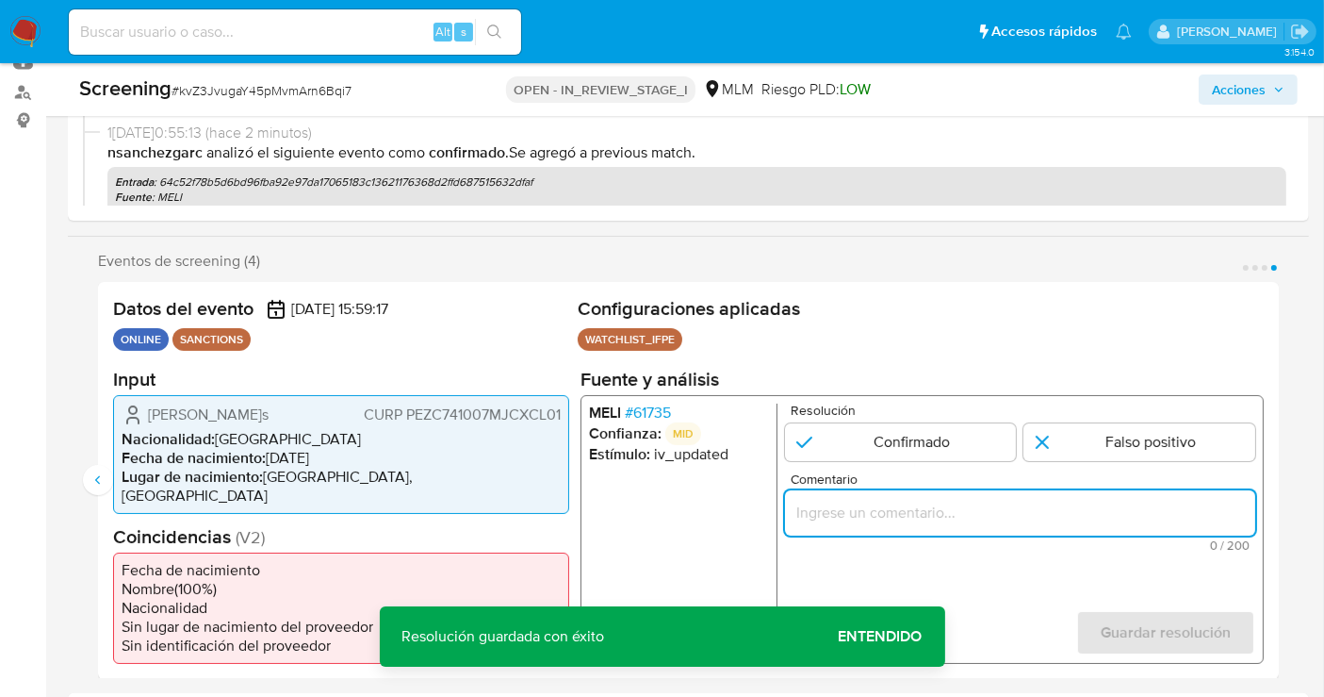
paste input "SE CONFIRMA COINCIDENCIA EN LISTA DE SANCIONES DENOMINADA IFPE LPB POR NOMBRE C…"
type input "SE CONFIRMA COINCIDENCIA EN LISTA DE SANCIONES DENOMINADA IFPE LPB POR NOMBRE C…"
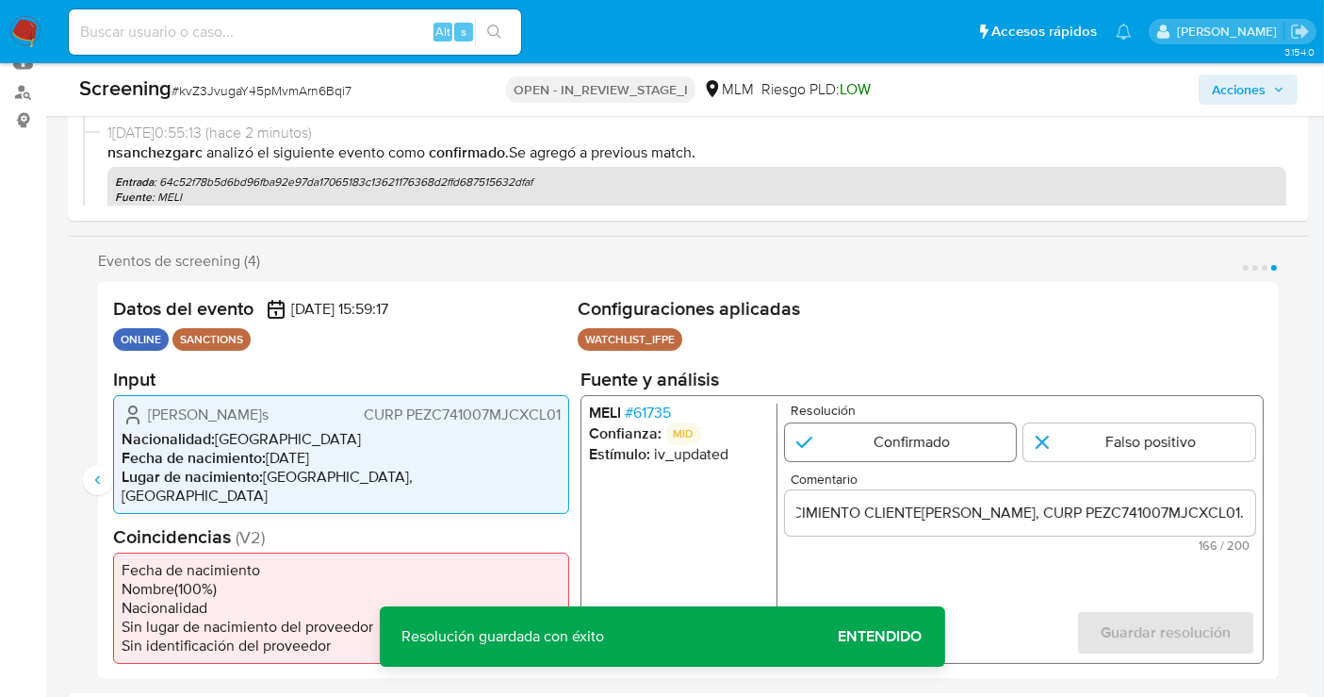
scroll to position [0, 0]
click at [886, 456] on input "4 de 4" at bounding box center [901, 441] width 232 height 38
radio input "true"
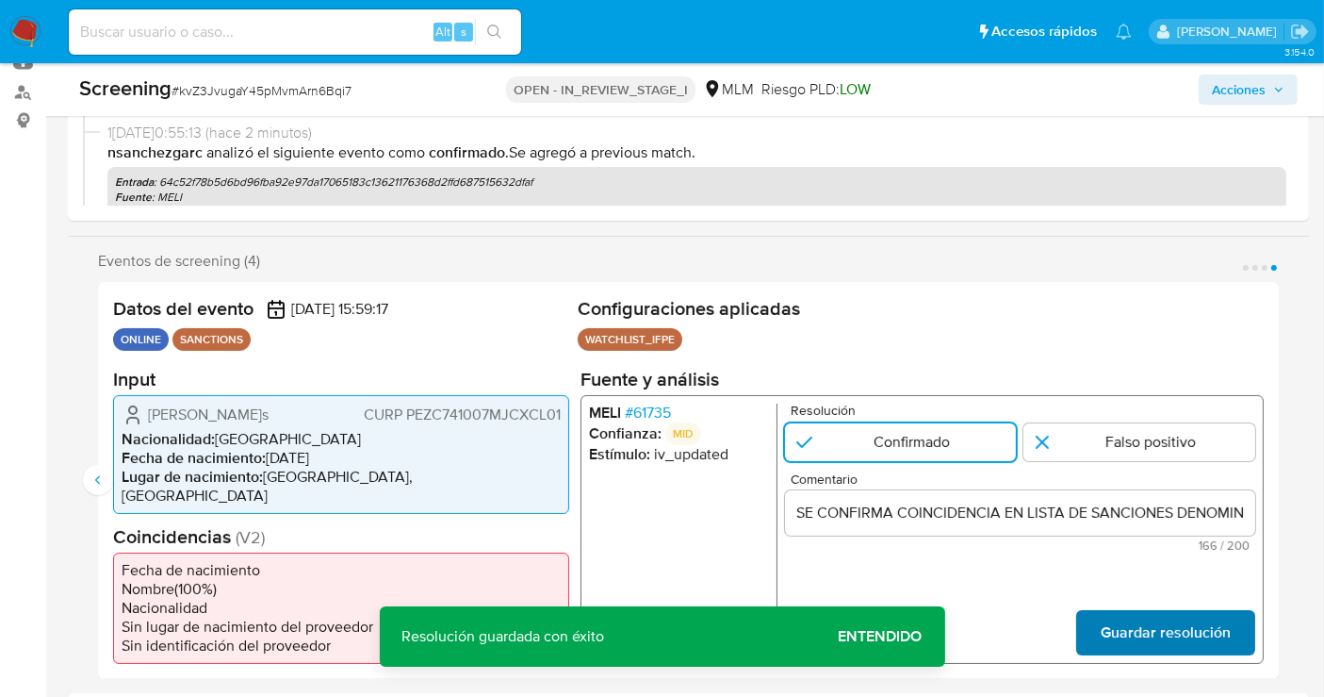
click at [1159, 617] on span "Guardar resolución" at bounding box center [1166, 631] width 130 height 41
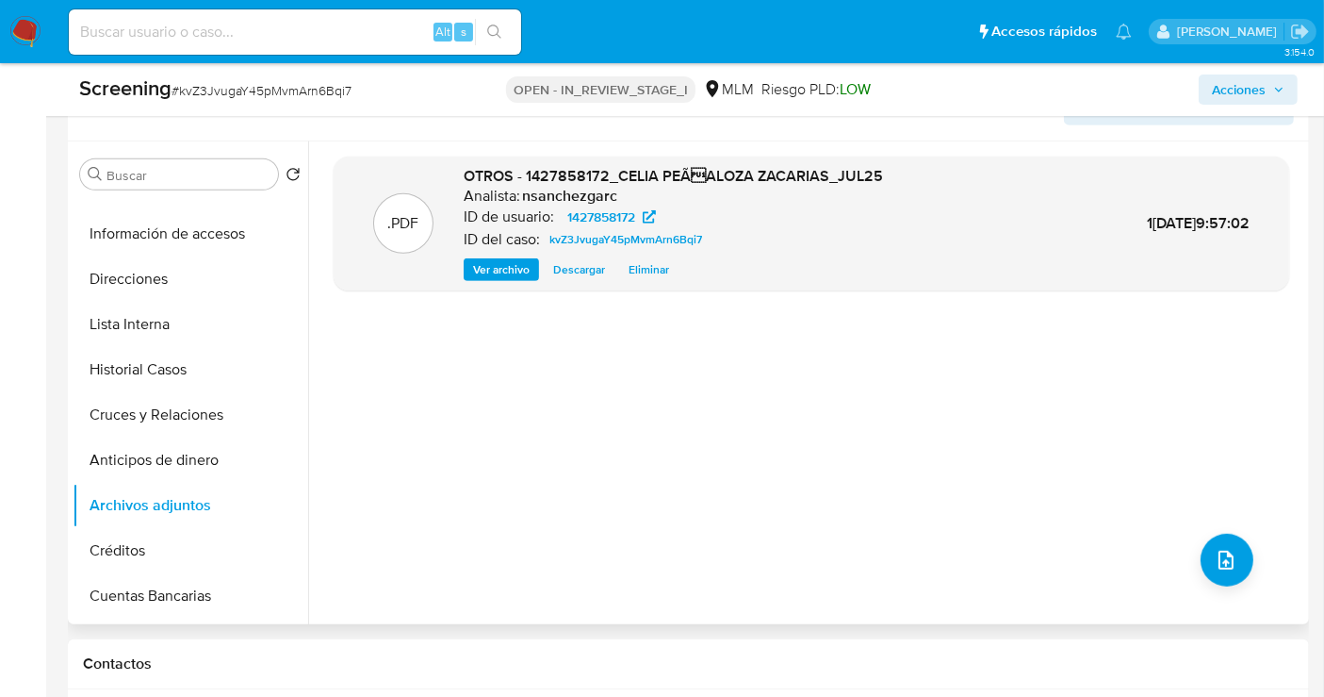
scroll to position [62, 0]
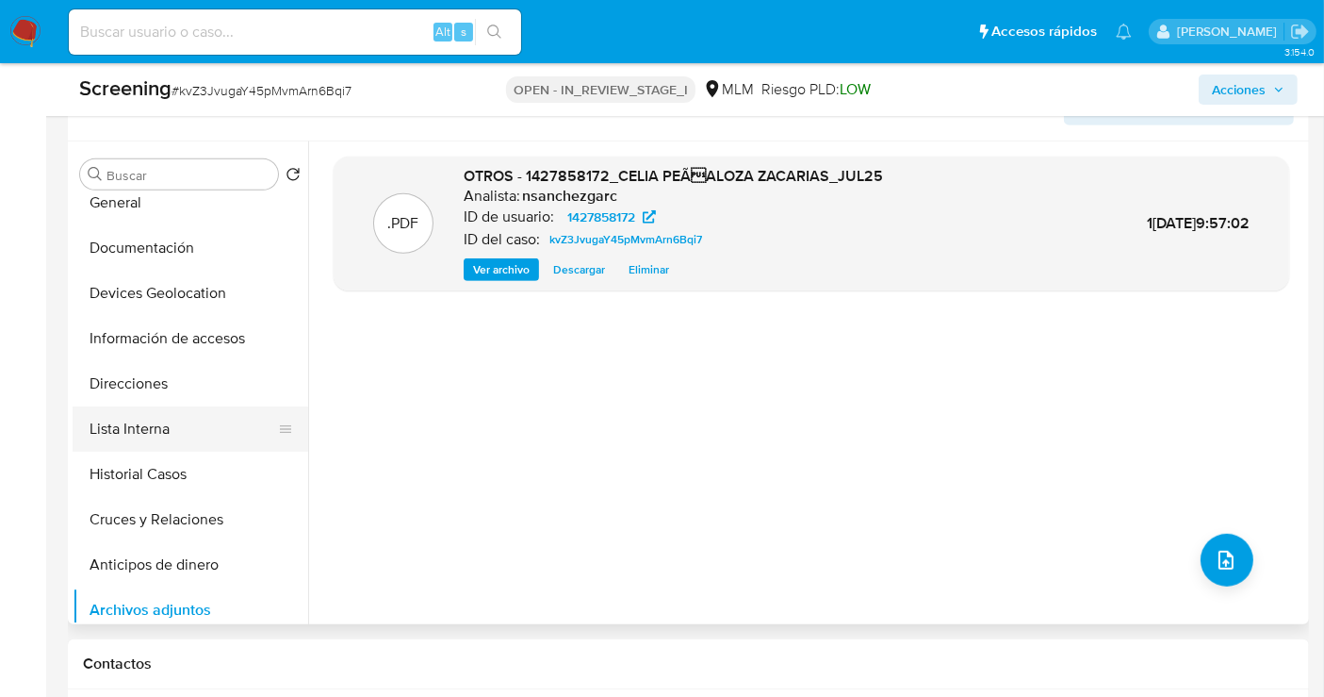
click at [143, 406] on button "Lista Interna" at bounding box center [183, 428] width 221 height 45
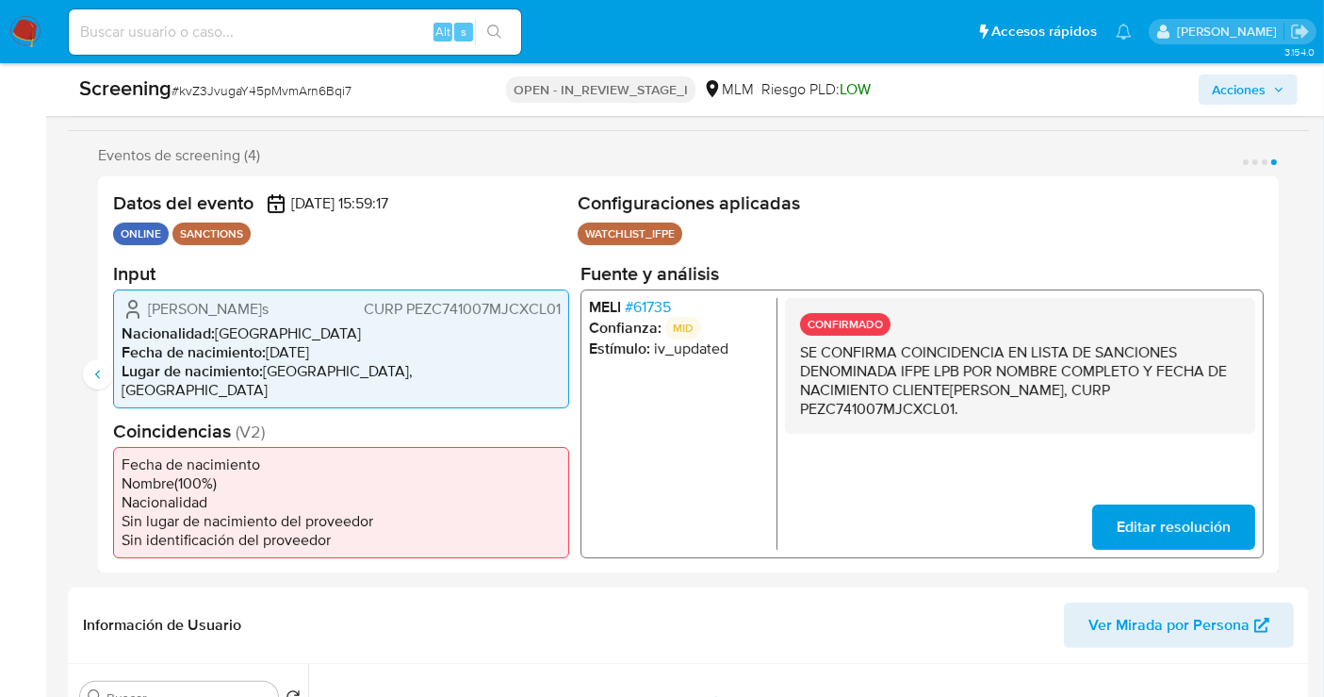
scroll to position [314, 0]
click at [107, 370] on button "Anterior" at bounding box center [98, 375] width 30 height 30
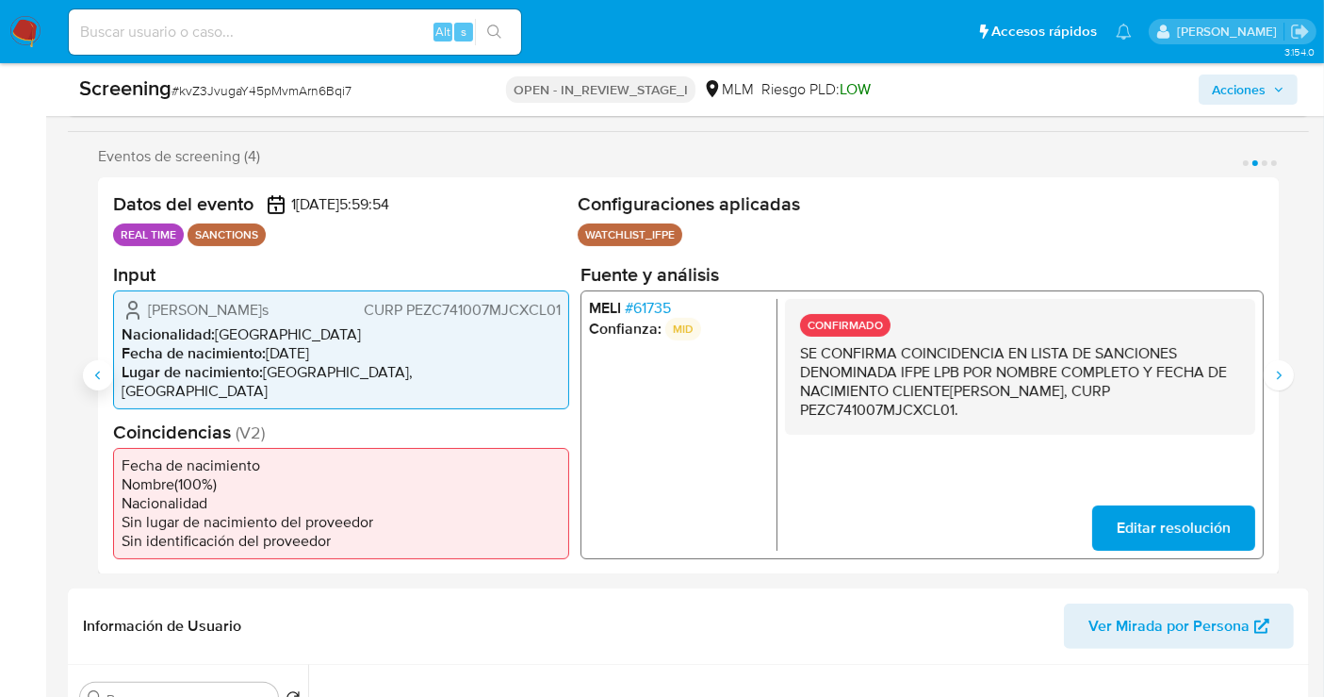
click at [107, 370] on button "Anterior" at bounding box center [98, 375] width 30 height 30
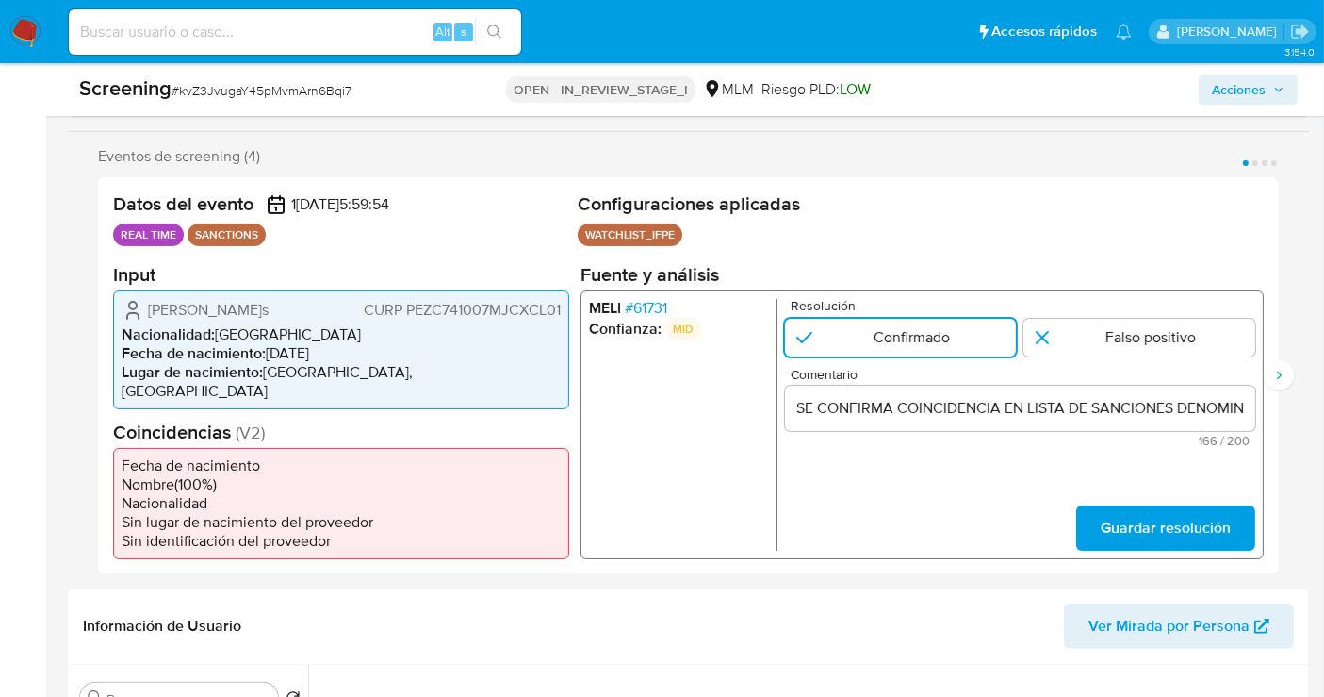
click at [1131, 516] on span "Guardar resolución" at bounding box center [1166, 526] width 130 height 41
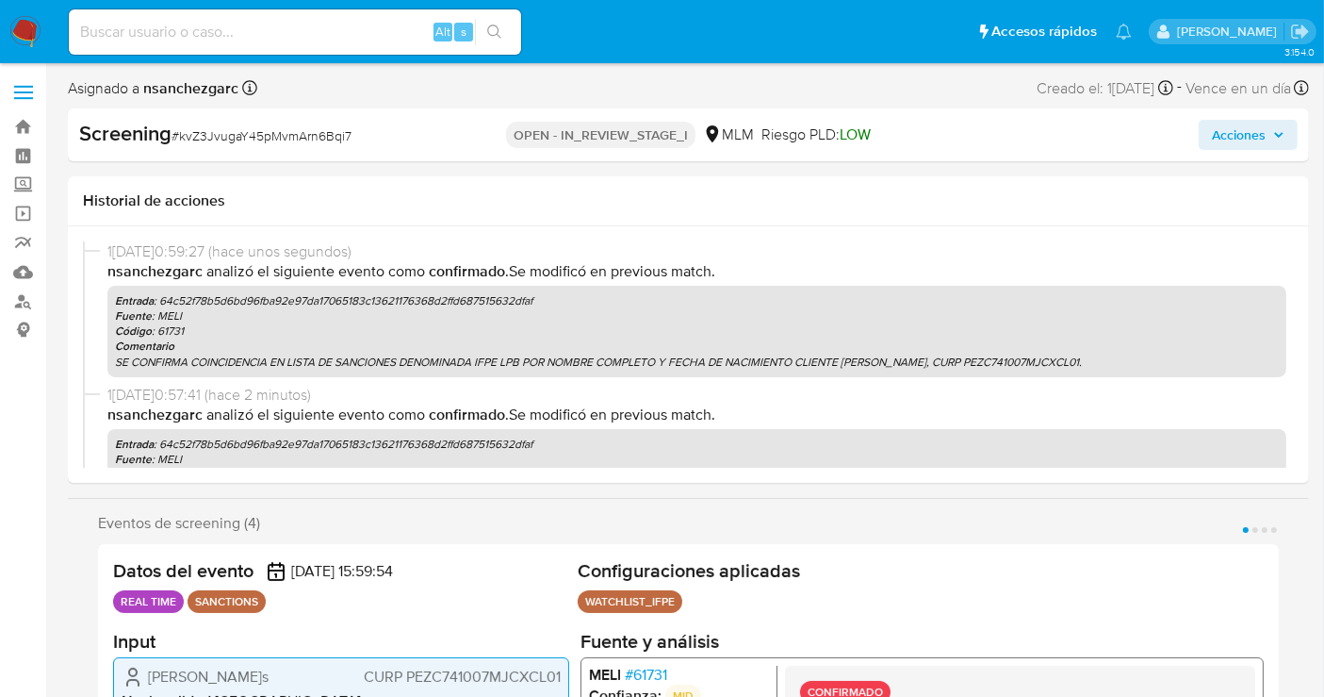
select select "10"
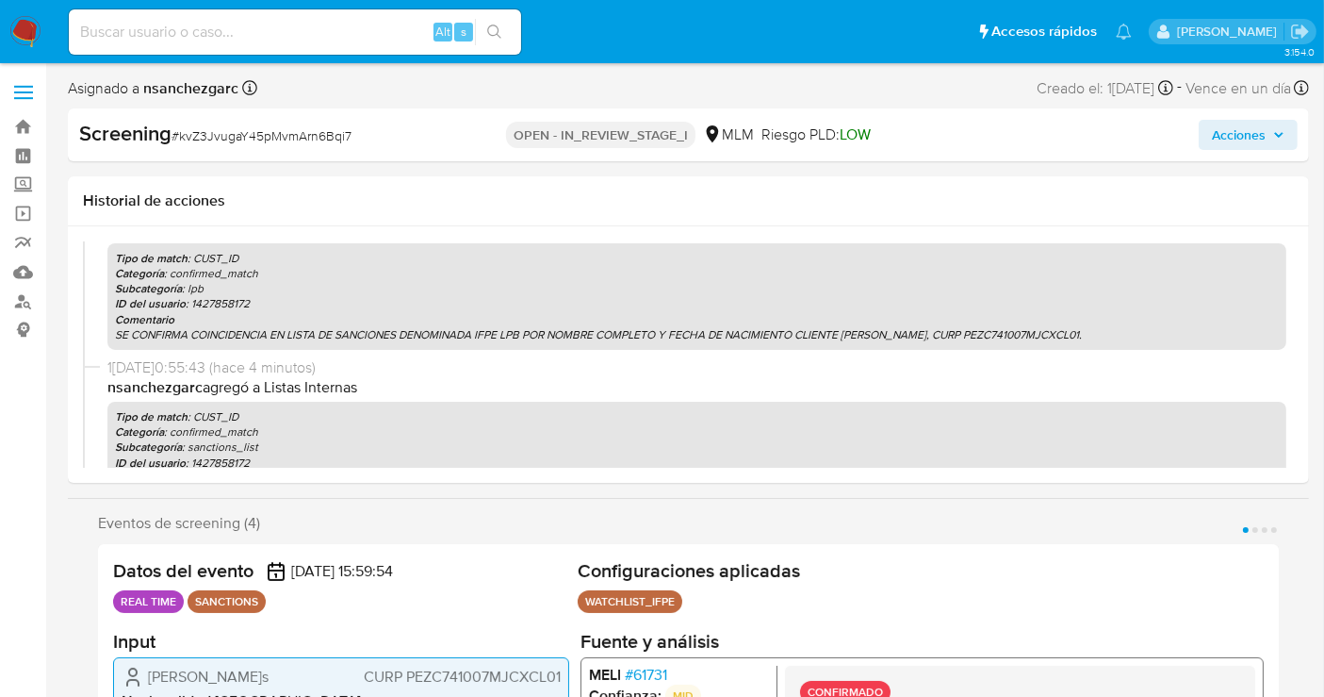
click at [1258, 131] on span "Acciones" at bounding box center [1239, 135] width 54 height 30
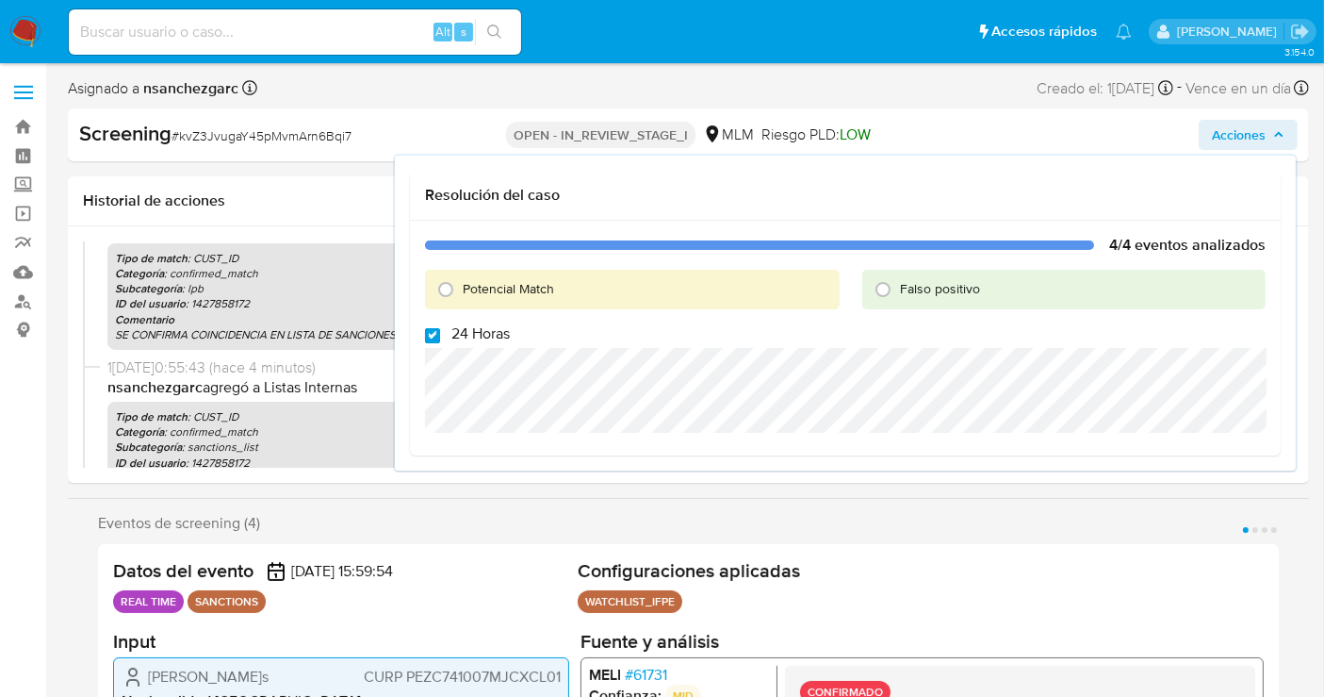
click at [428, 332] on input "24 Horas" at bounding box center [432, 335] width 15 height 15
checkbox input "false"
click at [439, 289] on input "Potencial Match" at bounding box center [446, 289] width 30 height 30
radio input "true"
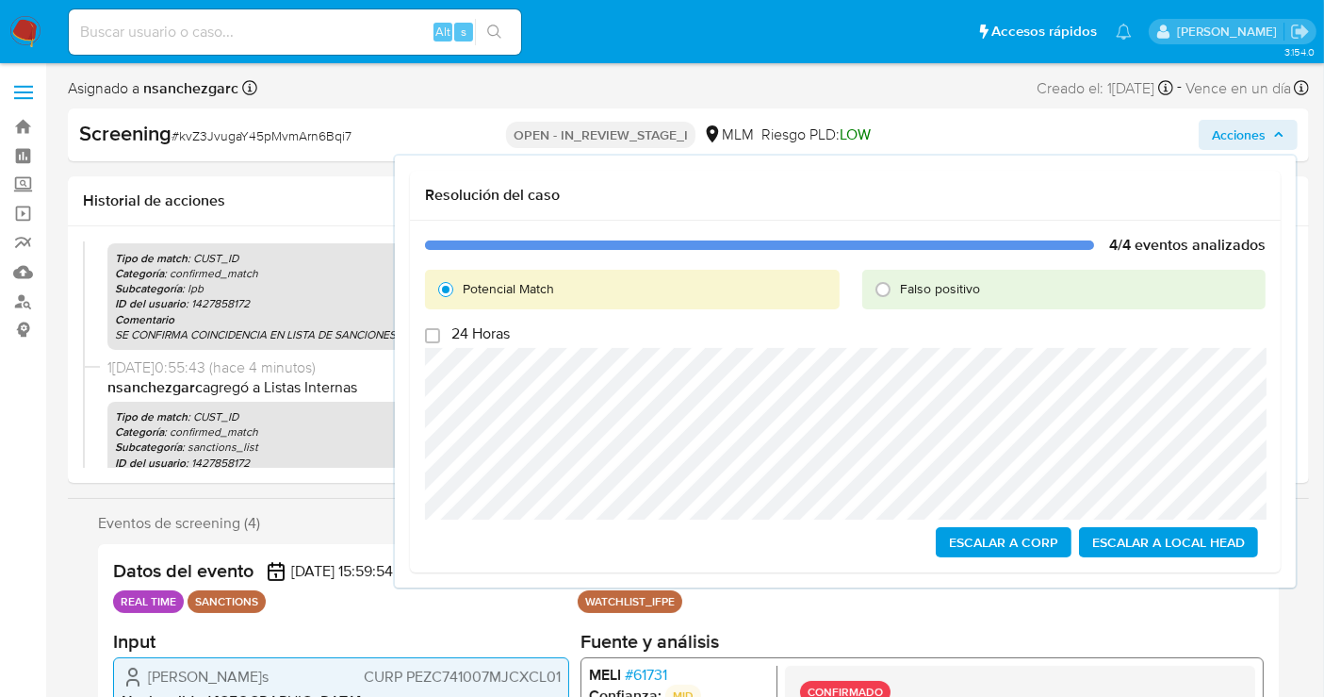
click at [1176, 545] on span "Escalar a Local Head" at bounding box center [1169, 542] width 153 height 26
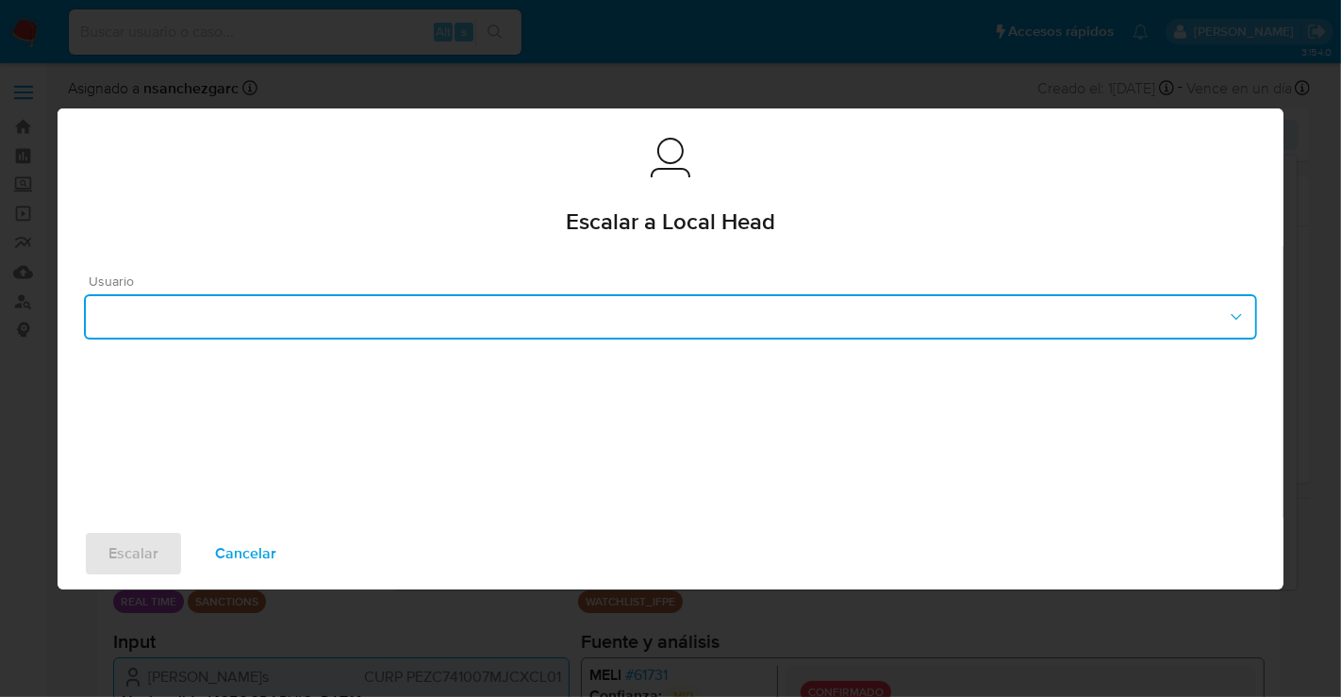
click at [535, 330] on button "button" at bounding box center [670, 316] width 1173 height 45
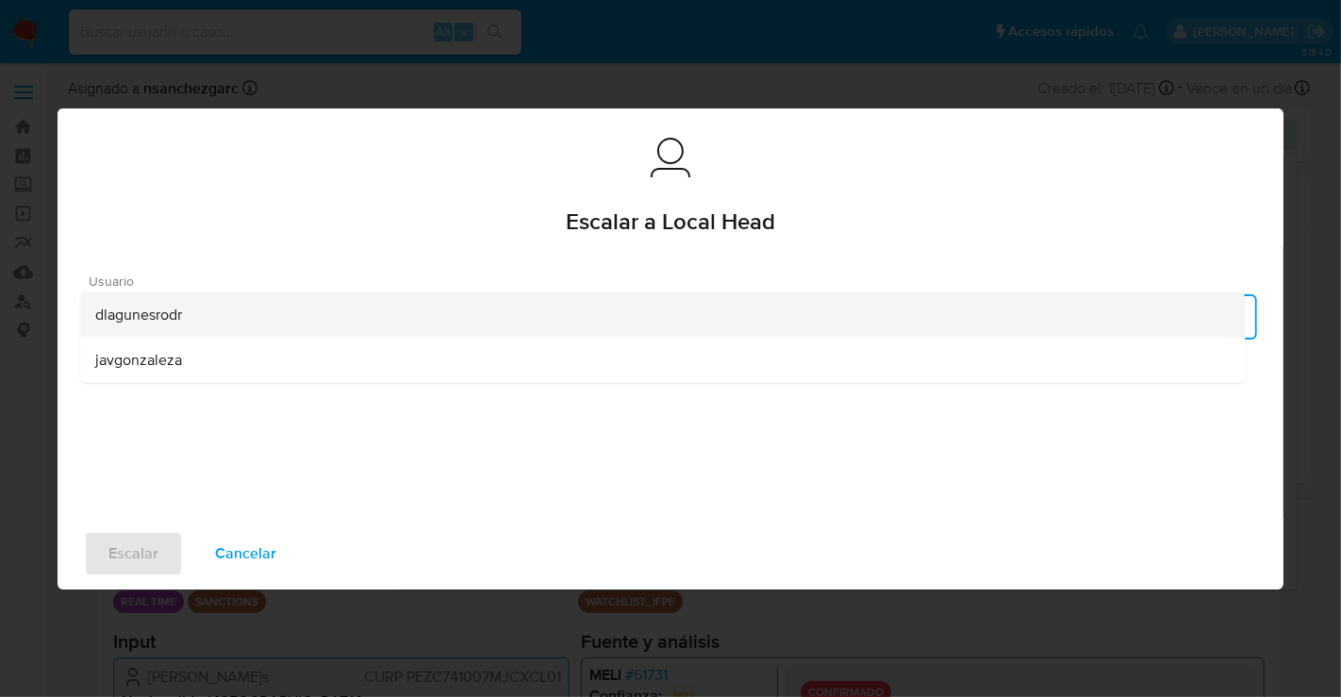
click at [222, 320] on div "dlagunesrodr" at bounding box center [662, 313] width 1134 height 45
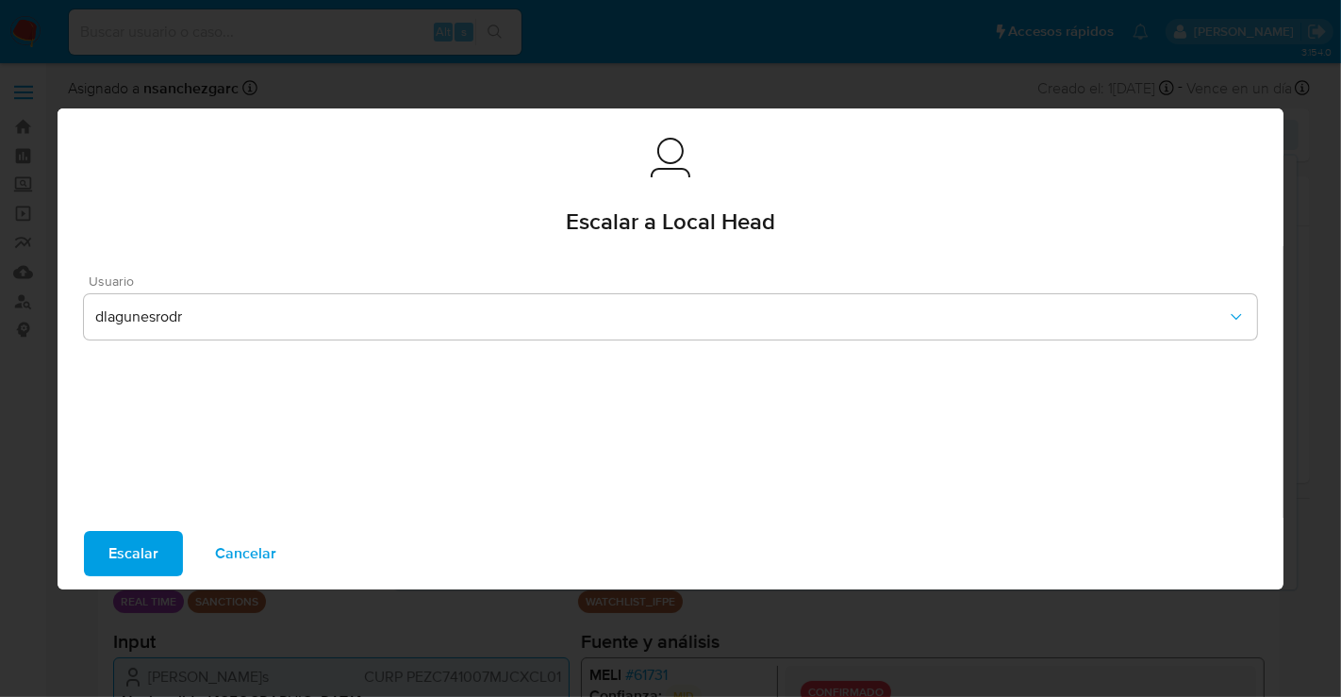
click at [137, 557] on span "Escalar" at bounding box center [133, 553] width 50 height 41
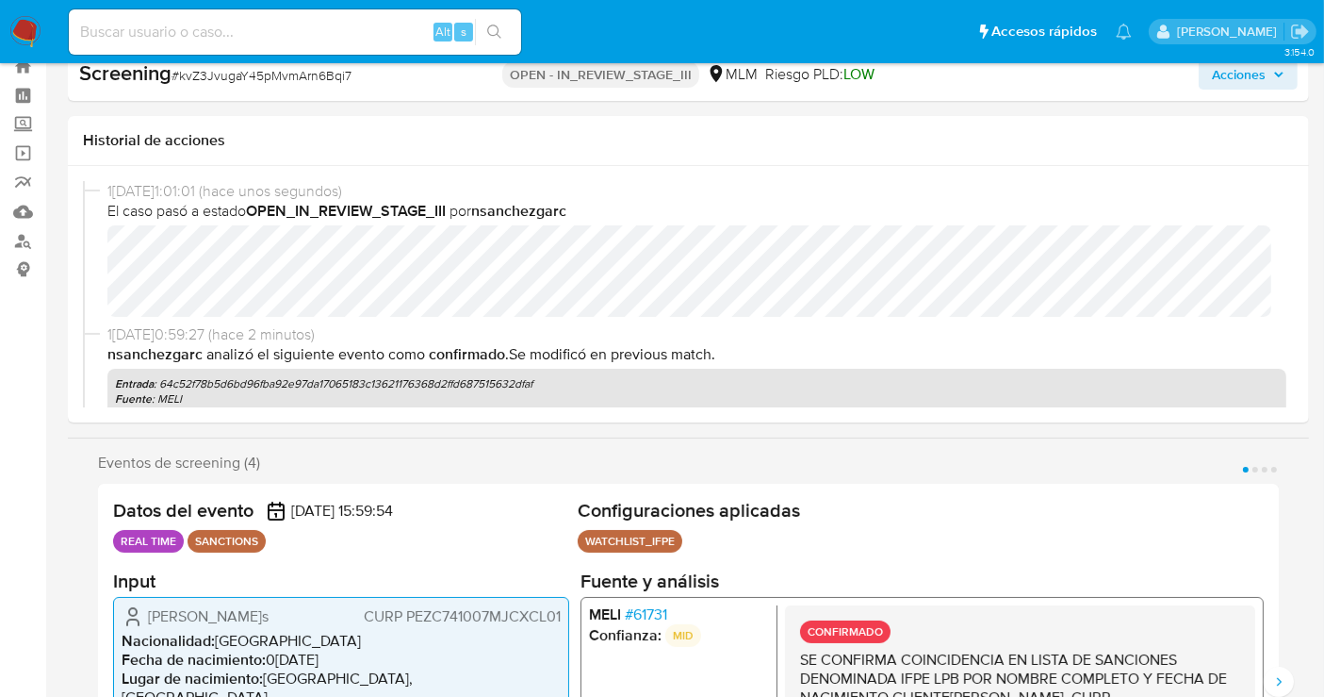
scroll to position [105, 0]
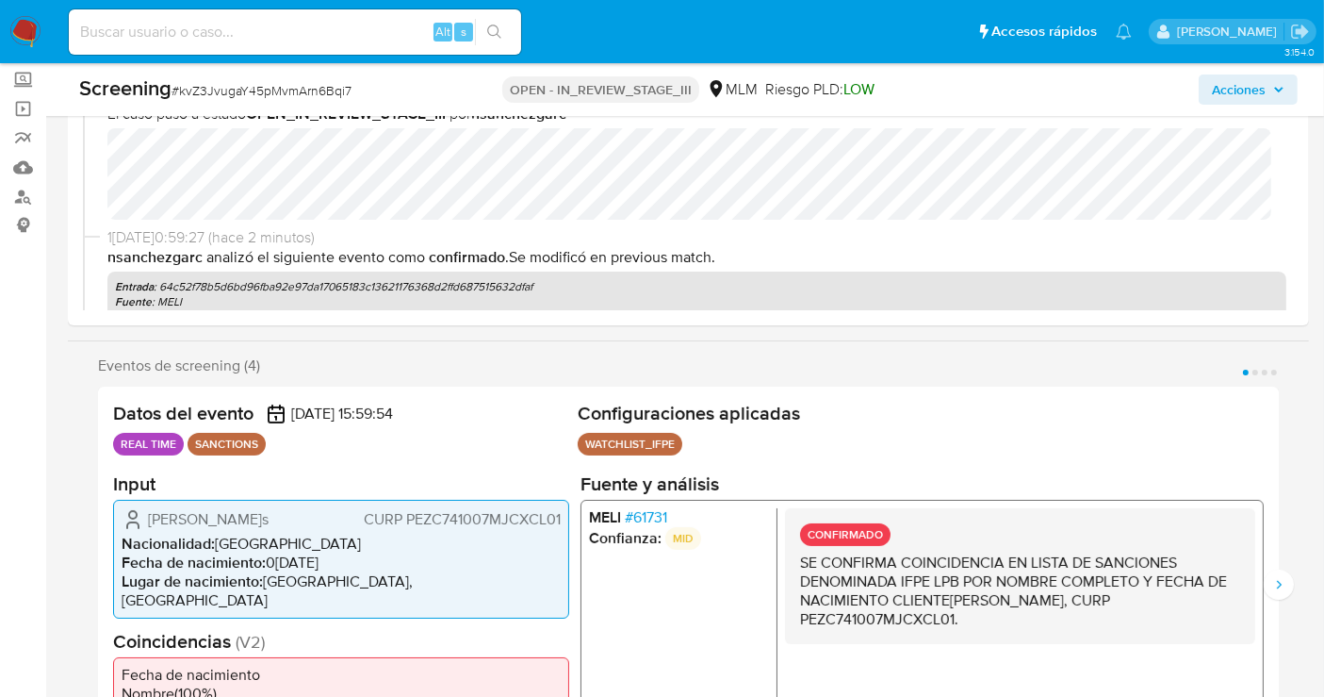
select select "10"
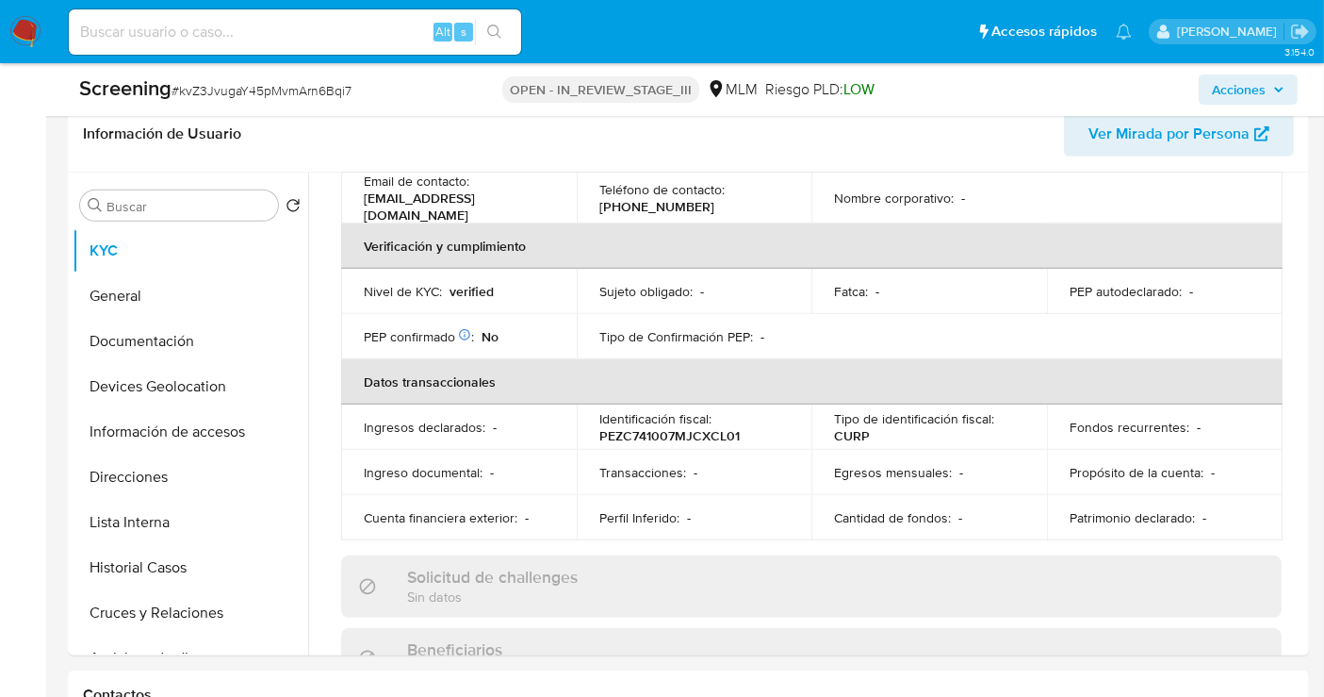
scroll to position [837, 0]
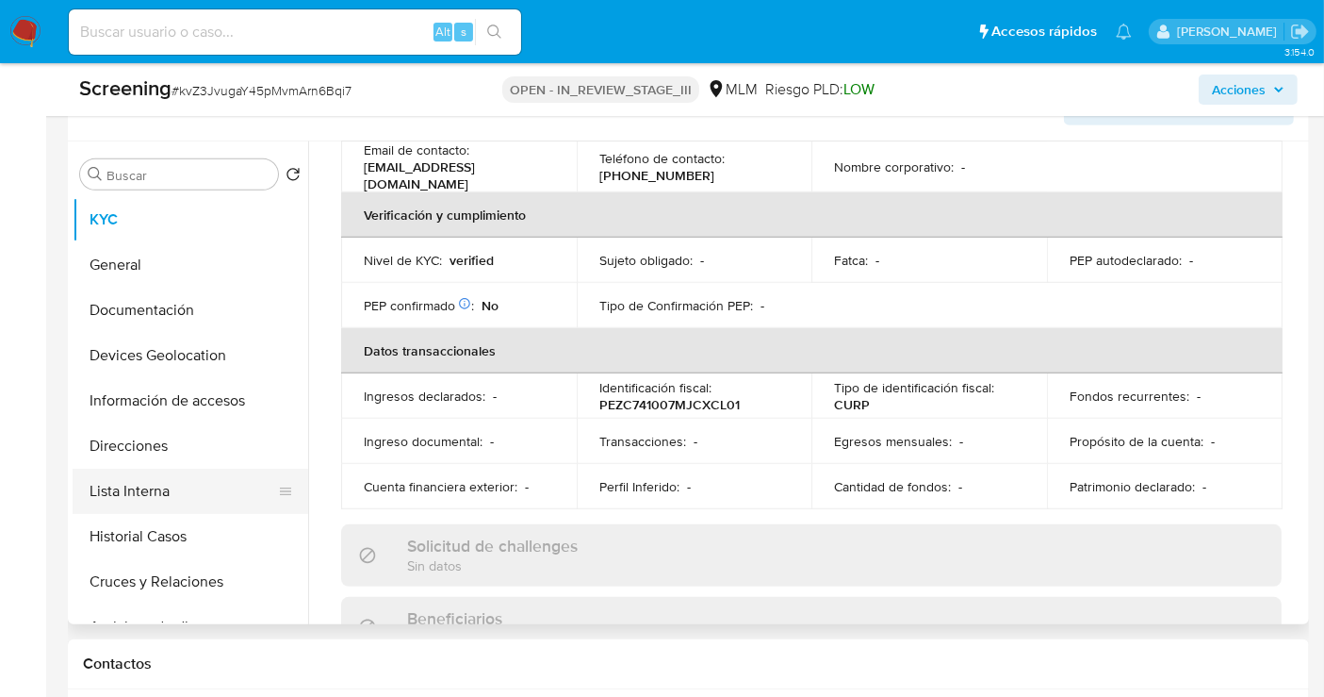
click at [115, 473] on button "Lista Interna" at bounding box center [183, 491] width 221 height 45
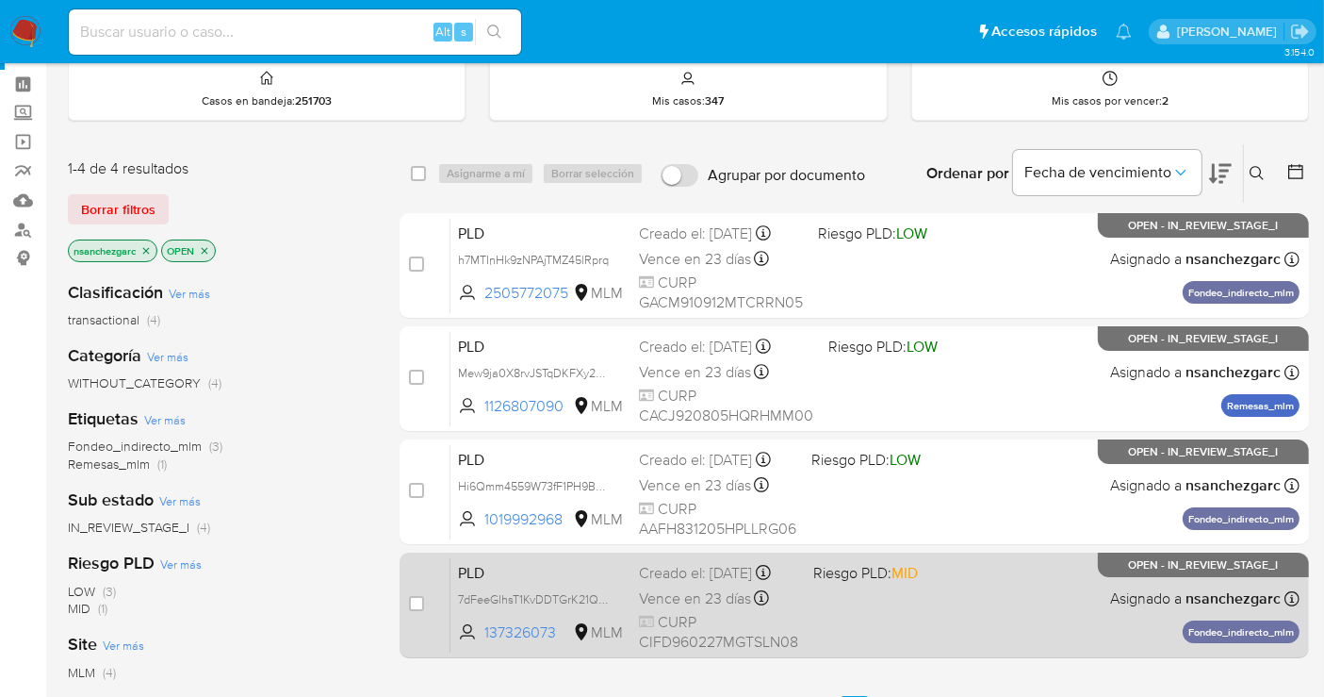
scroll to position [105, 0]
